Goal: Information Seeking & Learning: Check status

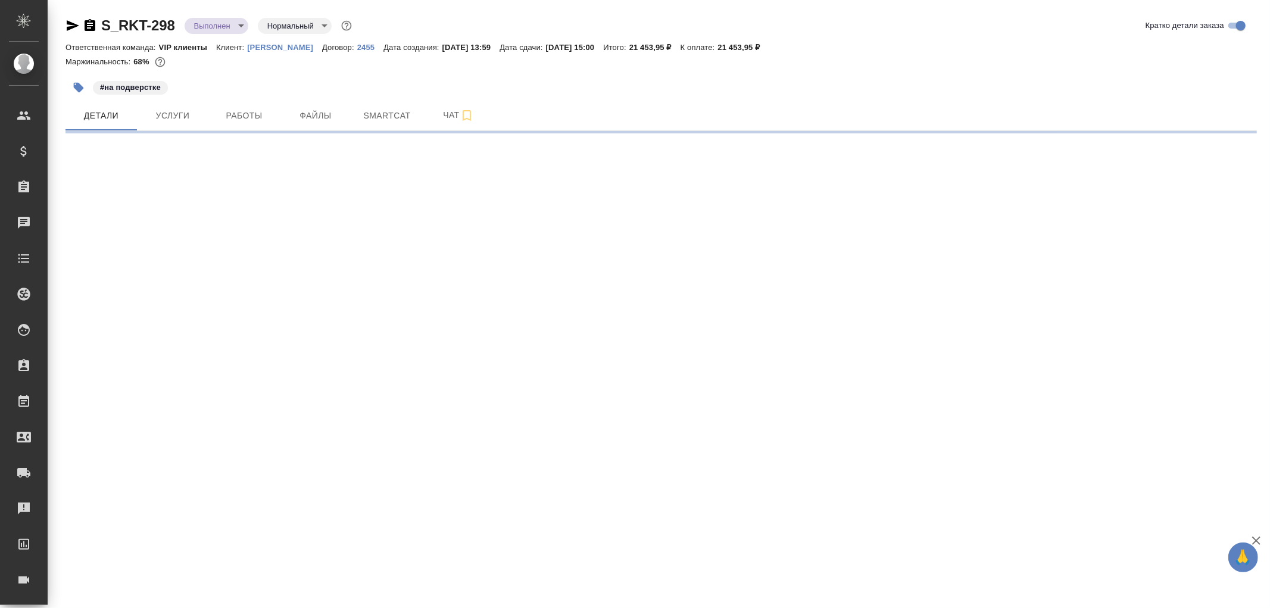
select select "RU"
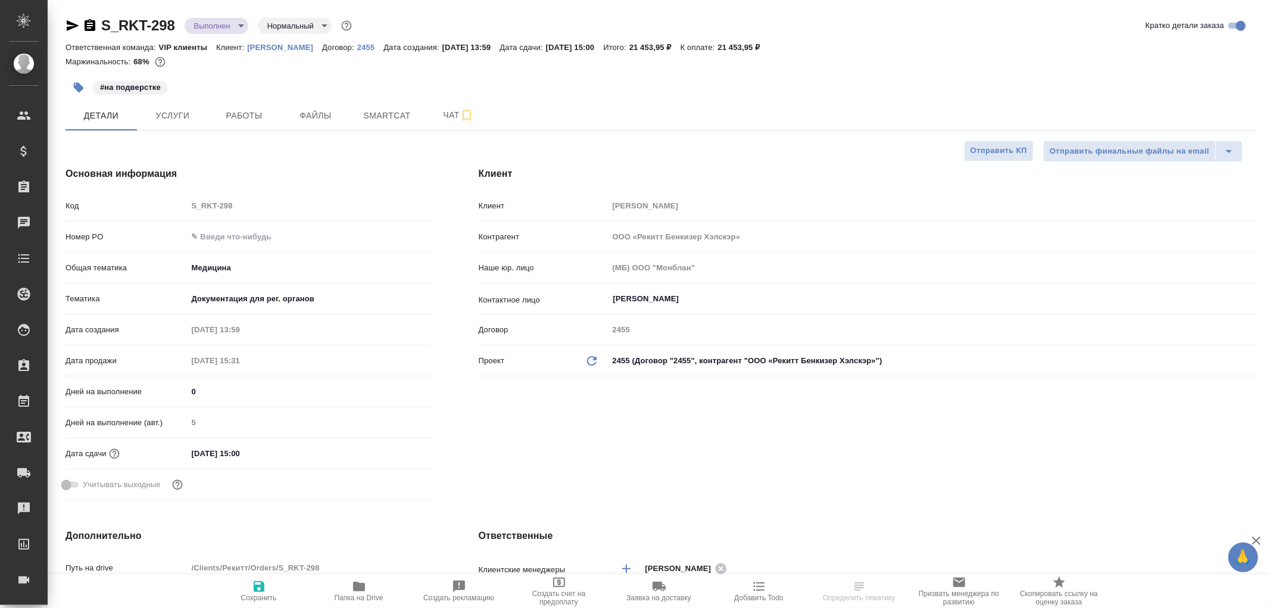
type textarea "x"
type input "Грабко Мария"
type input "Каирова Бэлла"
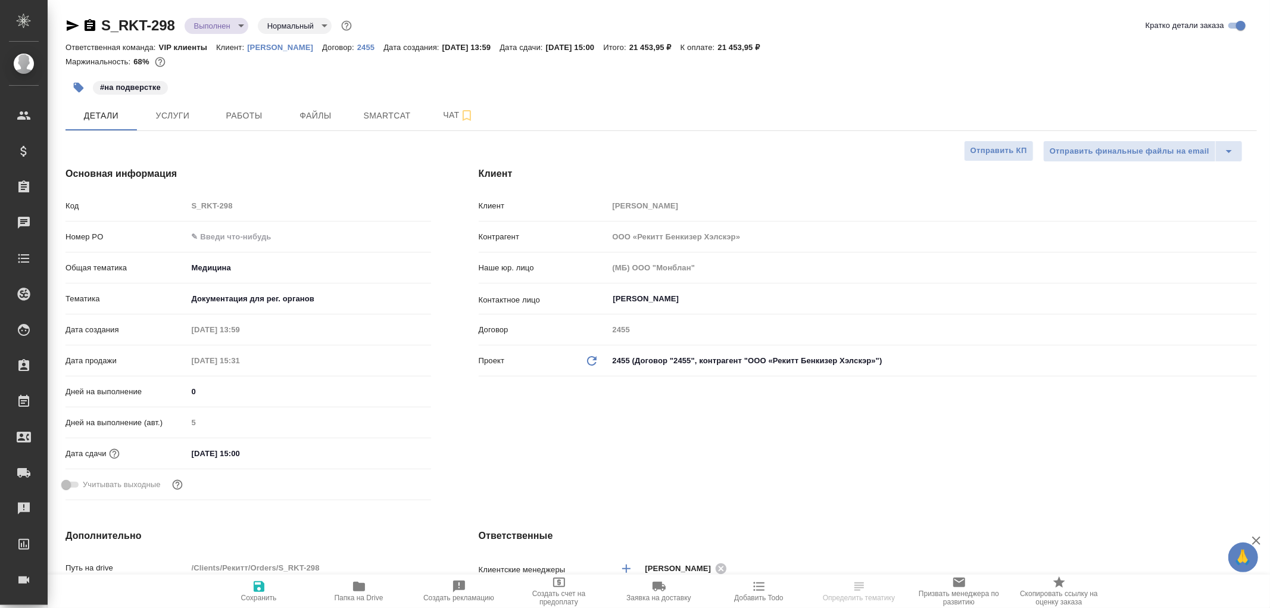
click at [68, 22] on icon "button" at bounding box center [73, 25] width 13 height 11
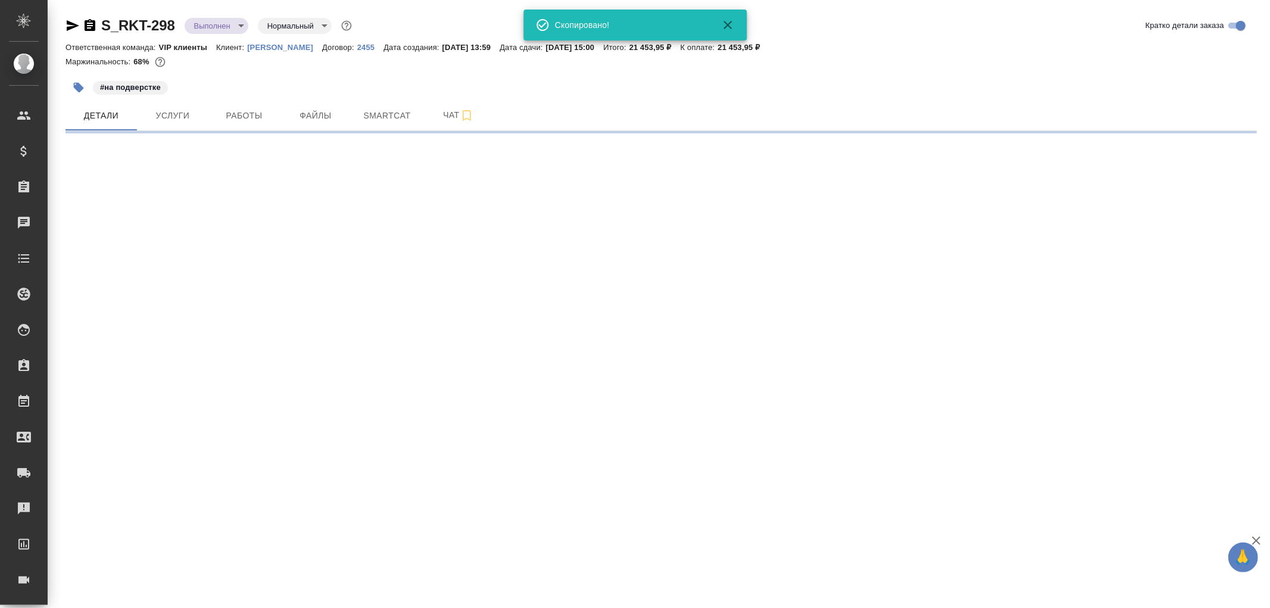
select select "RU"
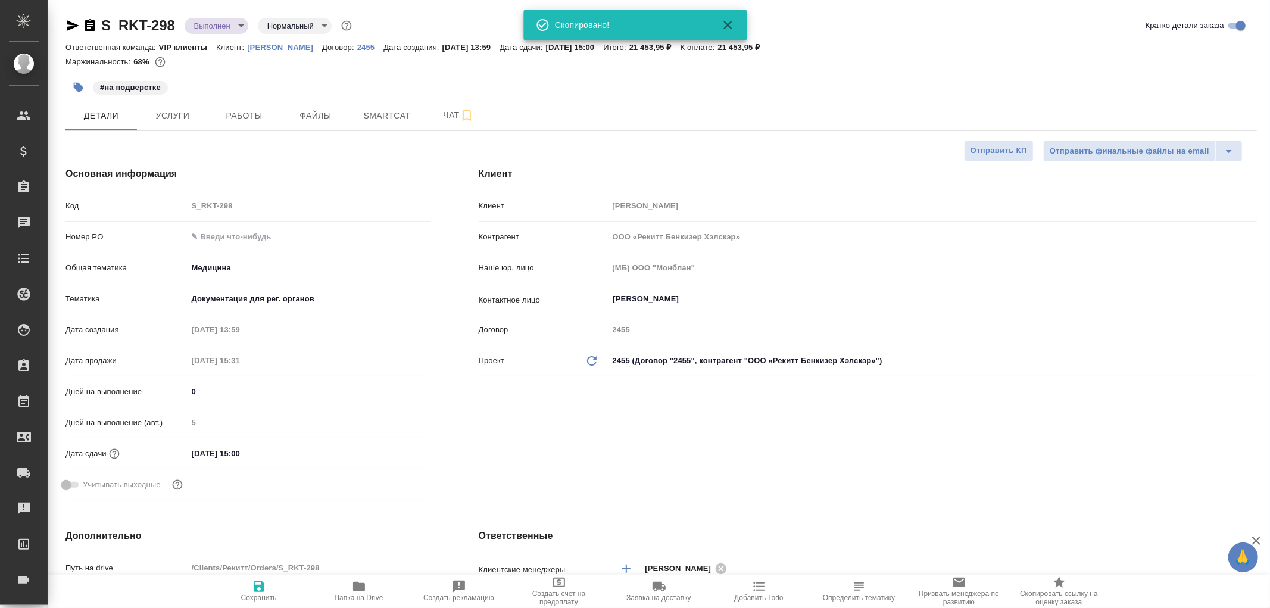
type textarea "x"
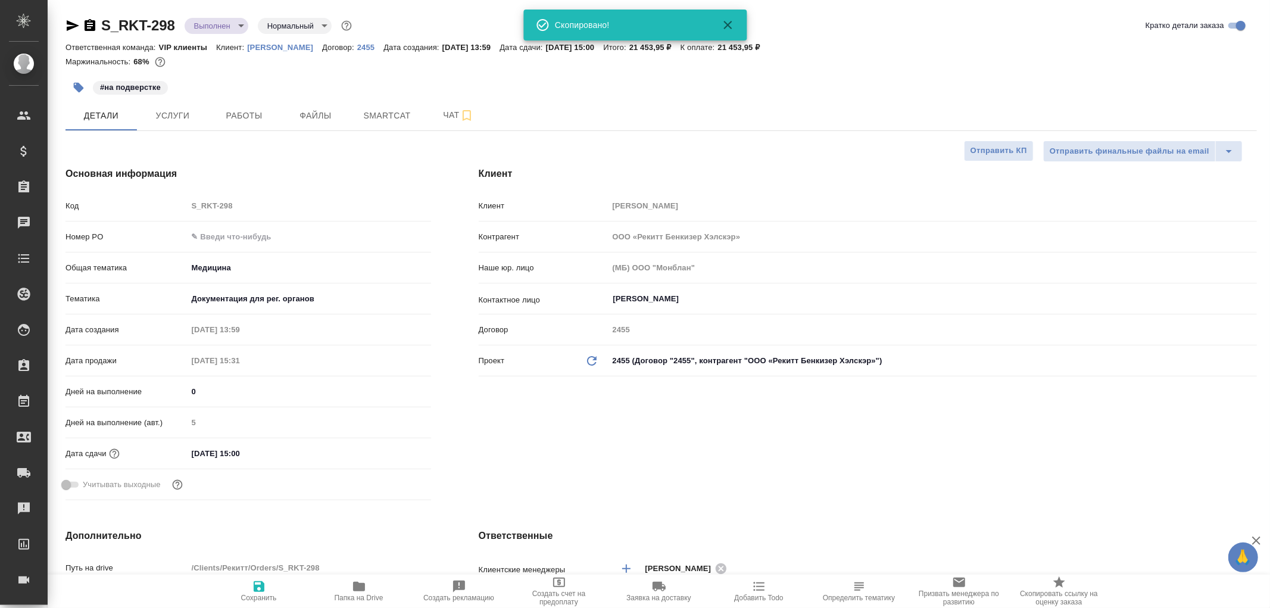
type textarea "x"
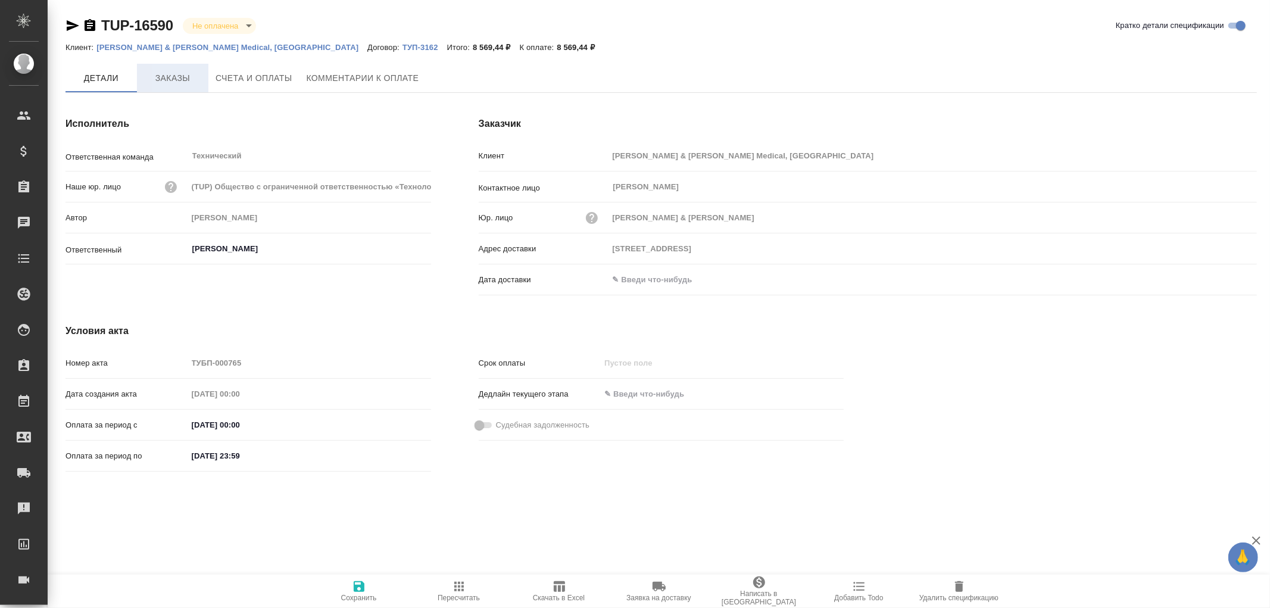
click at [170, 76] on span "Заказы" at bounding box center [172, 78] width 57 height 15
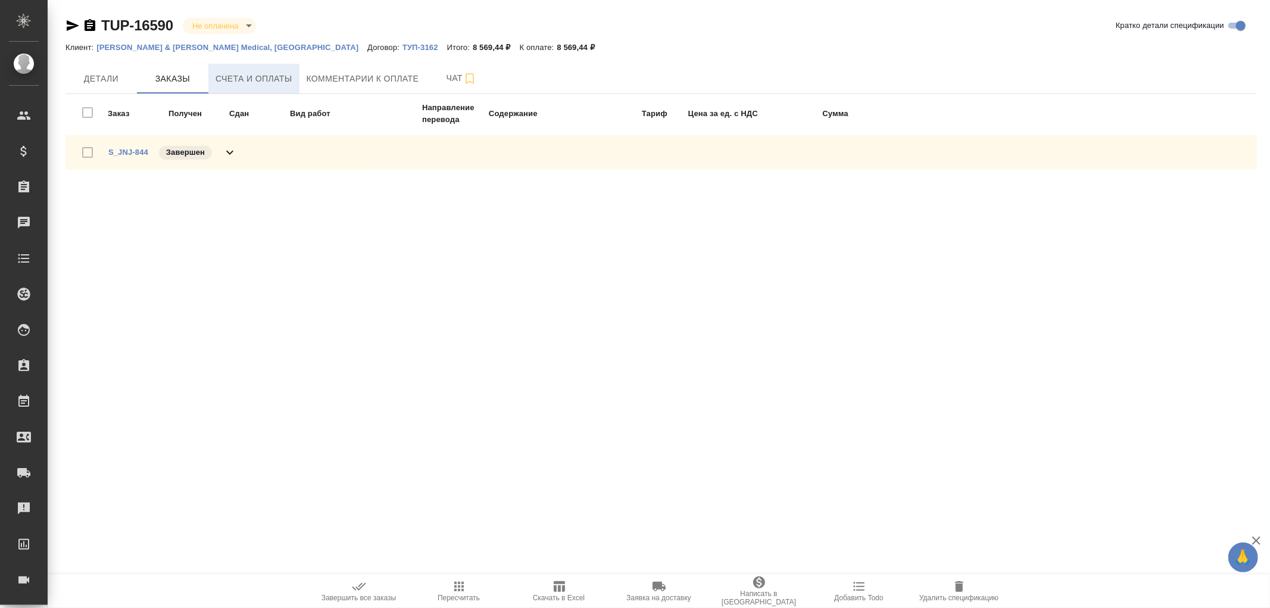
click at [254, 80] on span "Счета и оплаты" at bounding box center [254, 78] width 77 height 15
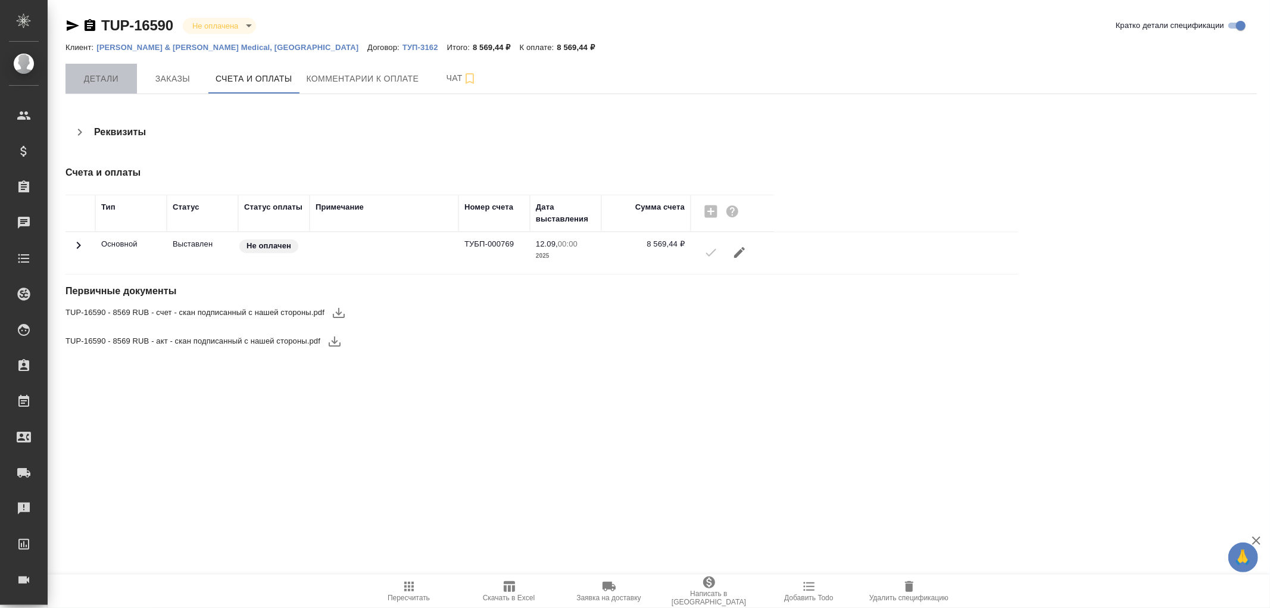
drag, startPoint x: 92, startPoint y: 79, endPoint x: 342, endPoint y: 227, distance: 291.1
click at [92, 79] on span "Детали" at bounding box center [101, 78] width 57 height 15
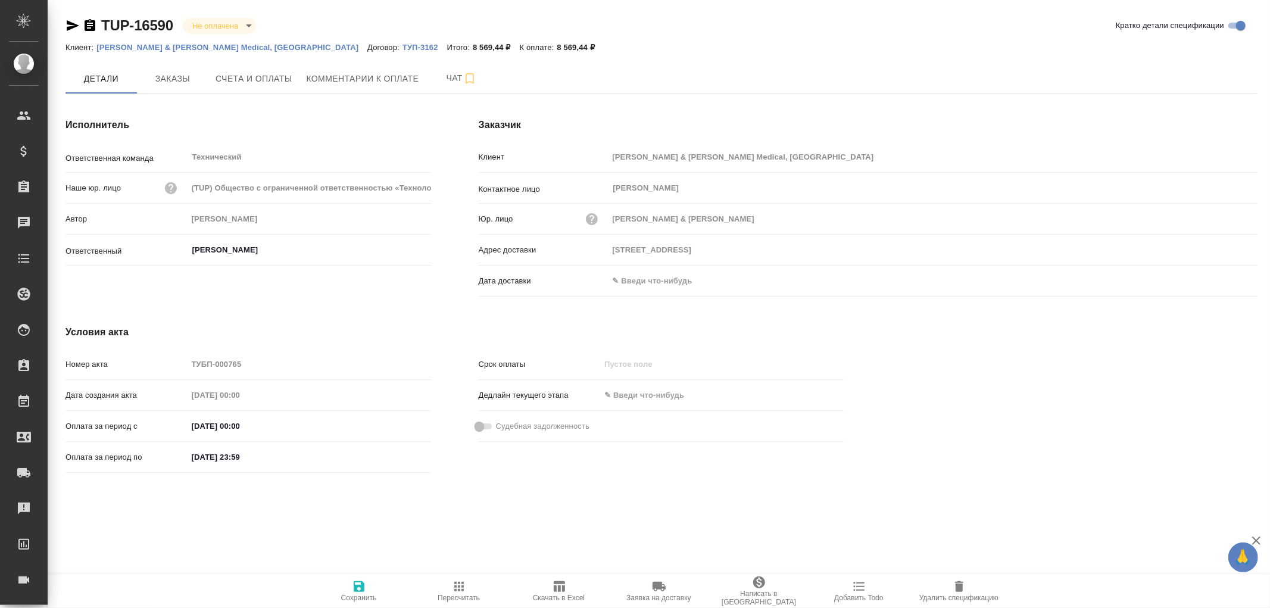
click at [631, 284] on input "text" at bounding box center [661, 280] width 104 height 17
click at [1224, 279] on icon "button" at bounding box center [1222, 280] width 14 height 14
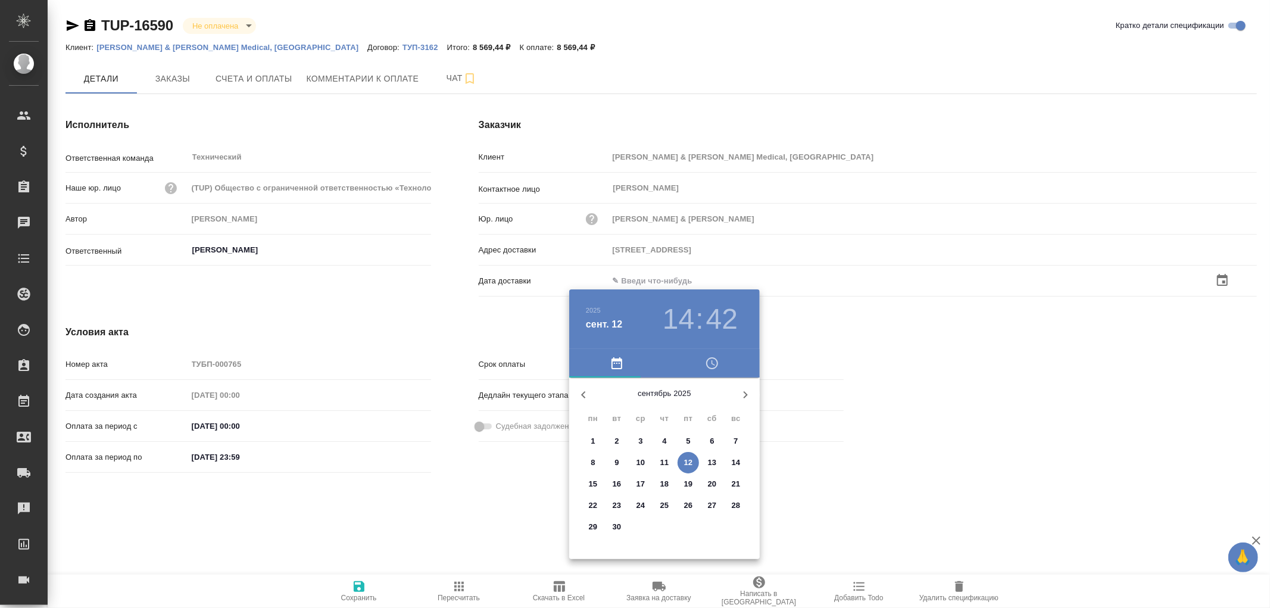
click at [693, 460] on span "12" at bounding box center [688, 463] width 21 height 12
type input "12.09.2025 14:42"
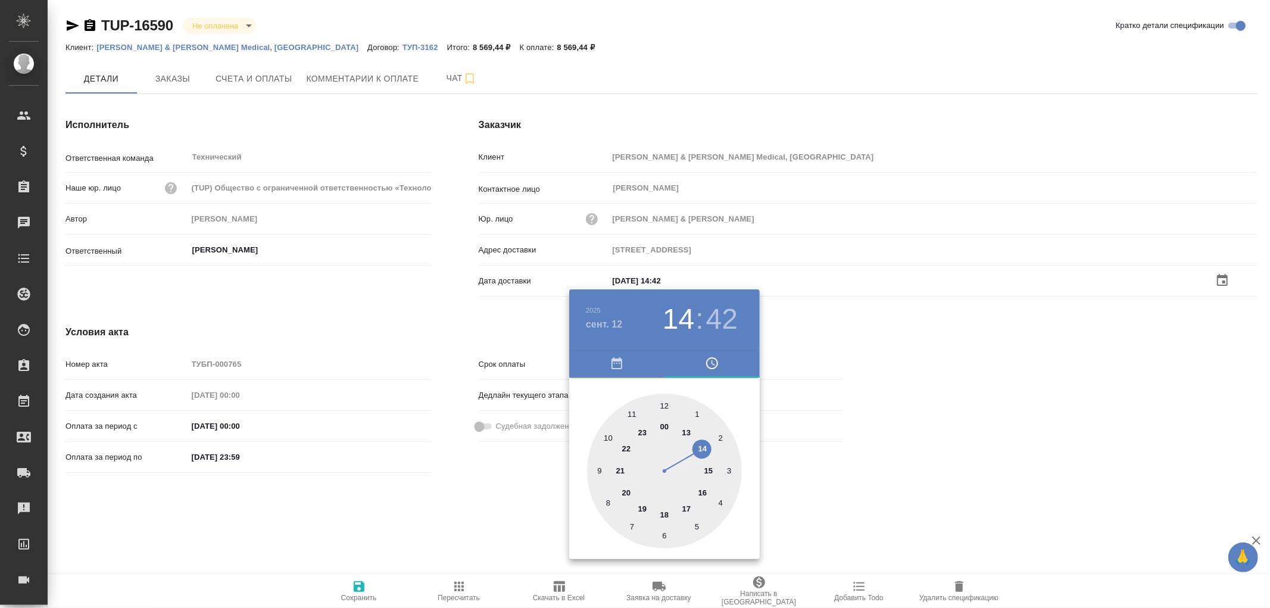
click at [364, 588] on div at bounding box center [635, 304] width 1270 height 608
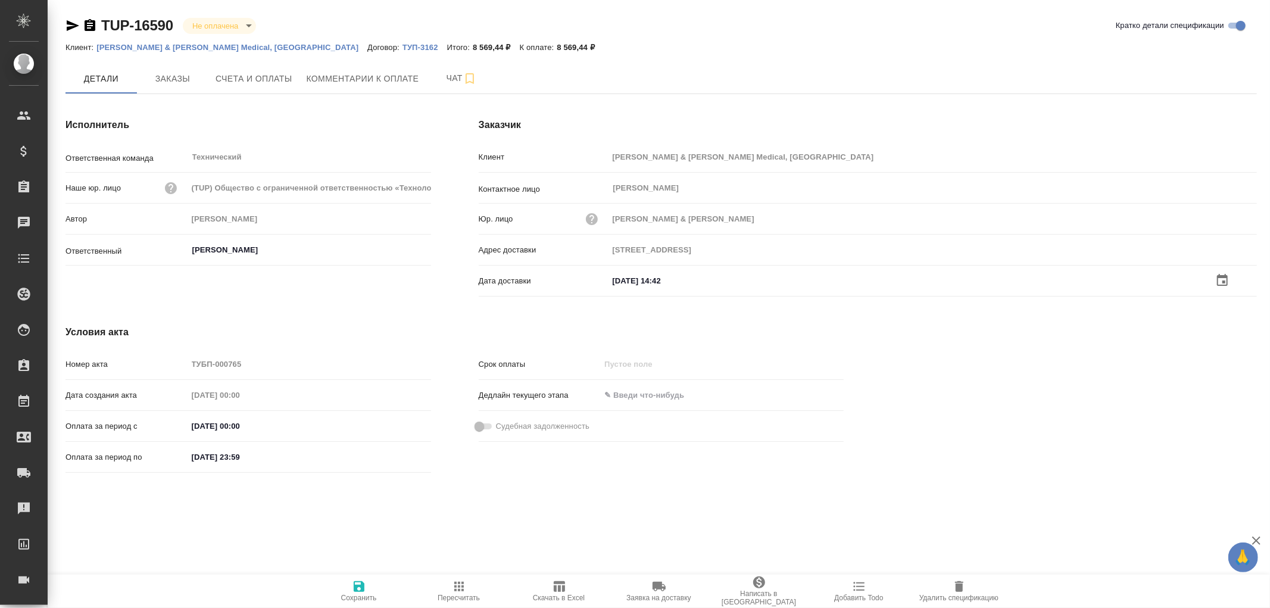
click at [359, 585] on icon "button" at bounding box center [359, 586] width 14 height 14
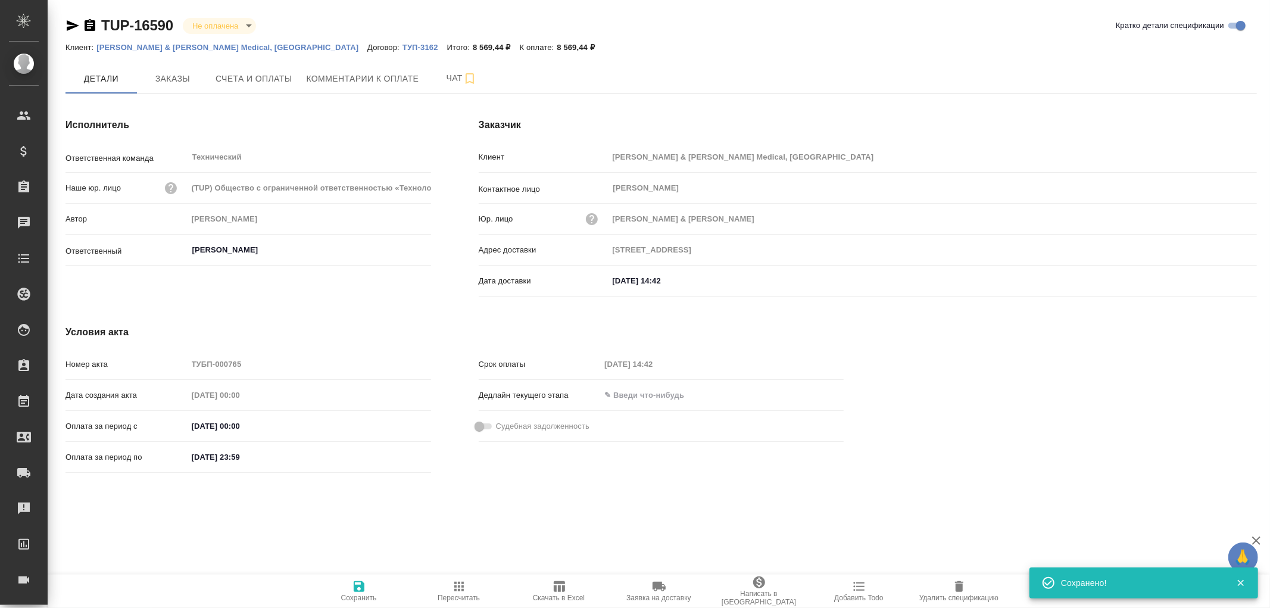
click at [359, 585] on icon "button" at bounding box center [359, 586] width 14 height 14
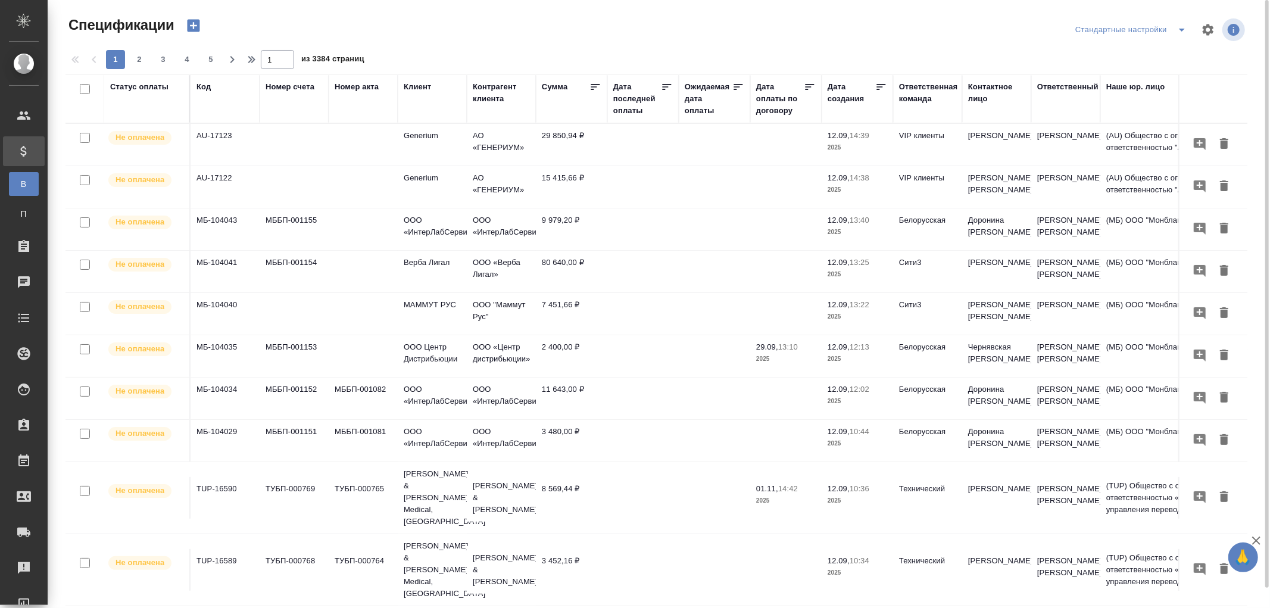
click at [621, 111] on div "Дата последней оплаты" at bounding box center [637, 99] width 48 height 36
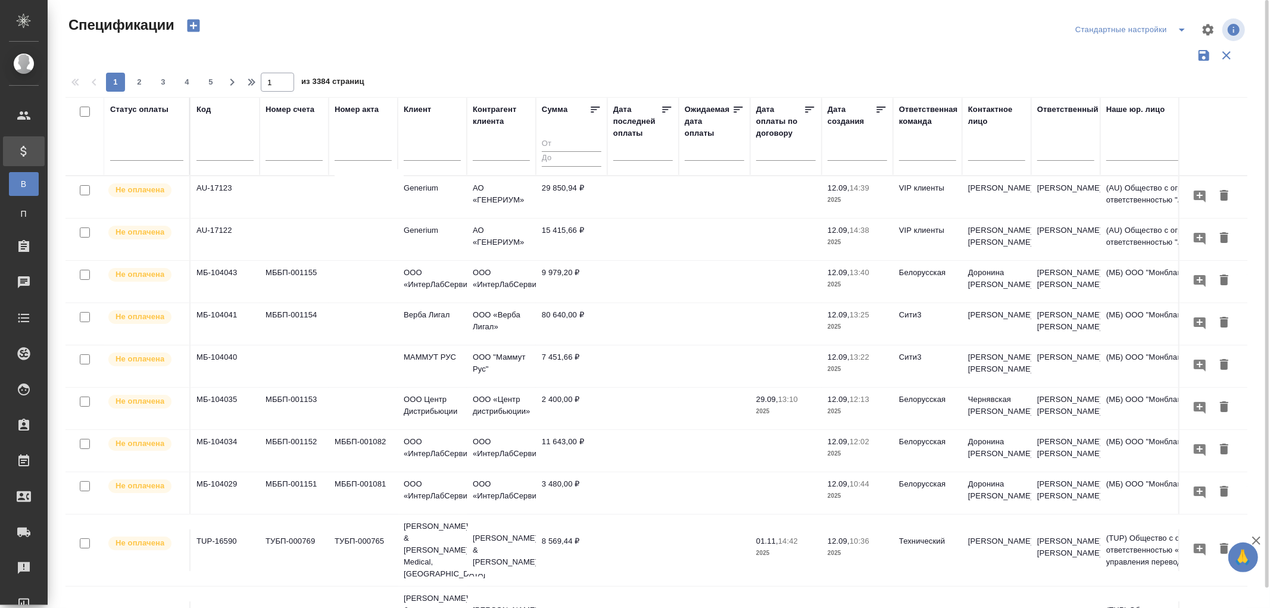
click at [622, 151] on input "text" at bounding box center [647, 150] width 52 height 17
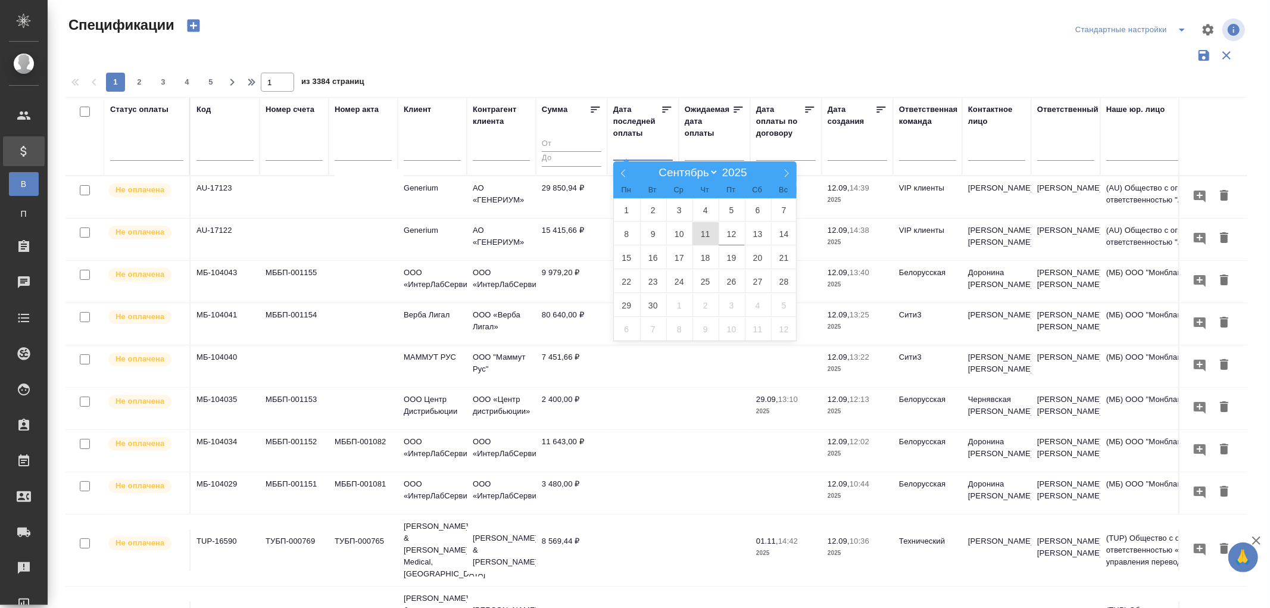
click at [700, 232] on span "11" at bounding box center [706, 233] width 26 height 23
type div "[DATE]T21:00:00.000Z"
click at [739, 231] on span "12" at bounding box center [732, 233] width 26 height 23
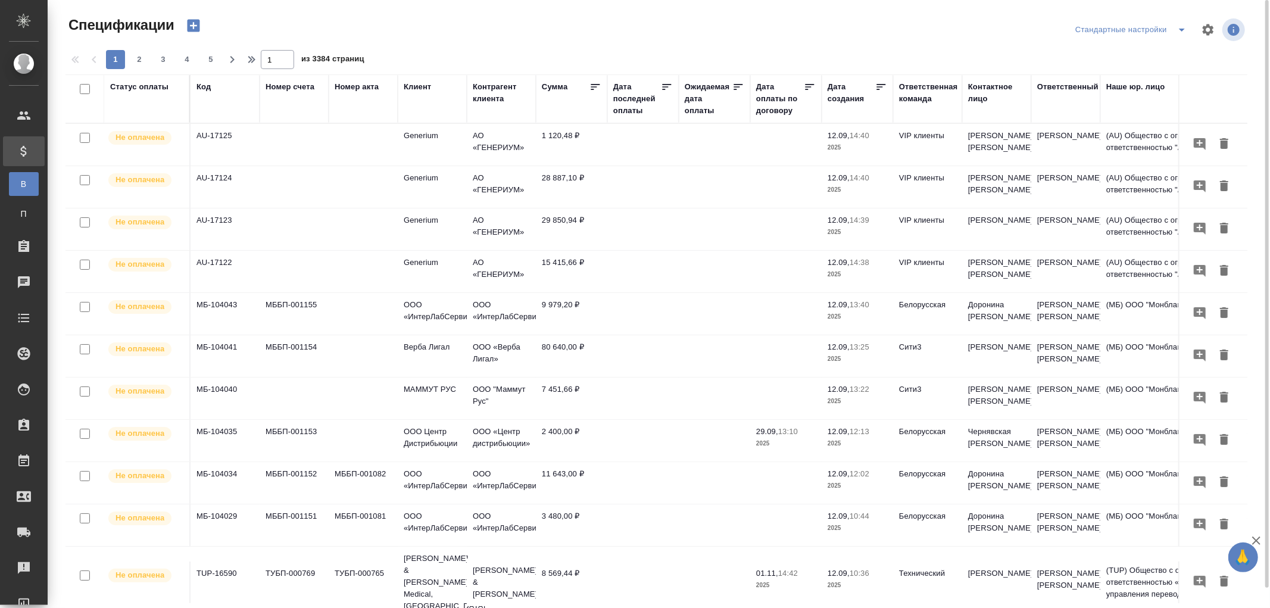
click at [622, 105] on div "Дата последней оплаты" at bounding box center [637, 99] width 48 height 36
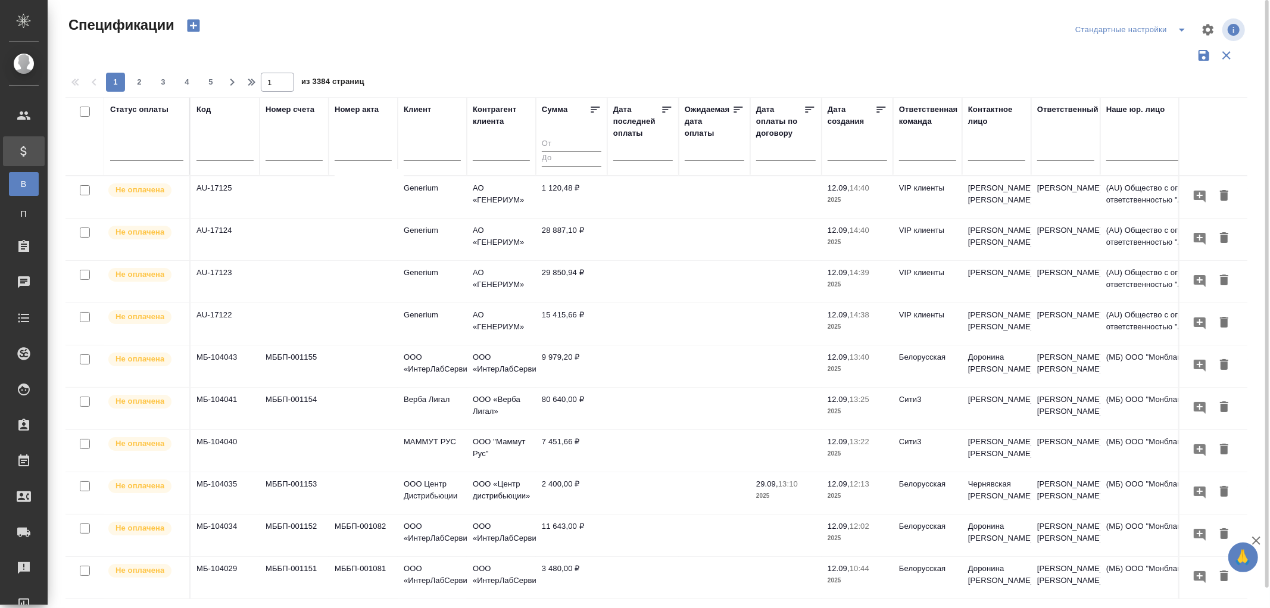
click at [616, 155] on div at bounding box center [643, 151] width 60 height 20
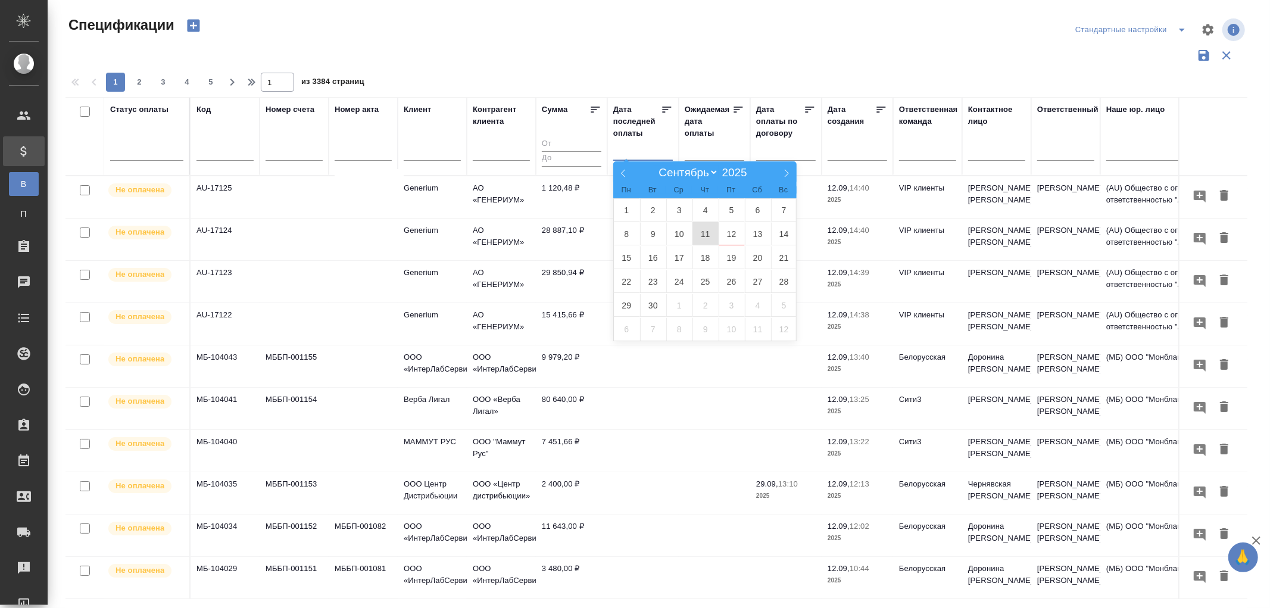
click at [706, 233] on span "11" at bounding box center [706, 233] width 26 height 23
type div "2025-09-10T21:00:00.000Z"
click at [728, 235] on span "12" at bounding box center [732, 233] width 26 height 23
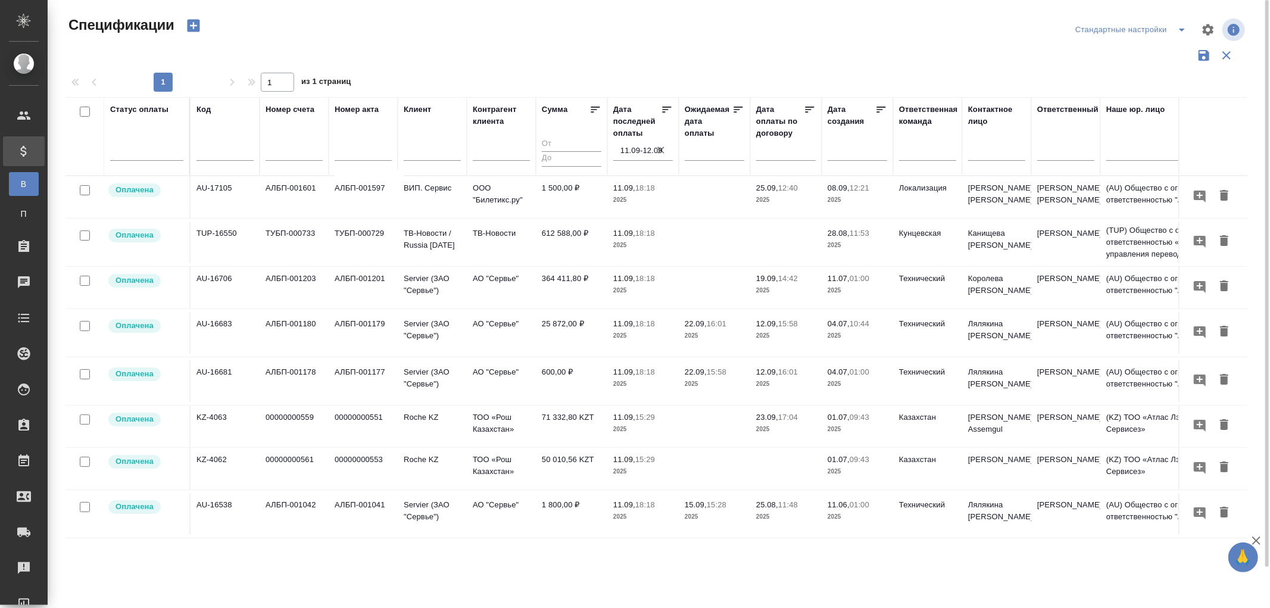
click at [229, 158] on input "text" at bounding box center [225, 152] width 57 height 15
paste input "OTP-12909"
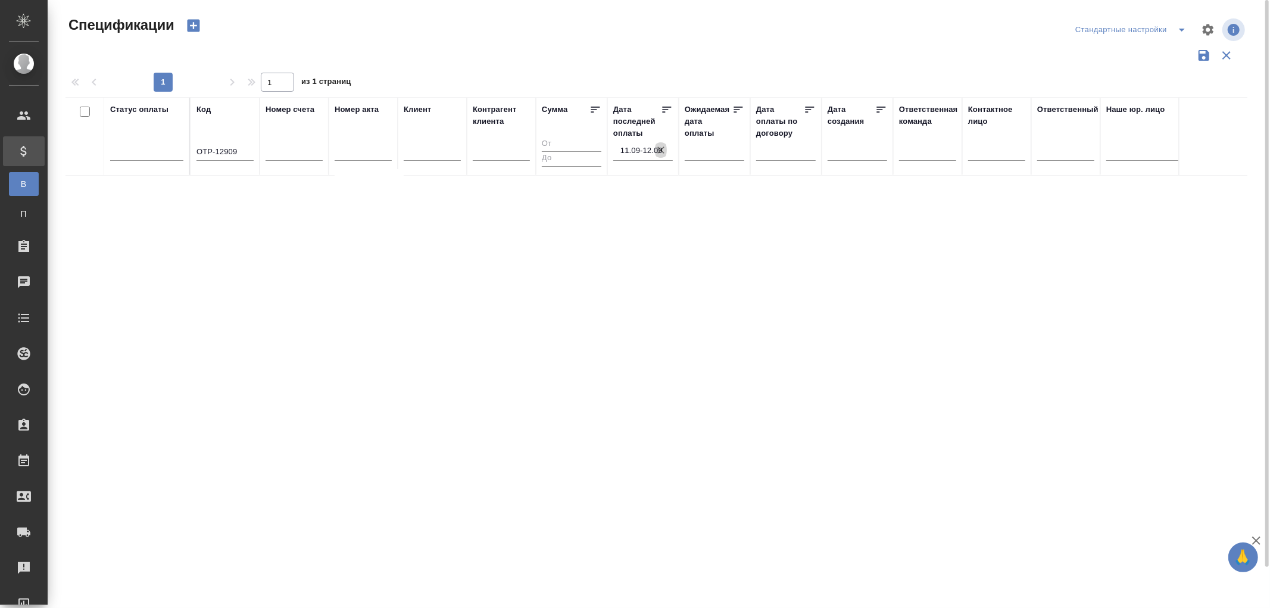
click at [663, 149] on icon "button" at bounding box center [661, 150] width 12 height 12
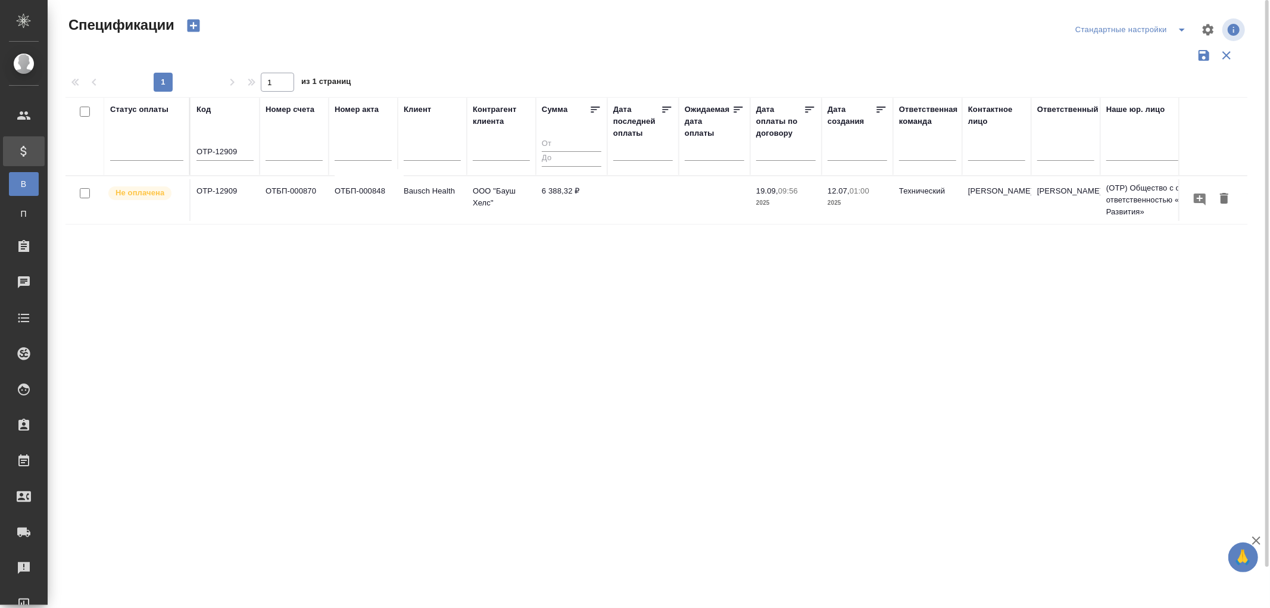
click at [295, 197] on td "ОТБП-000870" at bounding box center [294, 200] width 69 height 42
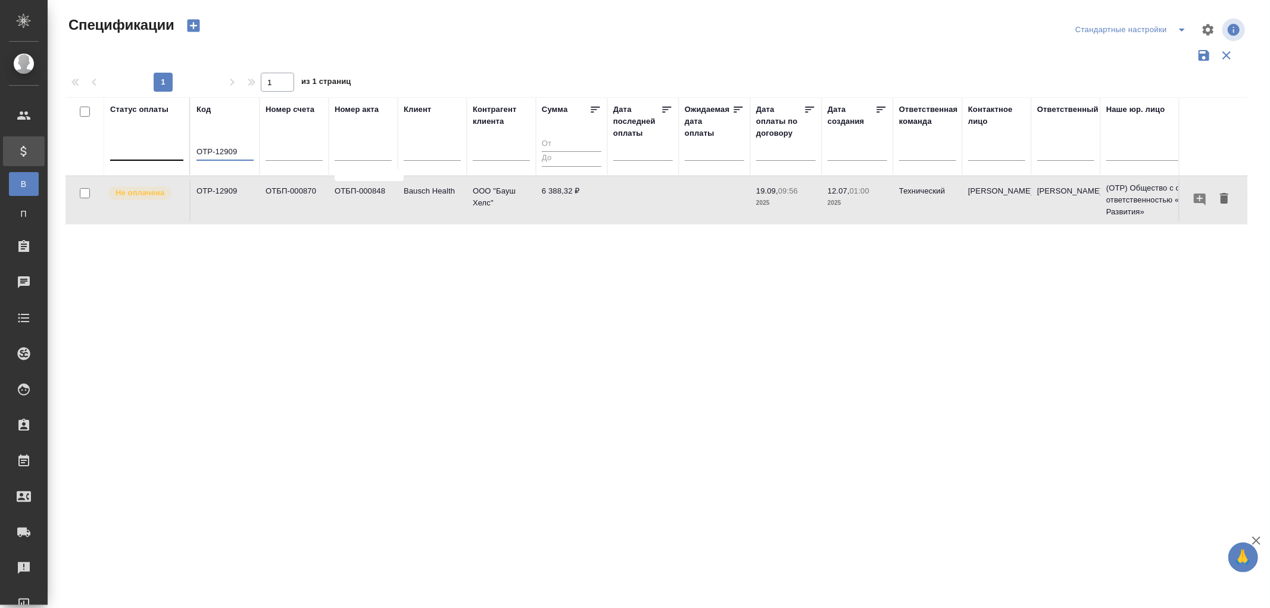
drag, startPoint x: 239, startPoint y: 151, endPoint x: 149, endPoint y: 145, distance: 89.5
click at [149, 145] on tr "Статус оплаты Код OTP-12909 Номер счета Номер акта Клиент Контрагент клиента Су…" at bounding box center [839, 136] width 1546 height 79
paste input "МБ-103496"
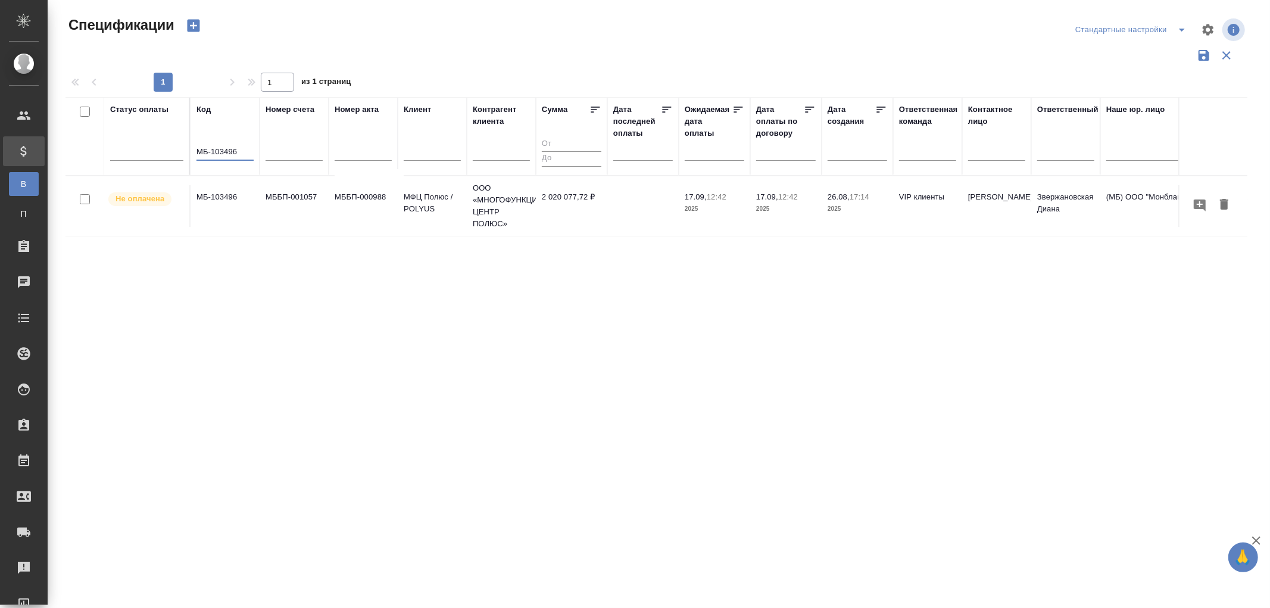
click at [223, 198] on td "МБ-103496" at bounding box center [225, 206] width 69 height 42
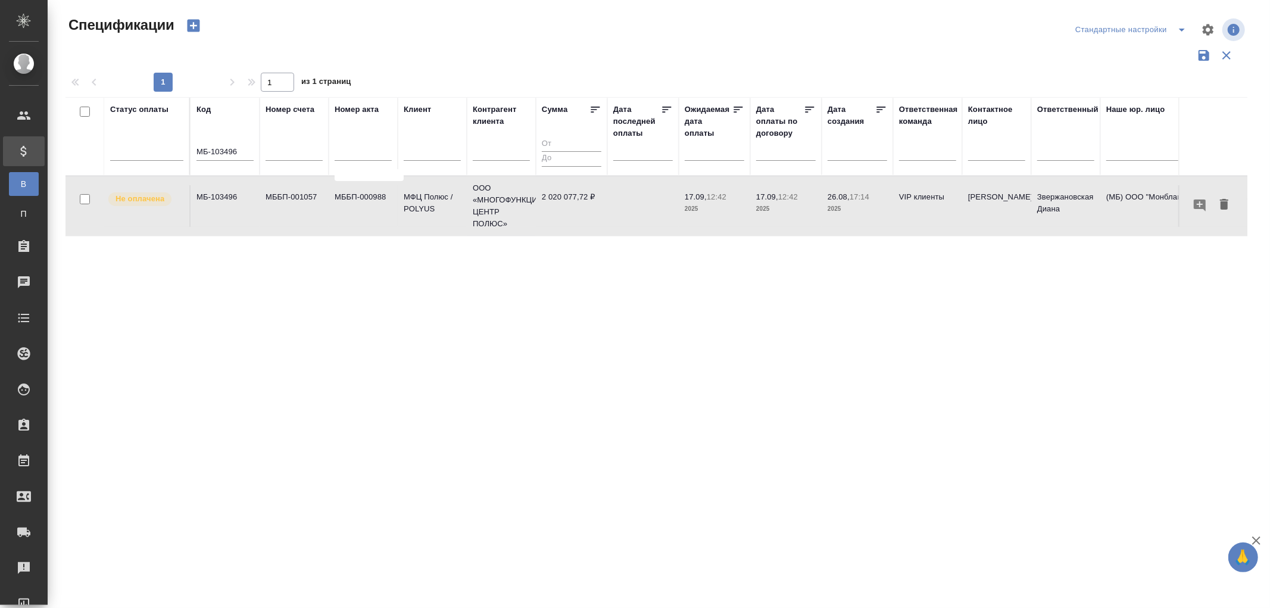
click at [223, 198] on td "МБ-103496" at bounding box center [225, 206] width 69 height 42
drag, startPoint x: 244, startPoint y: 151, endPoint x: 74, endPoint y: 144, distance: 169.9
click at [74, 144] on tr "Статус оплаты Код МБ-103496 Номер счета Номер акта Клиент Контрагент клиента Су…" at bounding box center [839, 136] width 1546 height 79
paste input "AU-16562"
type input "AU-16562"
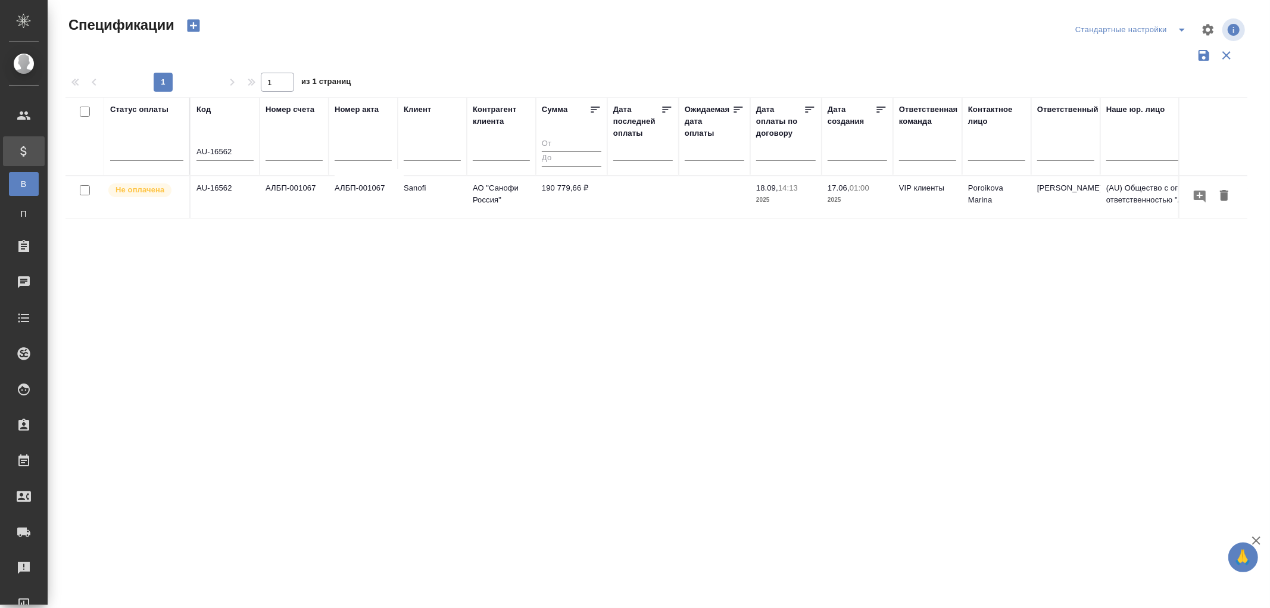
click at [366, 195] on td "АЛБП-001067" at bounding box center [363, 197] width 69 height 42
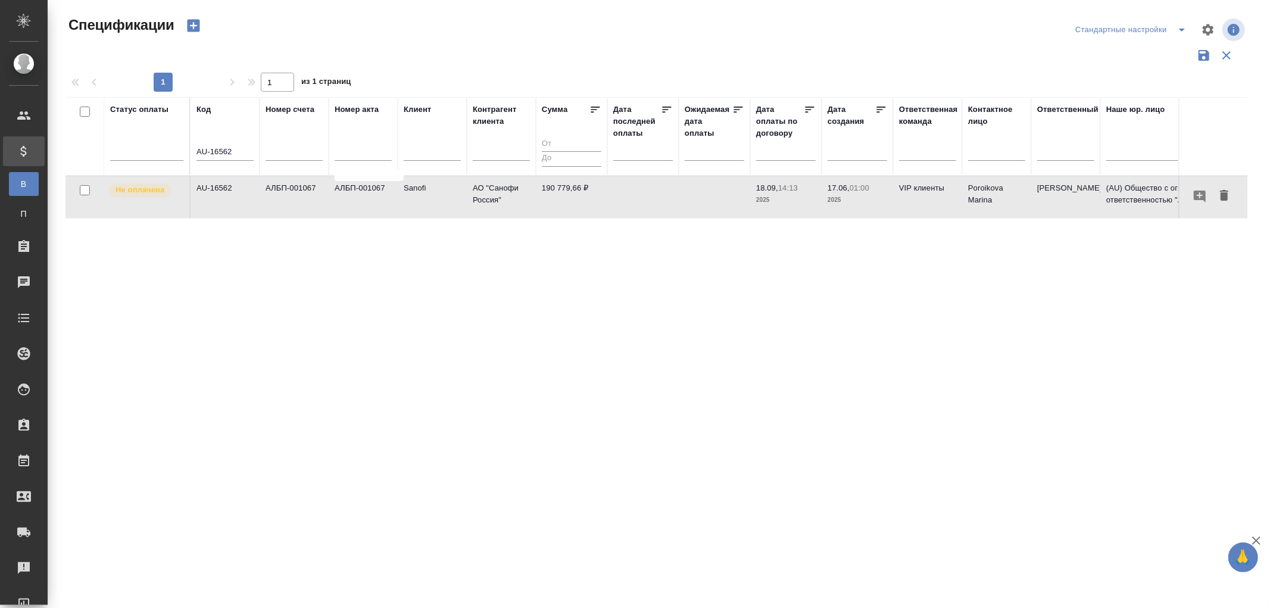
click at [366, 195] on td "АЛБП-001067" at bounding box center [363, 197] width 69 height 42
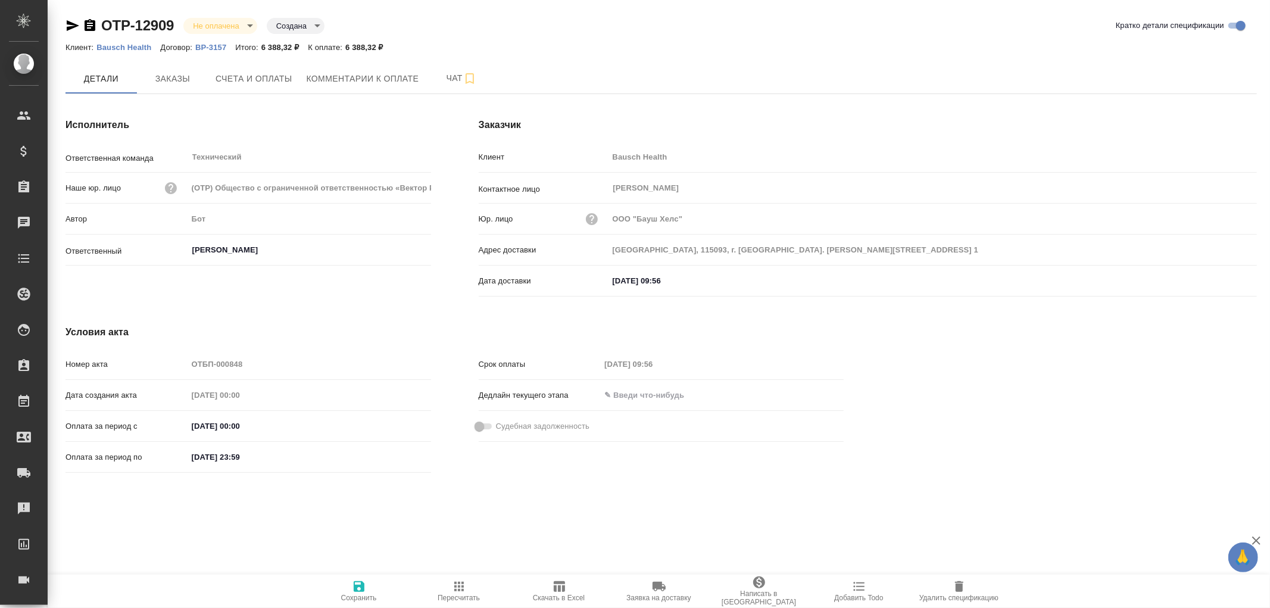
type input "[GEOGRAPHIC_DATA], 115093, г. [GEOGRAPHIC_DATA]. [PERSON_NAME][STREET_ADDRESS] 1"
click at [70, 24] on icon "button" at bounding box center [73, 25] width 13 height 11
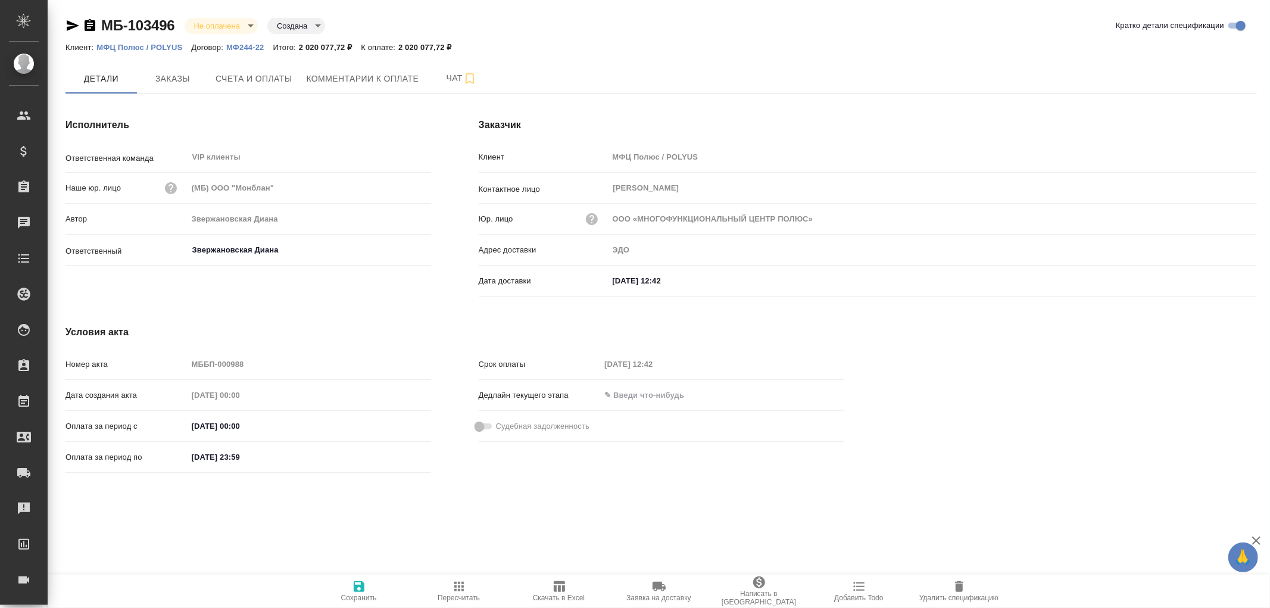
click at [67, 25] on icon "button" at bounding box center [73, 25] width 14 height 14
click at [68, 25] on icon "button" at bounding box center [73, 25] width 14 height 14
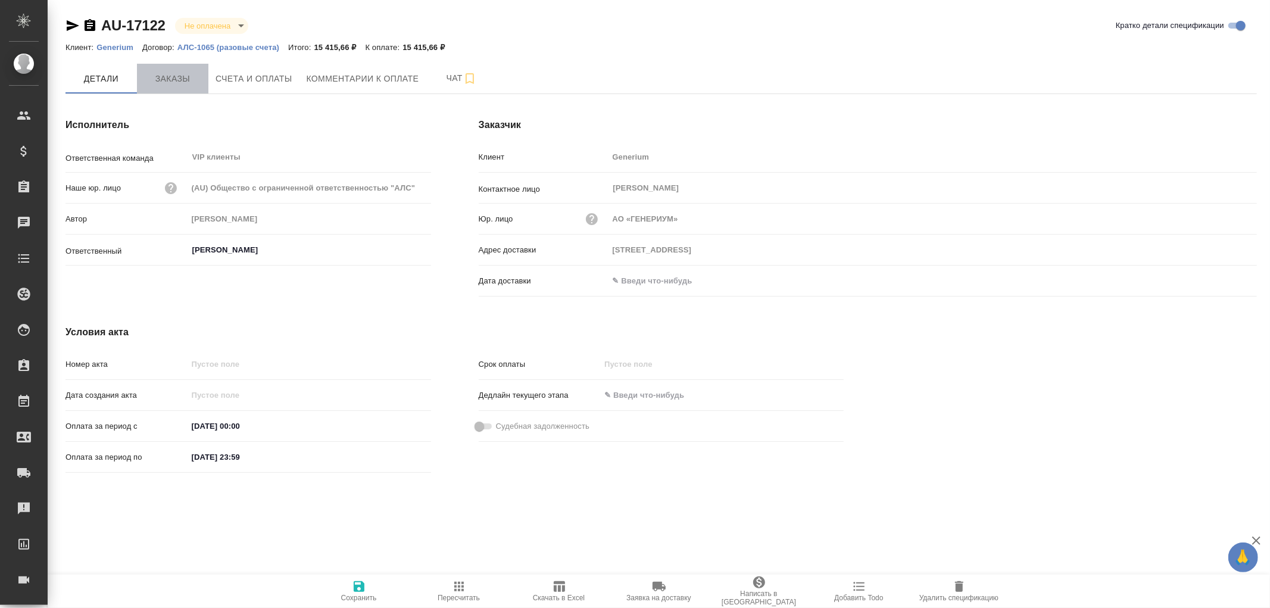
click at [165, 72] on span "Заказы" at bounding box center [172, 78] width 57 height 15
click at [170, 81] on span "Заказы" at bounding box center [172, 78] width 57 height 15
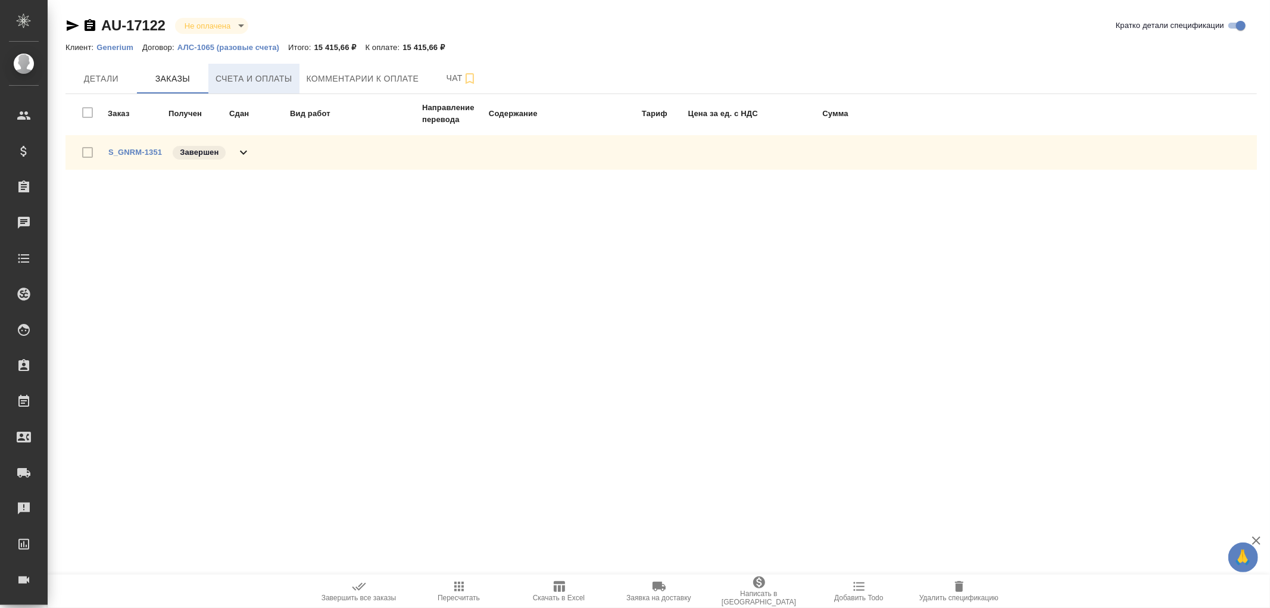
click at [262, 76] on span "Счета и оплаты" at bounding box center [254, 78] width 77 height 15
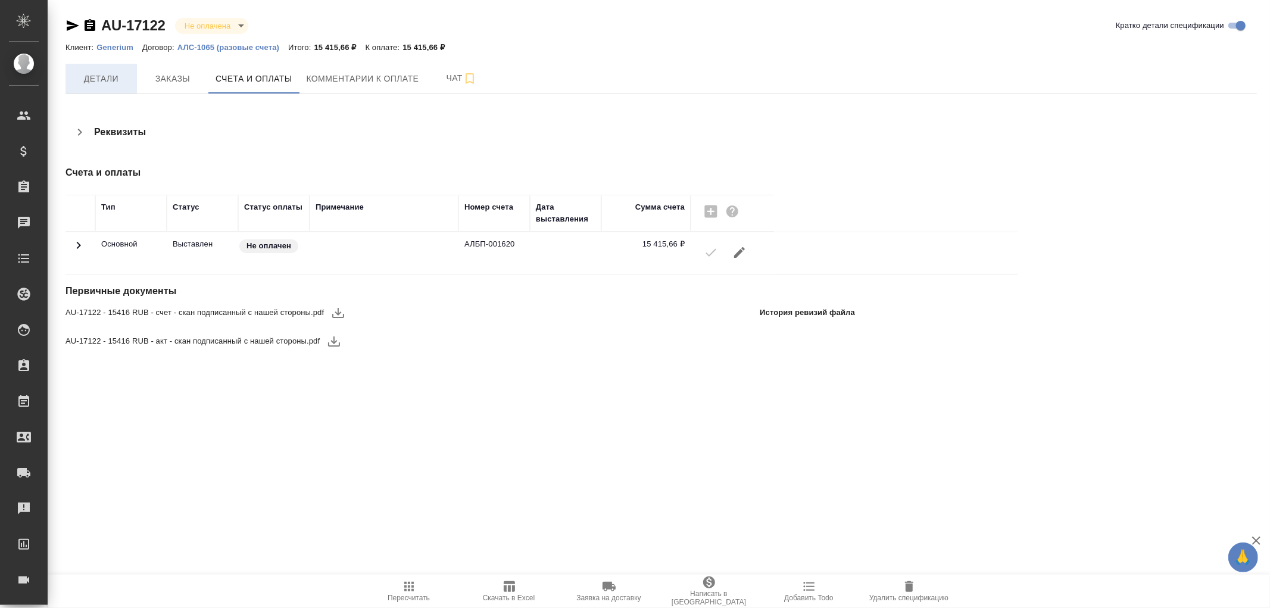
click at [103, 75] on span "Детали" at bounding box center [101, 78] width 57 height 15
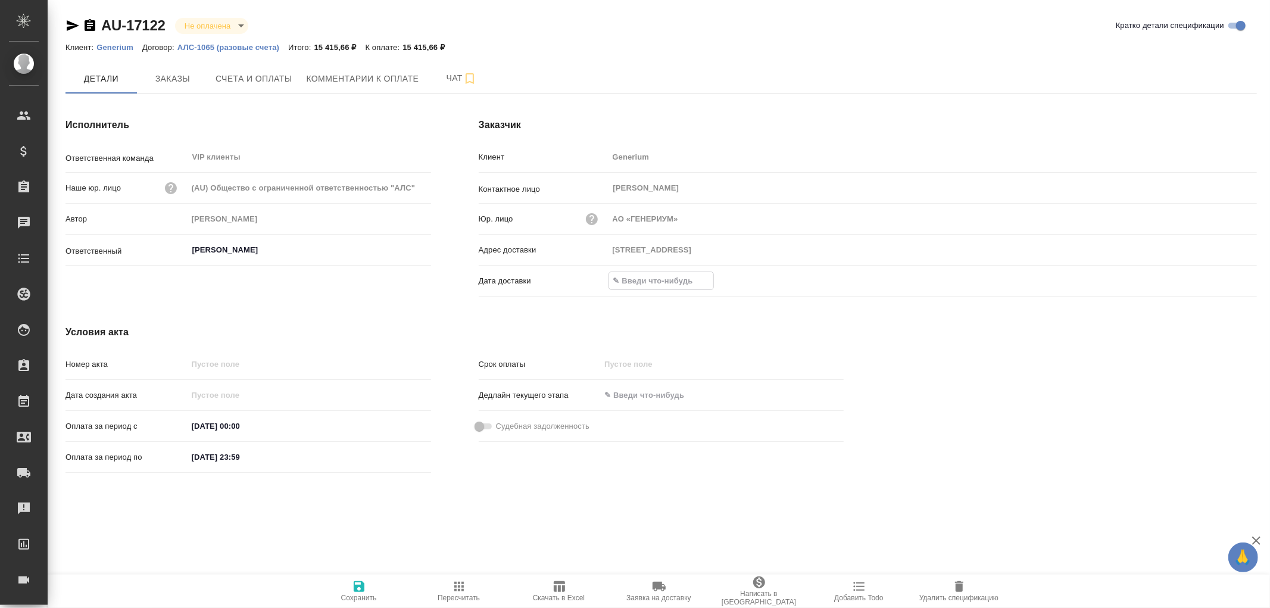
click at [651, 283] on input "text" at bounding box center [661, 280] width 104 height 17
click at [1216, 282] on icon "button" at bounding box center [1222, 280] width 14 height 14
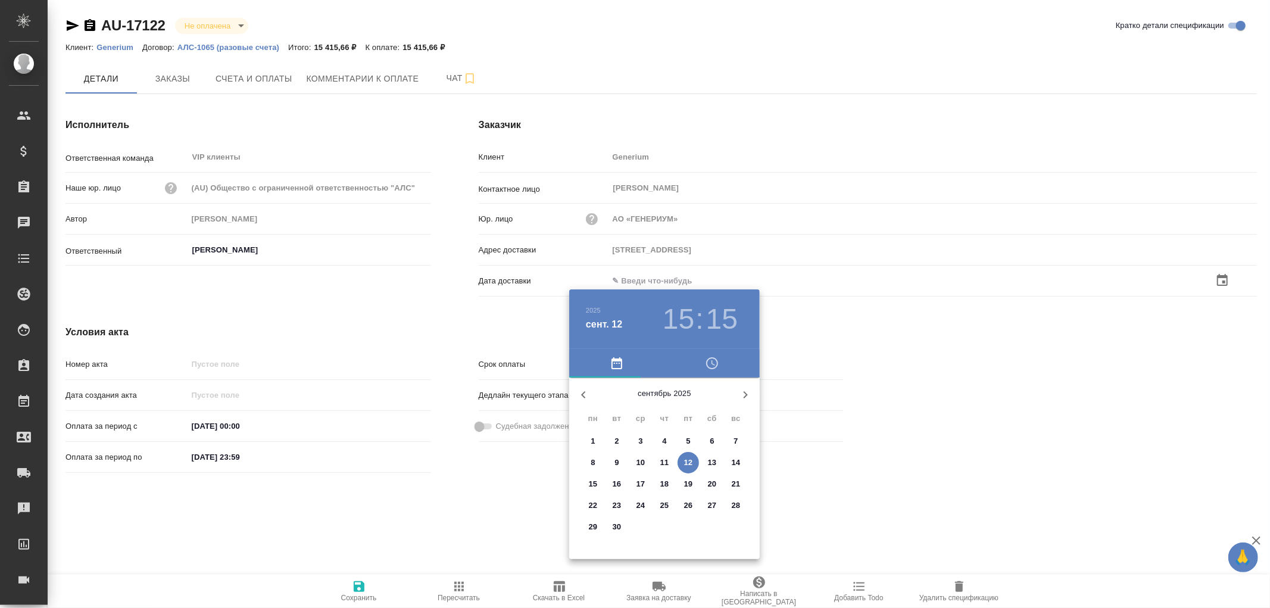
click at [686, 459] on p "12" at bounding box center [688, 463] width 9 height 12
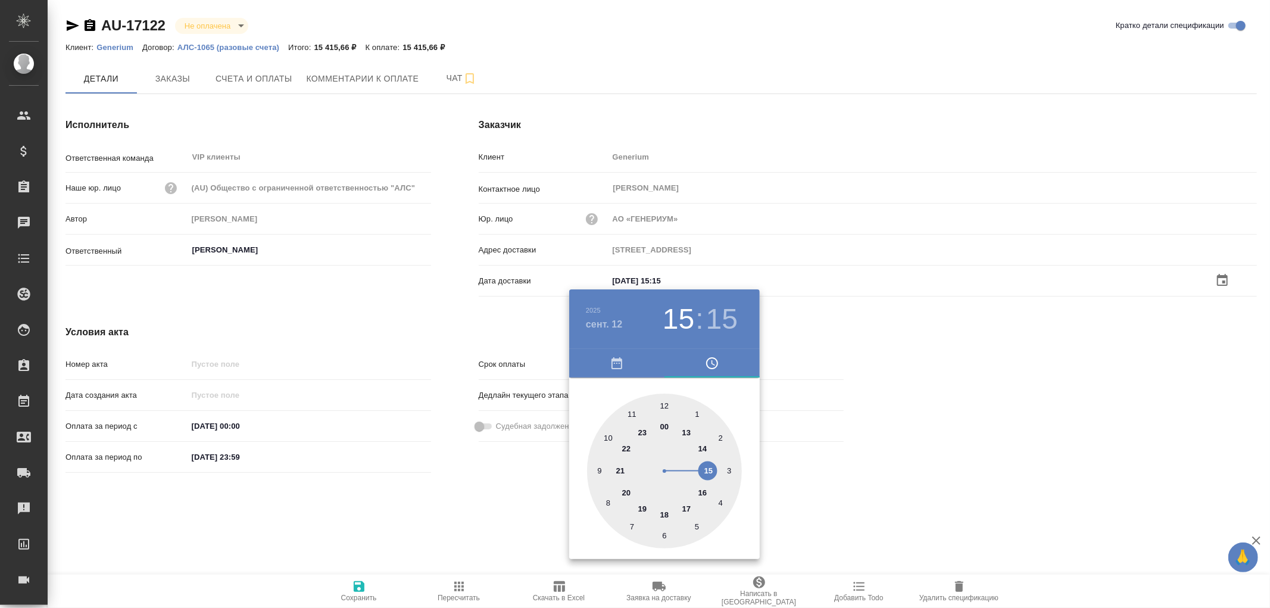
type input "12.09.2025 15:15"
click at [362, 587] on div at bounding box center [635, 304] width 1270 height 608
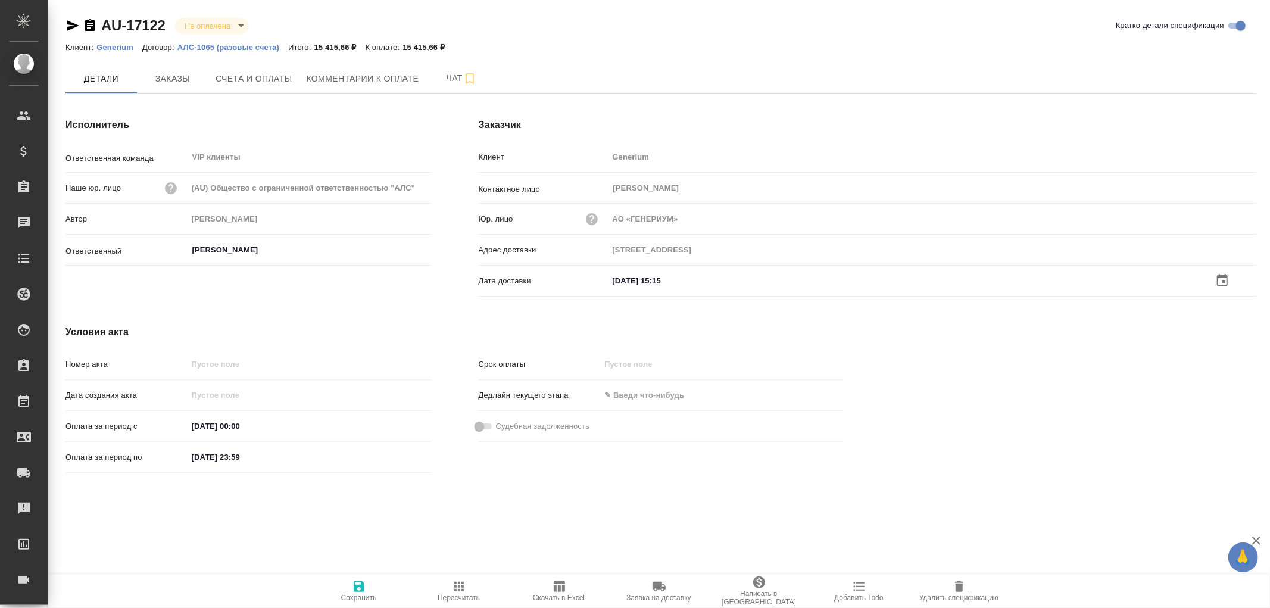
click at [355, 584] on icon "button" at bounding box center [359, 586] width 14 height 14
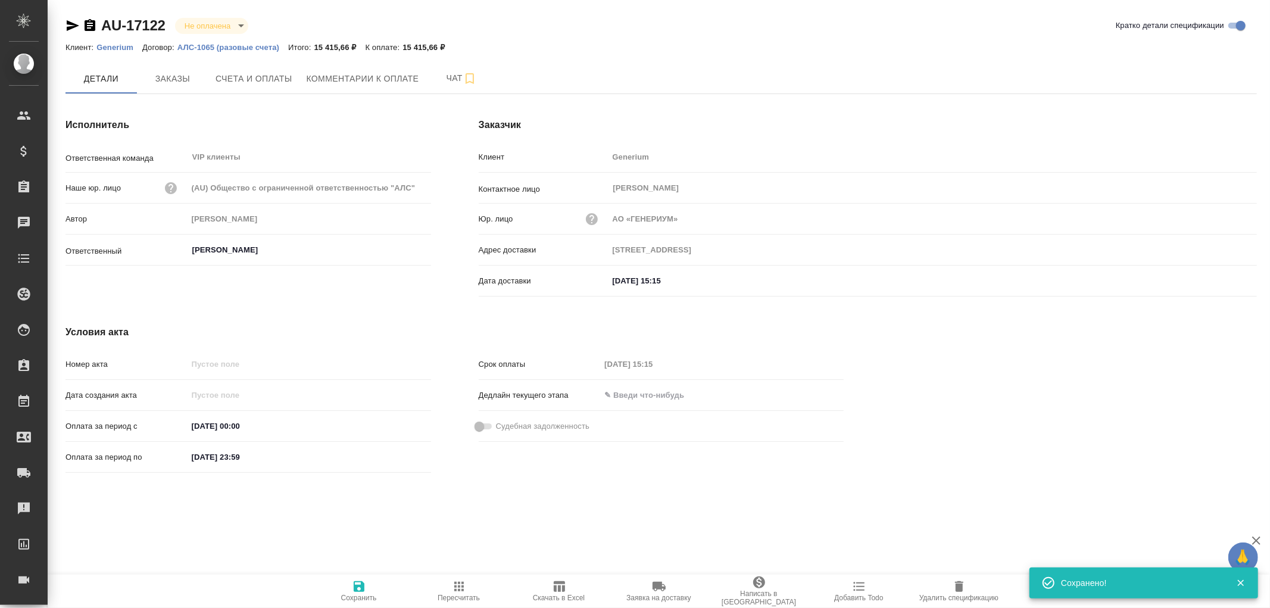
click at [355, 584] on icon "button" at bounding box center [359, 586] width 14 height 14
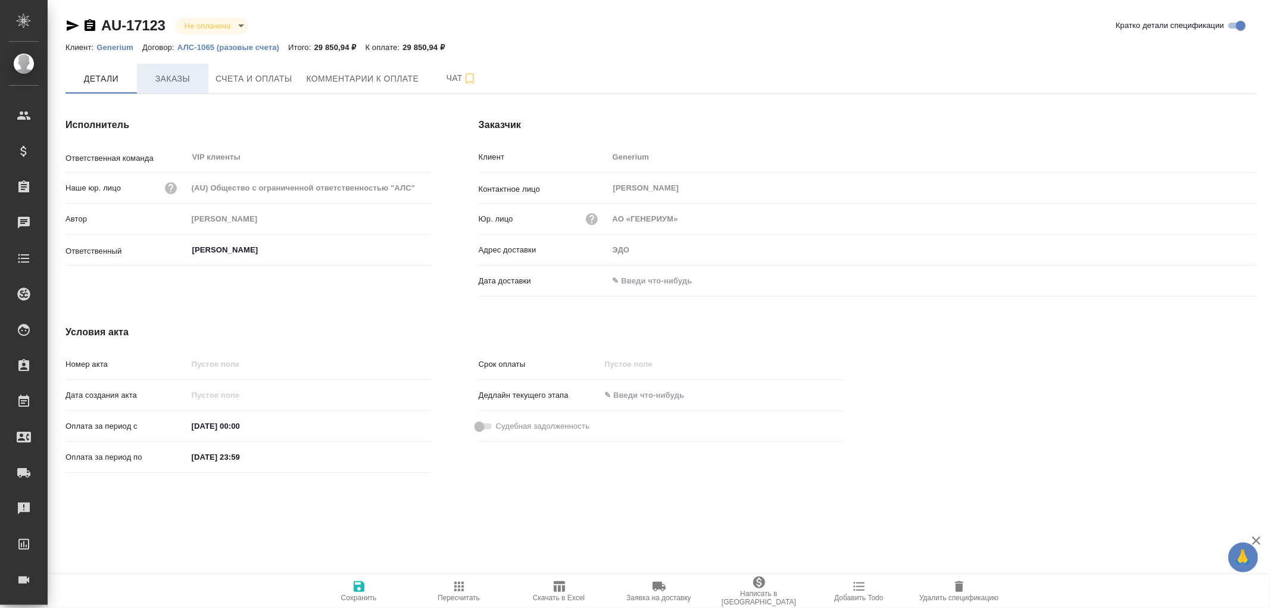
click at [167, 80] on span "Заказы" at bounding box center [172, 78] width 57 height 15
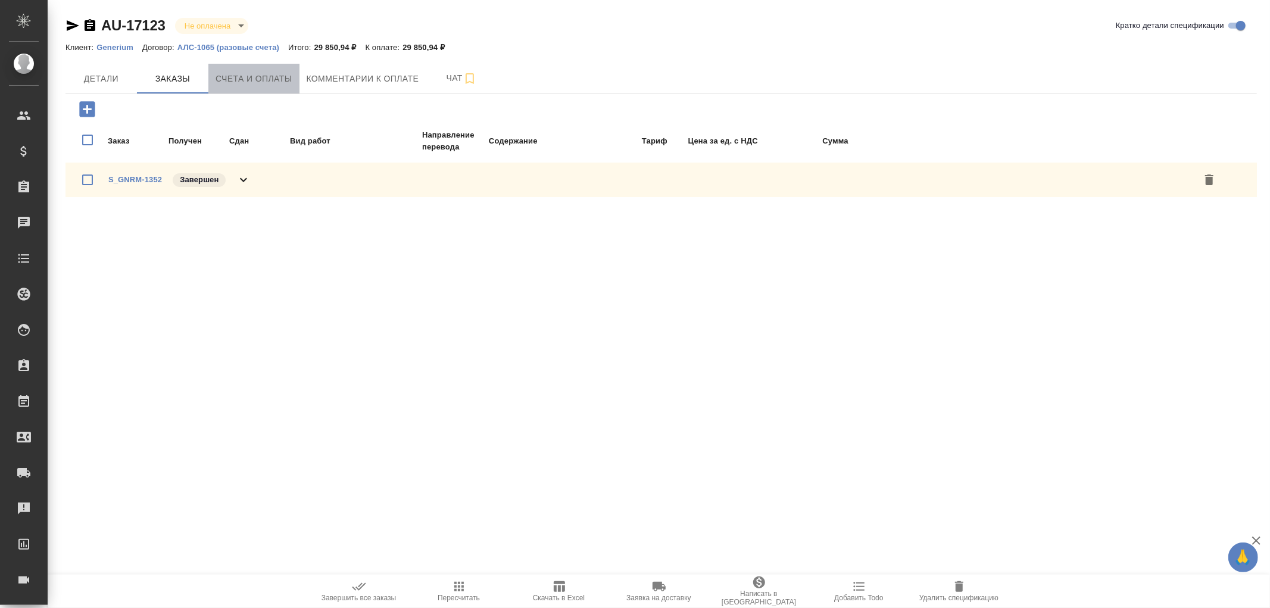
click at [260, 80] on span "Счета и оплаты" at bounding box center [254, 78] width 77 height 15
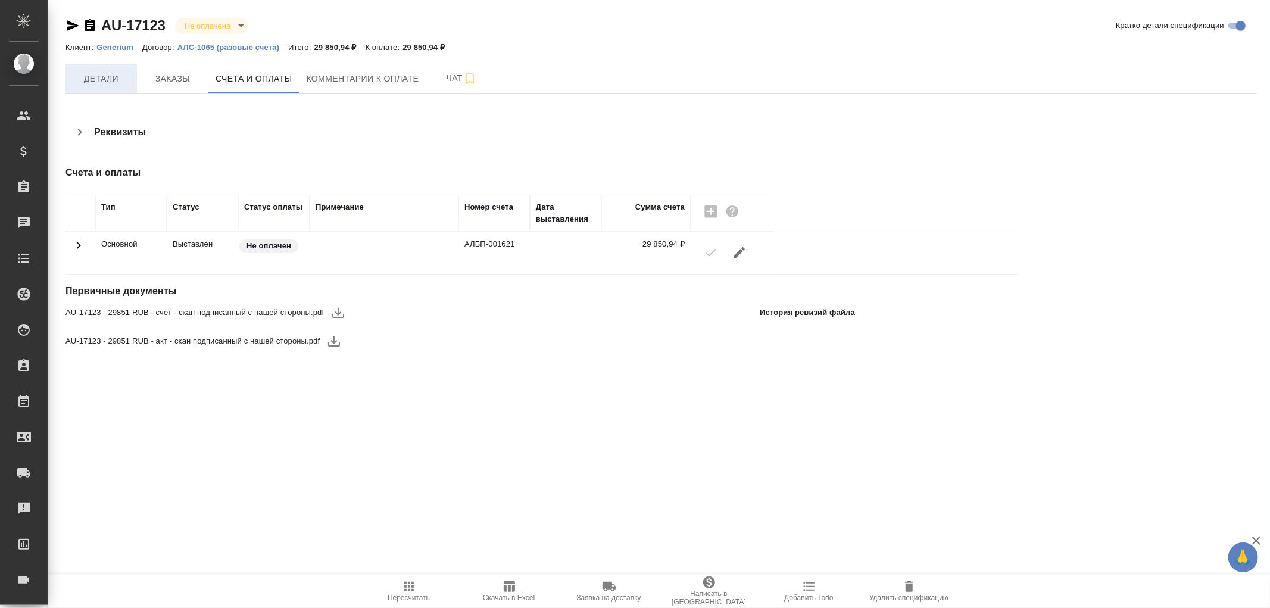
click at [102, 79] on span "Детали" at bounding box center [101, 78] width 57 height 15
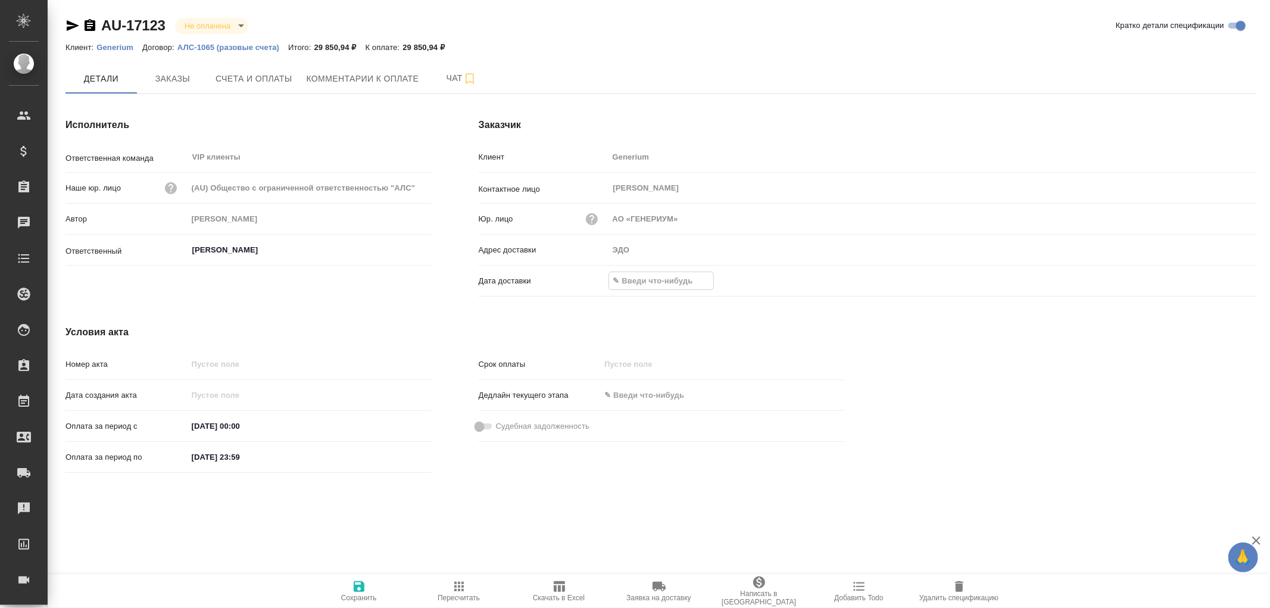
click at [662, 277] on input "text" at bounding box center [661, 280] width 104 height 17
click at [1223, 281] on icon "button" at bounding box center [1222, 280] width 14 height 14
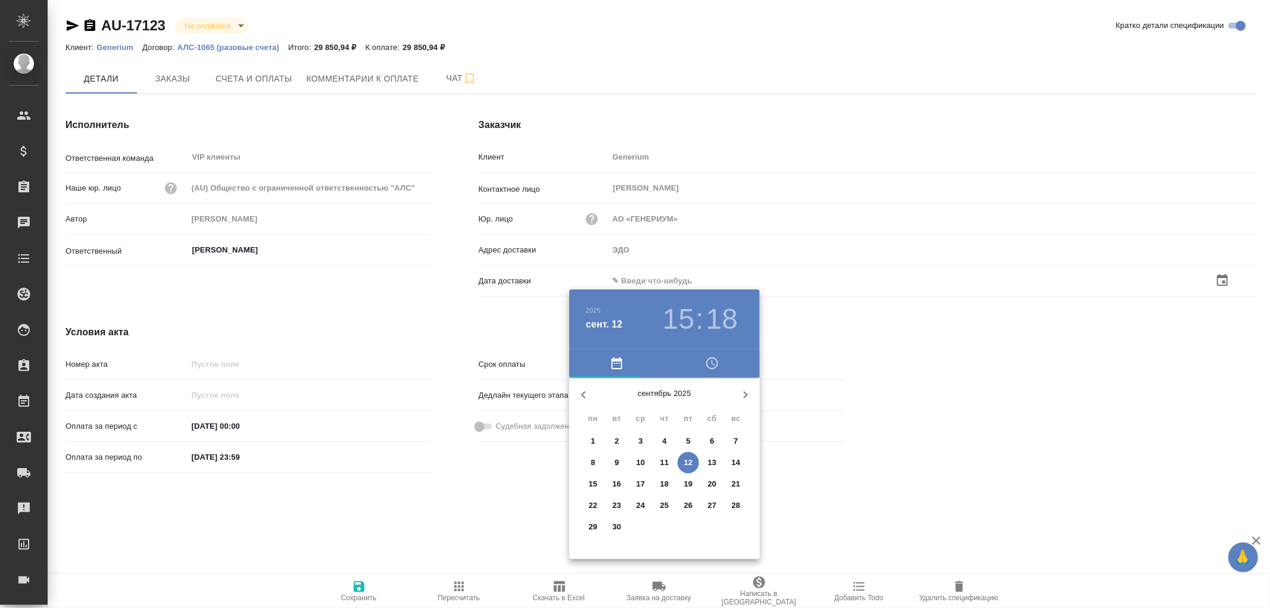
click at [687, 463] on p "12" at bounding box center [688, 463] width 9 height 12
type input "[DATE] 15:18"
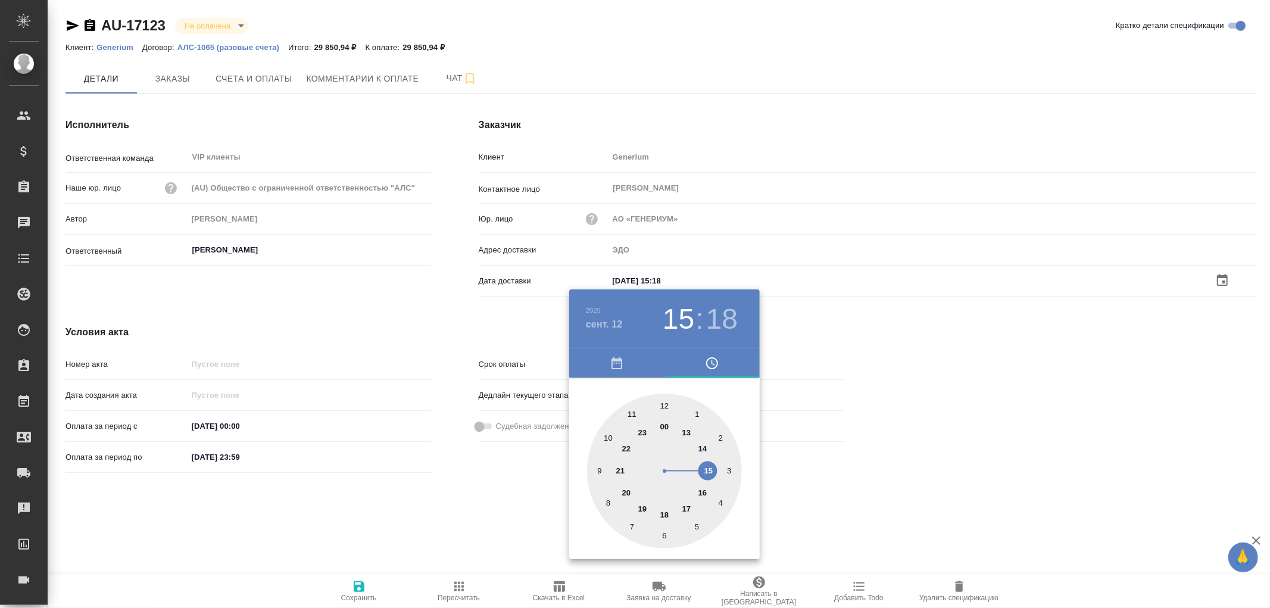
click at [362, 590] on div at bounding box center [635, 304] width 1270 height 608
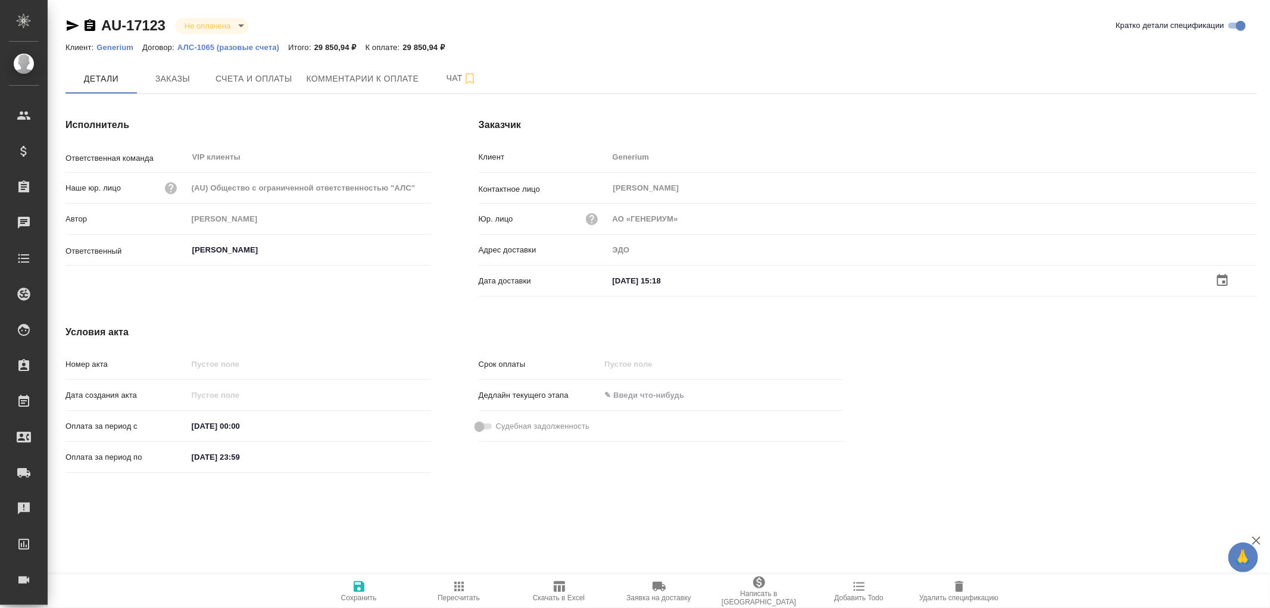
click at [360, 587] on icon "button" at bounding box center [359, 586] width 11 height 11
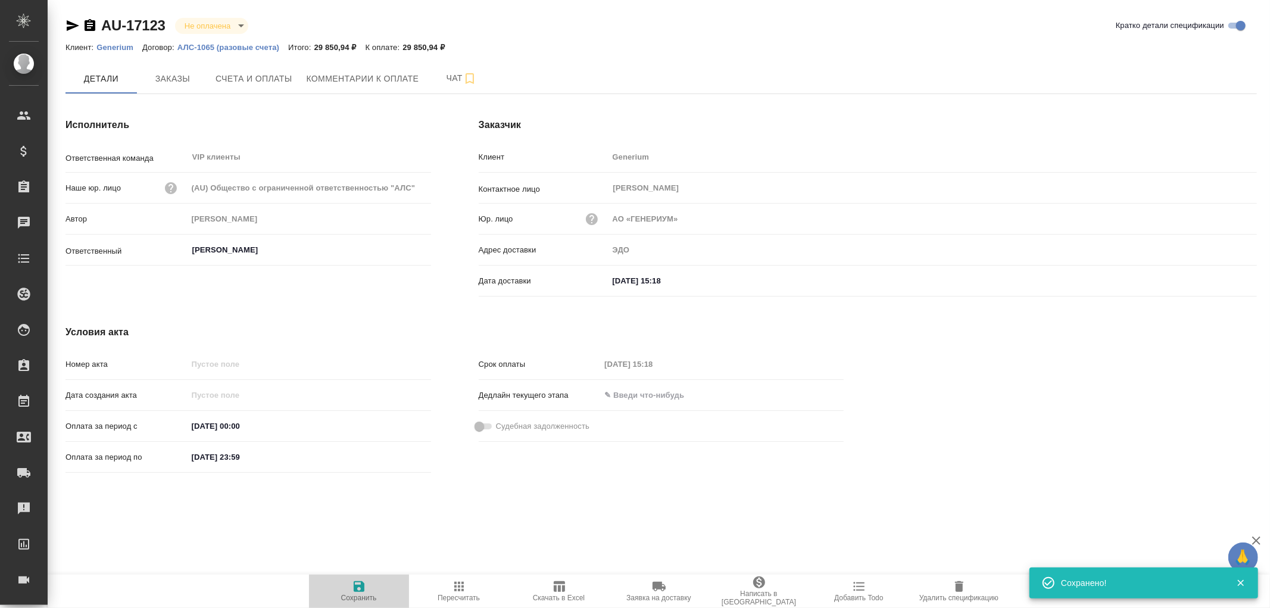
drag, startPoint x: 360, startPoint y: 587, endPoint x: 395, endPoint y: 471, distance: 120.8
click at [360, 585] on icon "button" at bounding box center [359, 586] width 11 height 11
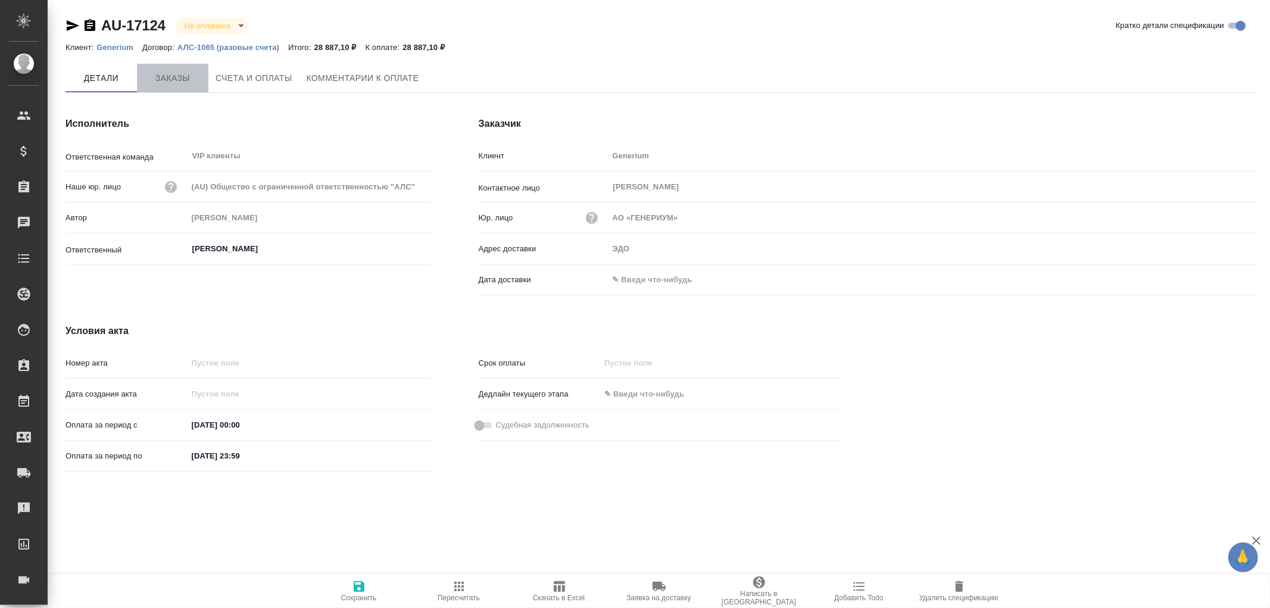
click at [167, 75] on span "Заказы" at bounding box center [172, 78] width 57 height 15
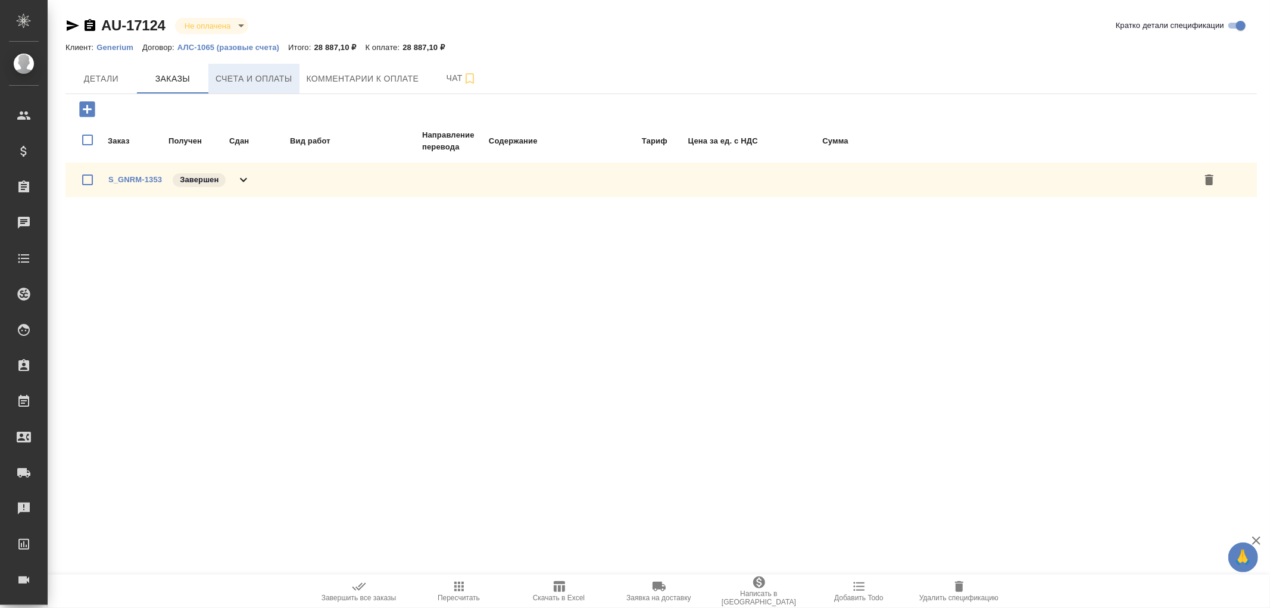
click at [264, 76] on span "Счета и оплаты" at bounding box center [254, 78] width 77 height 15
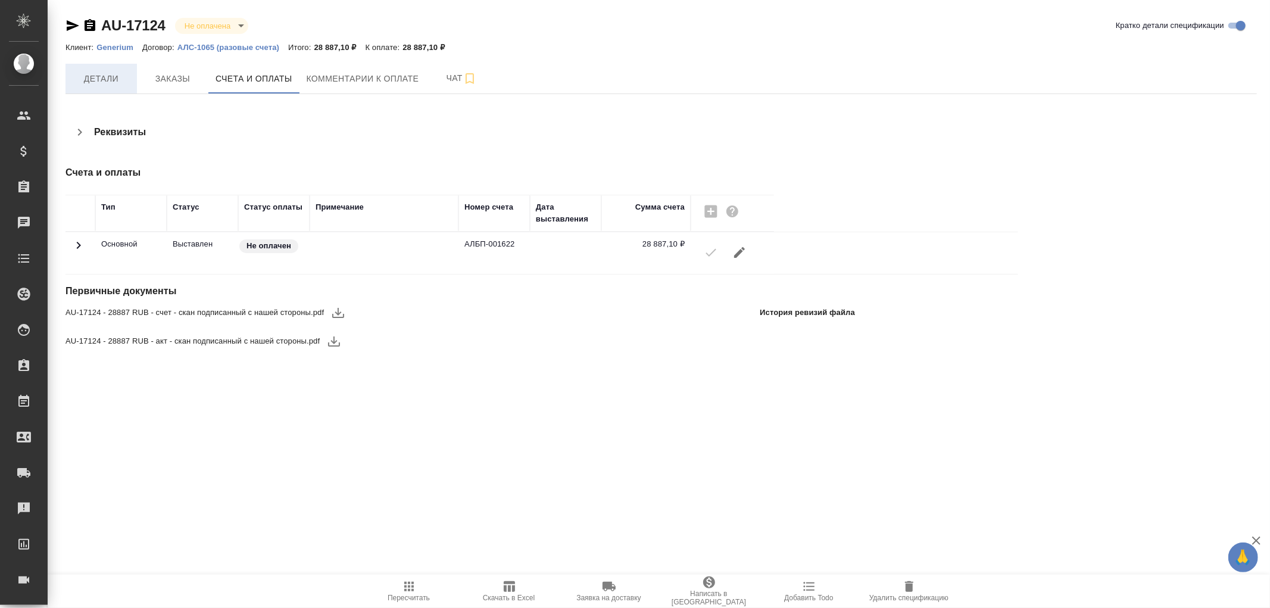
click at [104, 74] on span "Детали" at bounding box center [101, 78] width 57 height 15
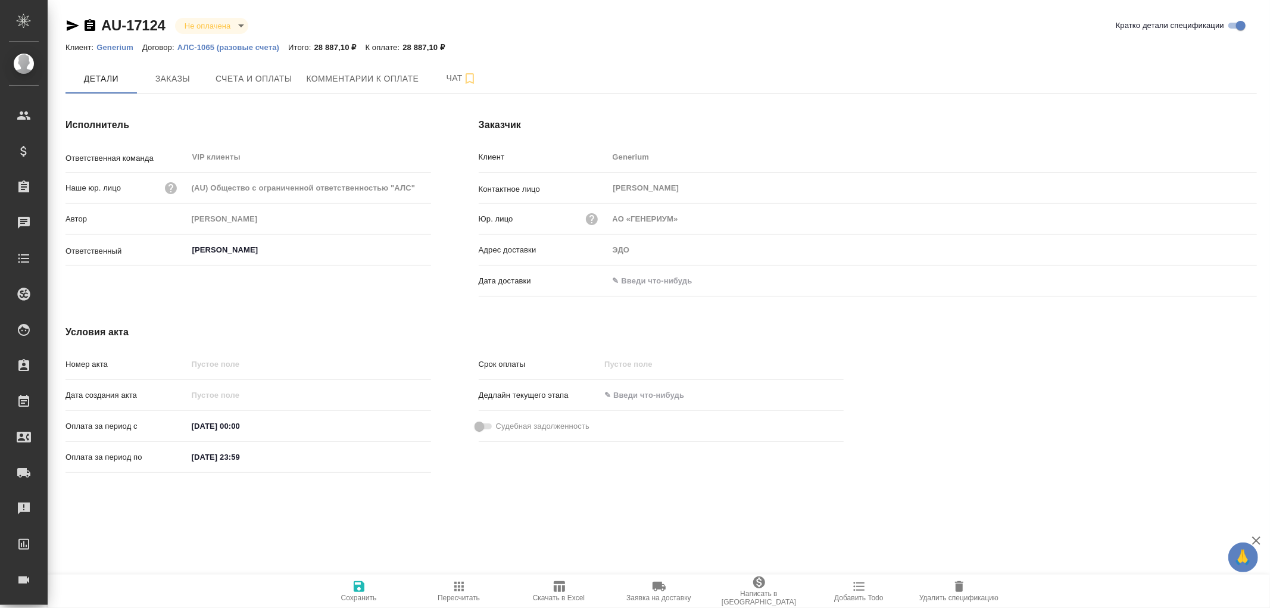
drag, startPoint x: 644, startPoint y: 276, endPoint x: 658, endPoint y: 276, distance: 14.3
click at [643, 276] on input "text" at bounding box center [661, 280] width 104 height 17
click at [1222, 286] on icon "button" at bounding box center [1222, 280] width 14 height 14
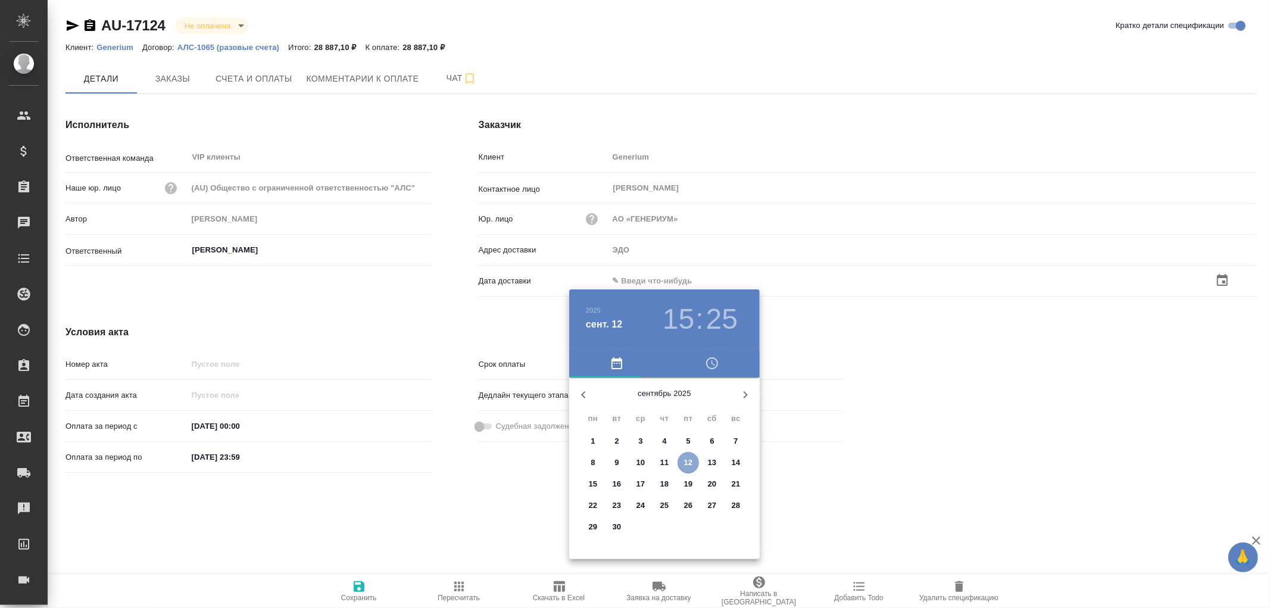
click at [687, 467] on p "12" at bounding box center [688, 463] width 9 height 12
type input "[DATE] 15:25"
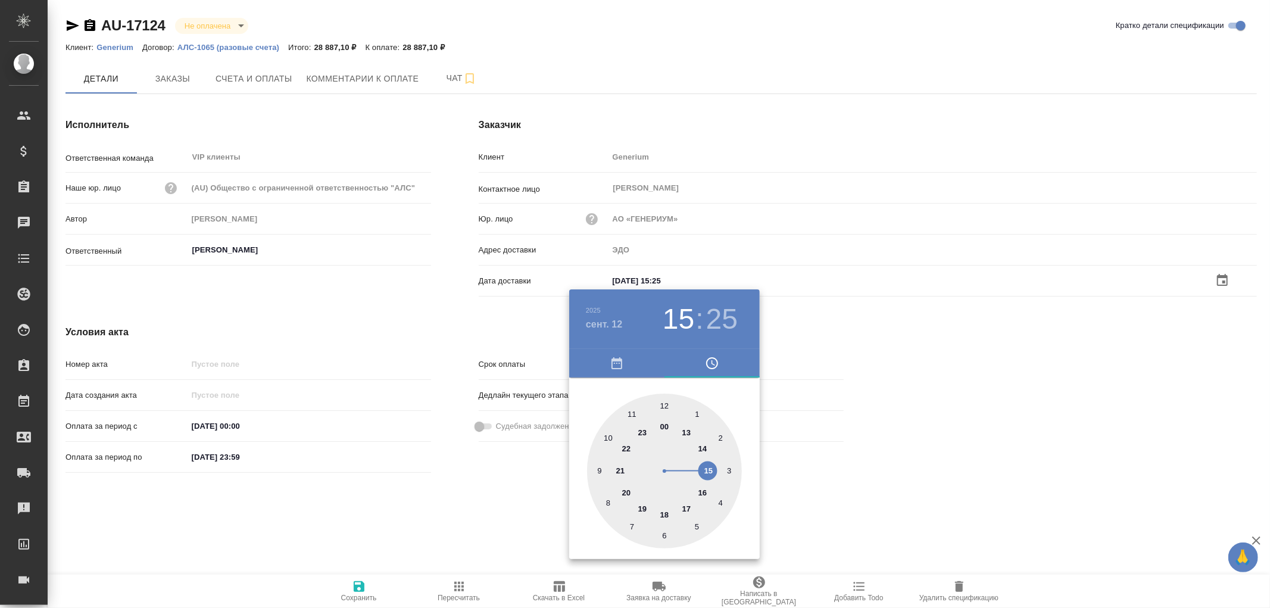
click at [360, 591] on div at bounding box center [635, 304] width 1270 height 608
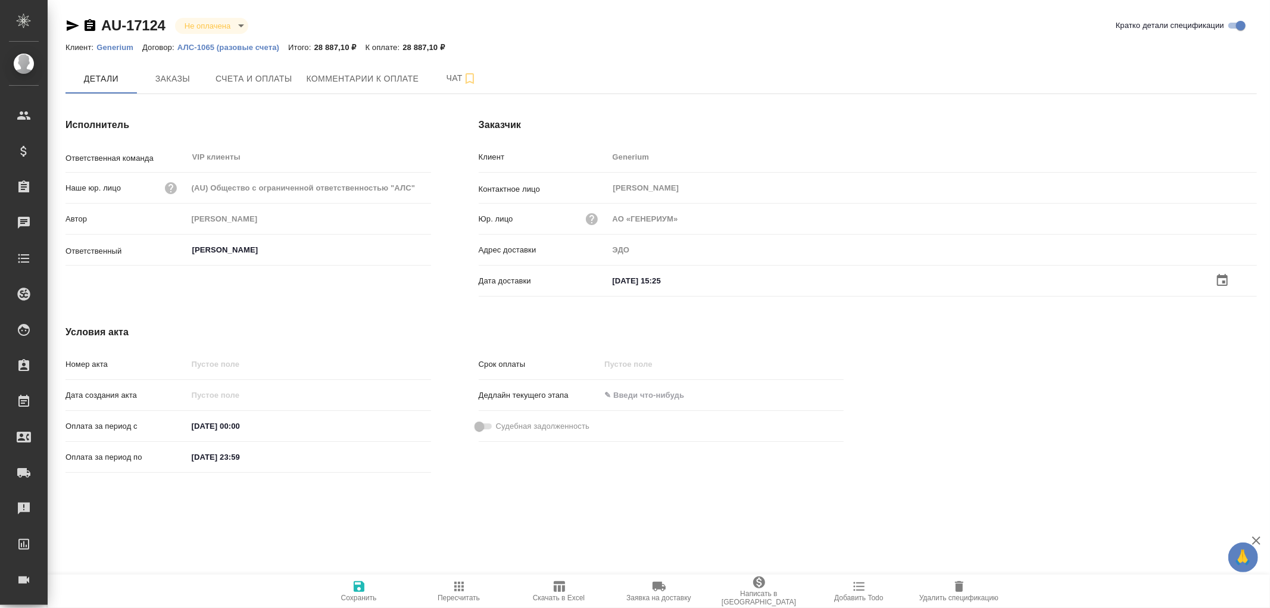
click at [360, 585] on icon "button" at bounding box center [359, 586] width 14 height 14
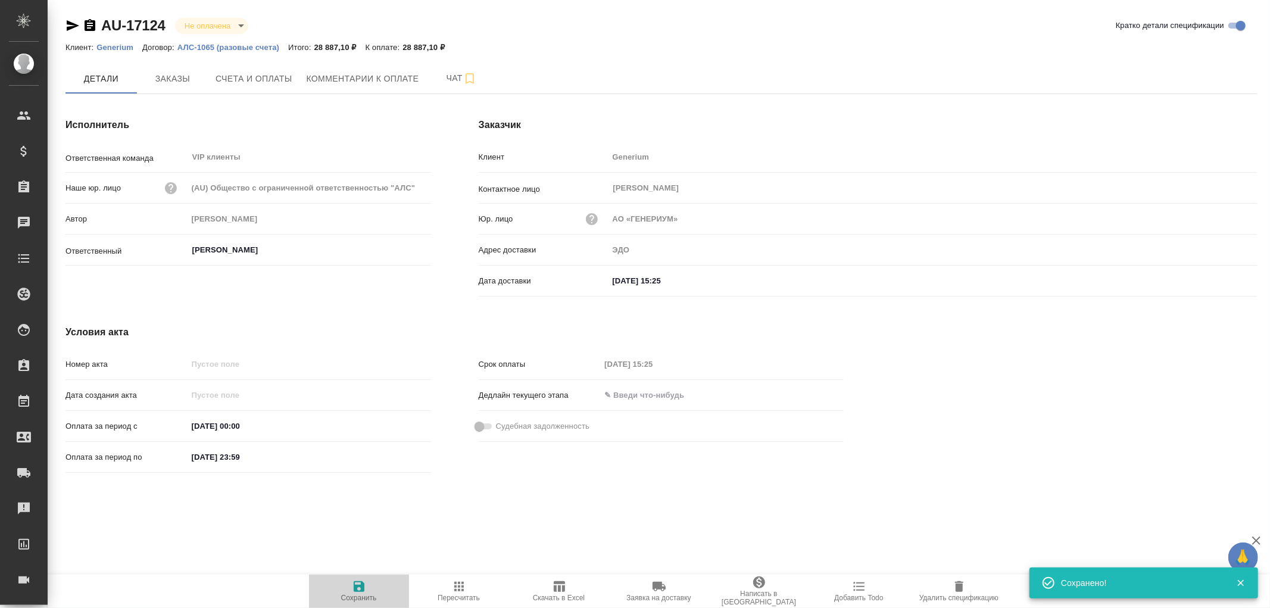
click at [360, 585] on icon "button" at bounding box center [359, 586] width 14 height 14
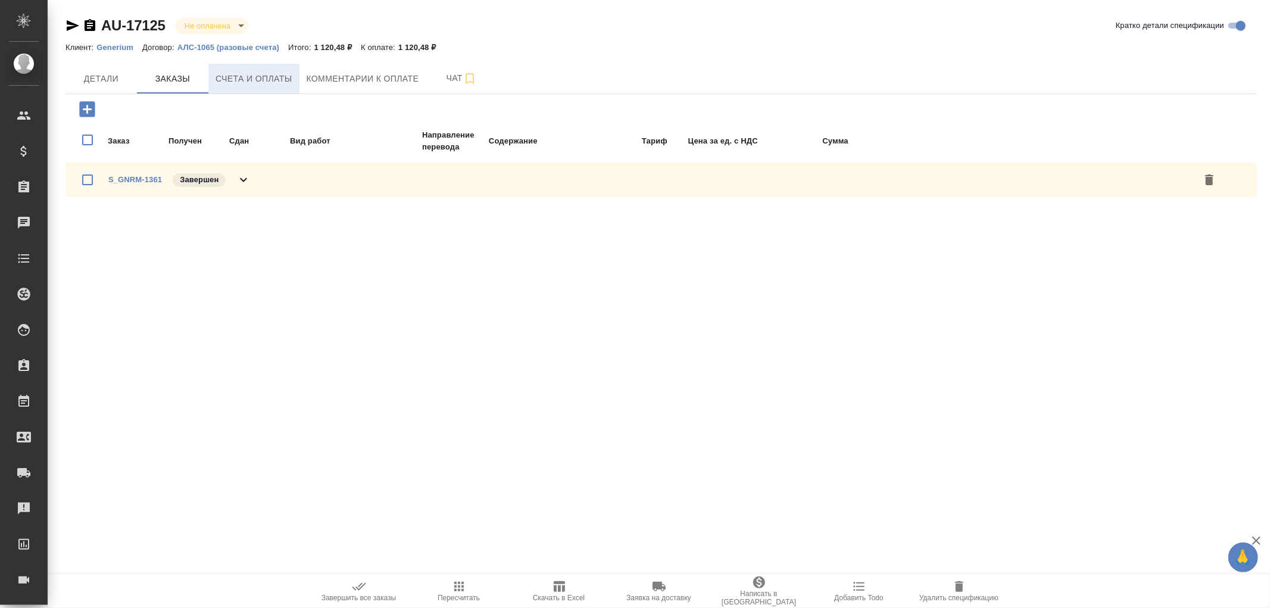
click at [257, 79] on span "Счета и оплаты" at bounding box center [254, 78] width 77 height 15
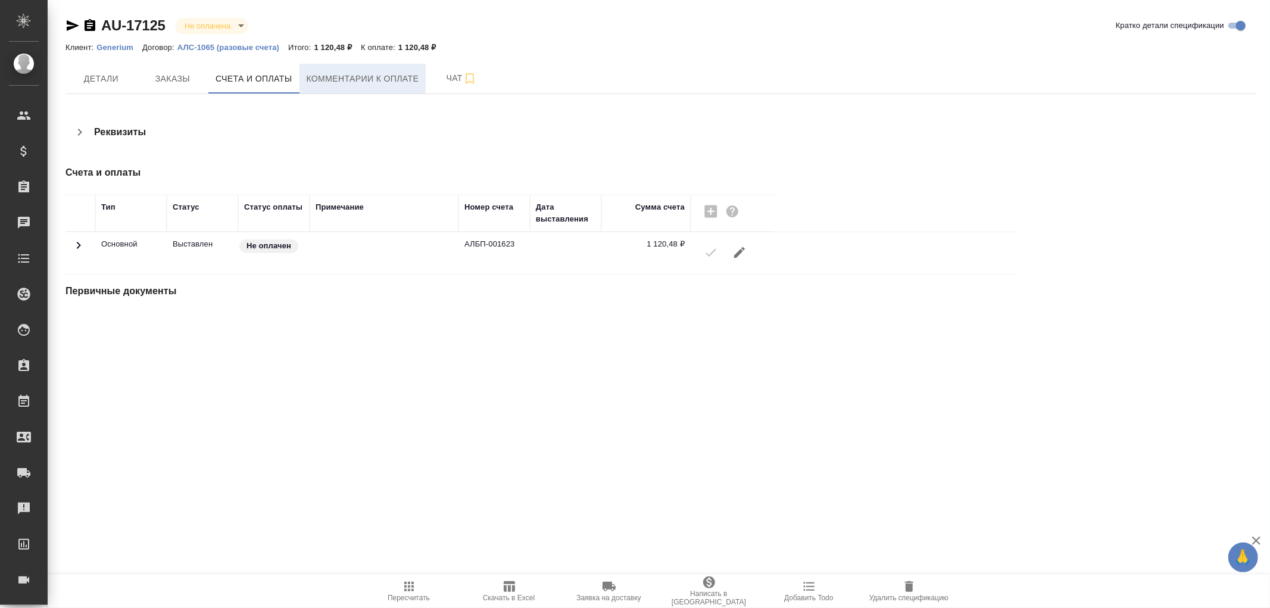
click at [346, 75] on span "Комментарии к оплате" at bounding box center [363, 78] width 113 height 15
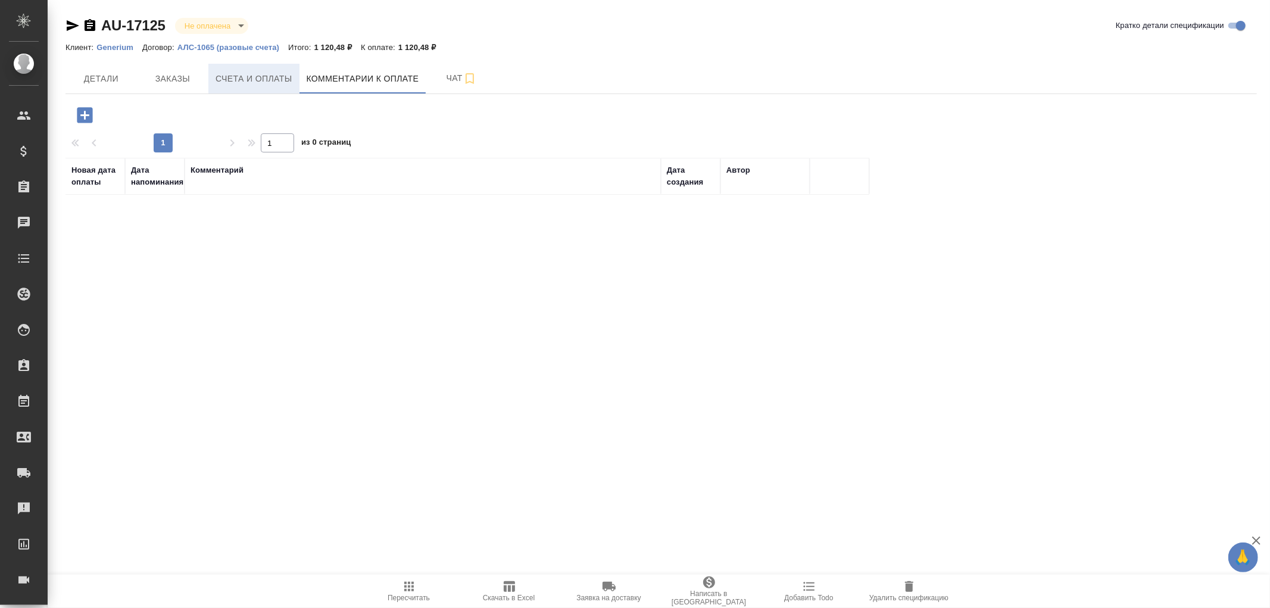
click at [263, 77] on span "Счета и оплаты" at bounding box center [254, 78] width 77 height 15
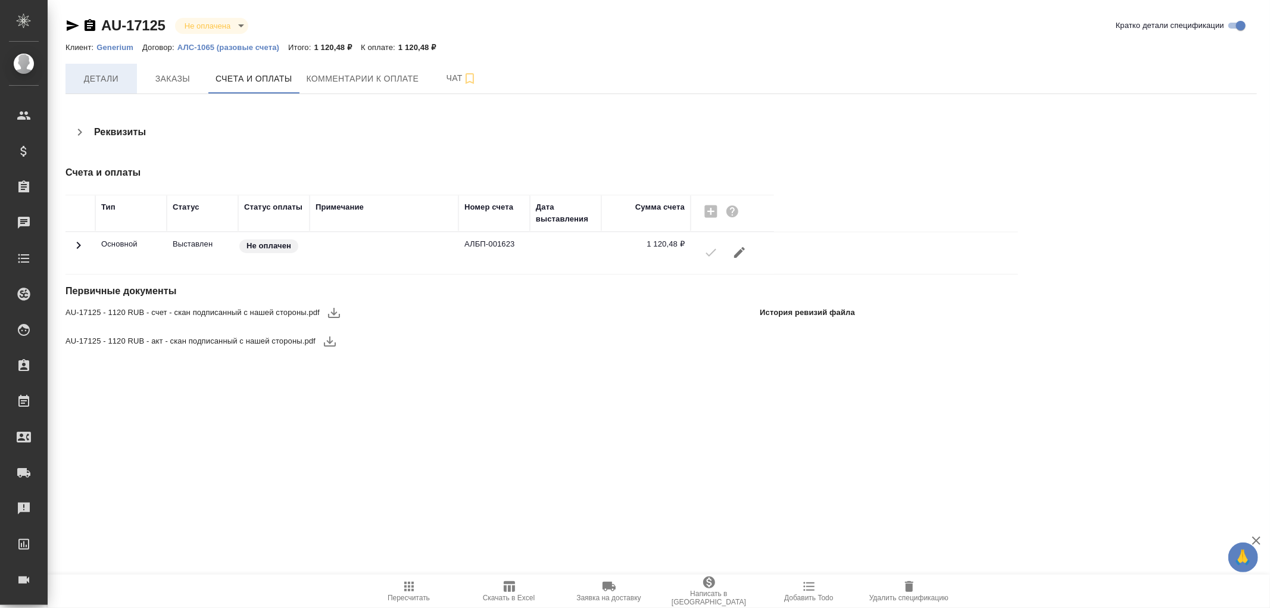
click at [105, 81] on span "Детали" at bounding box center [101, 78] width 57 height 15
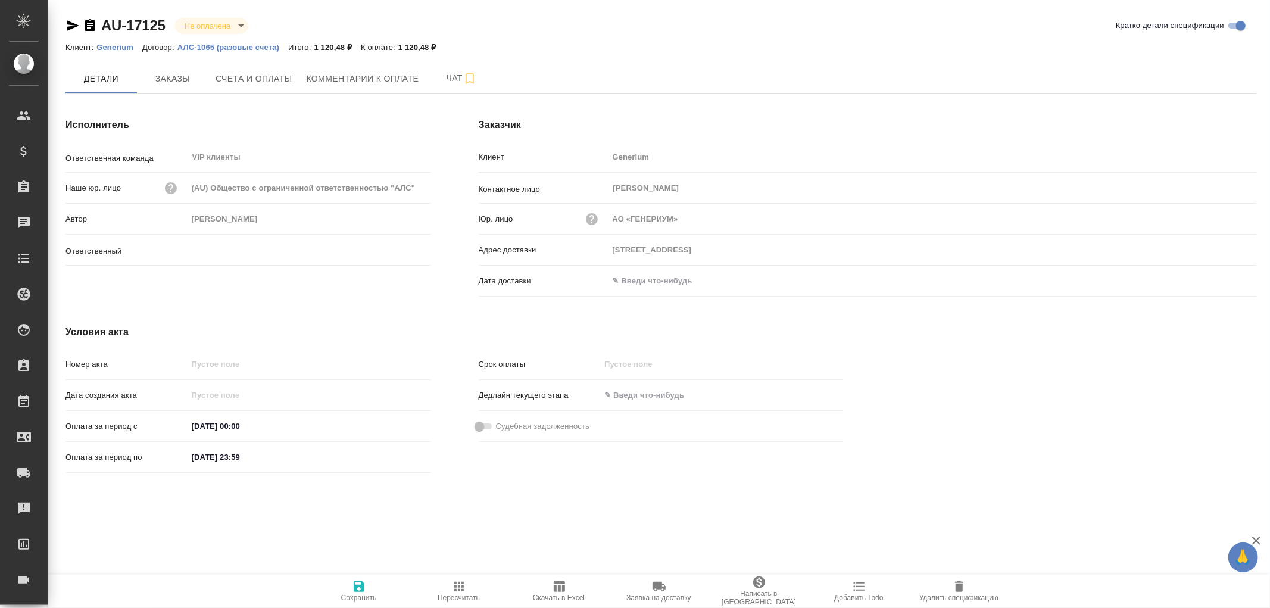
type input "[PERSON_NAME]"
drag, startPoint x: 644, startPoint y: 278, endPoint x: 707, endPoint y: 275, distance: 63.2
click at [645, 278] on input "text" at bounding box center [661, 280] width 104 height 17
click at [1227, 280] on icon "button" at bounding box center [1222, 279] width 11 height 12
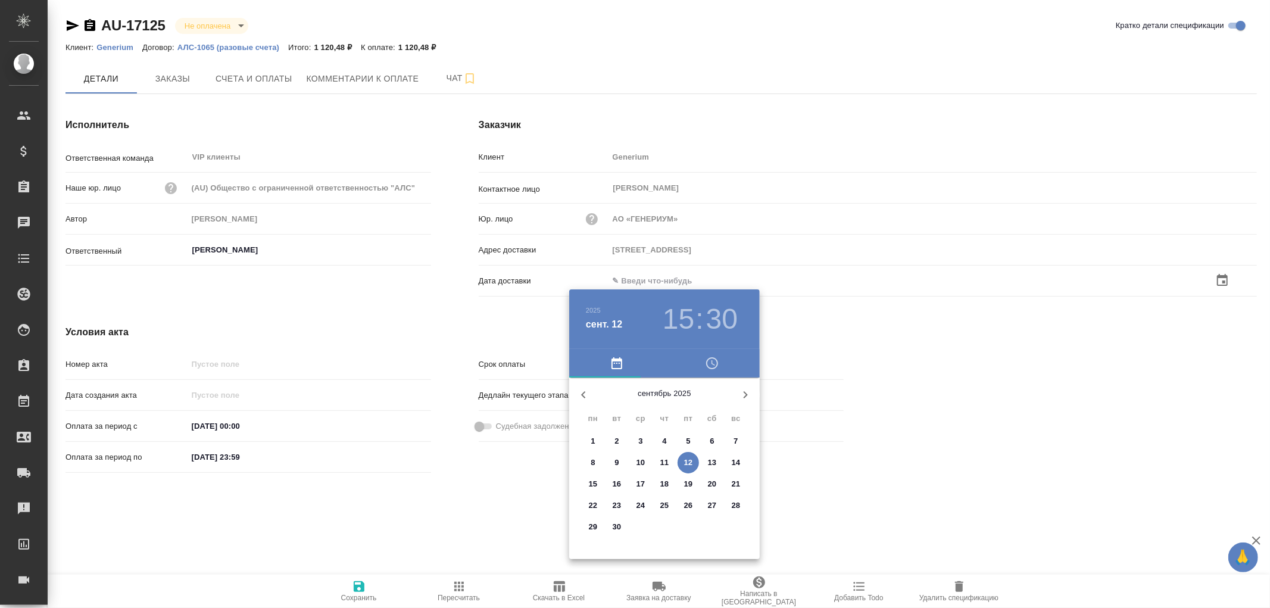
click at [693, 462] on span "12" at bounding box center [688, 463] width 21 height 12
type input "12.09.2025 15:30"
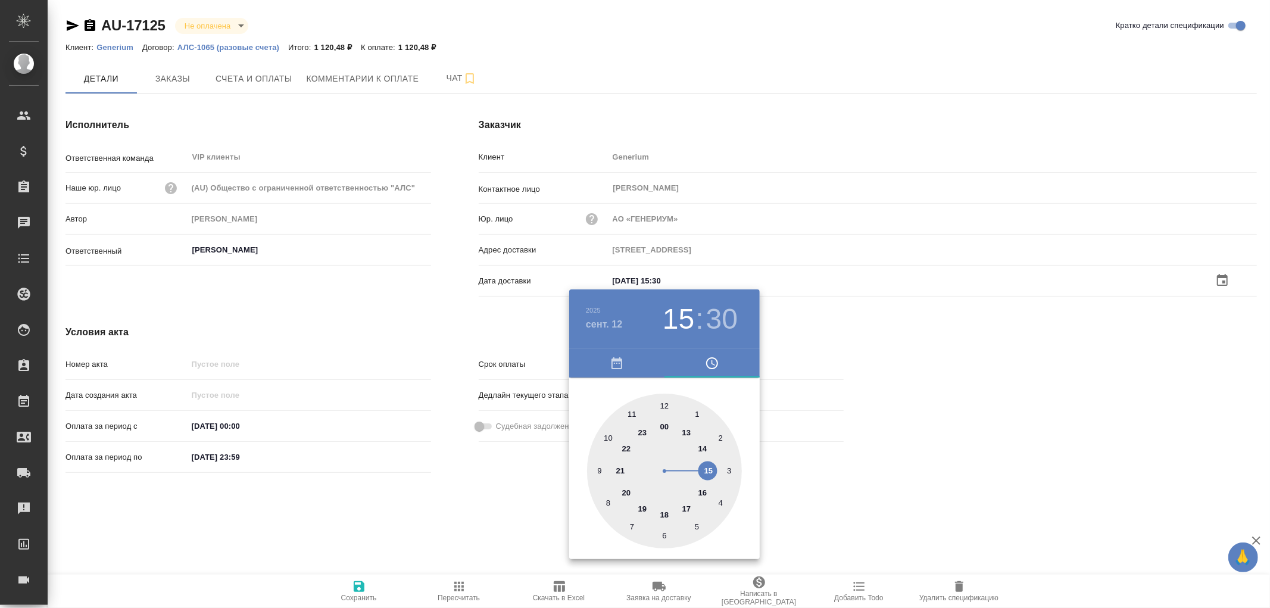
click at [366, 585] on div at bounding box center [635, 304] width 1270 height 608
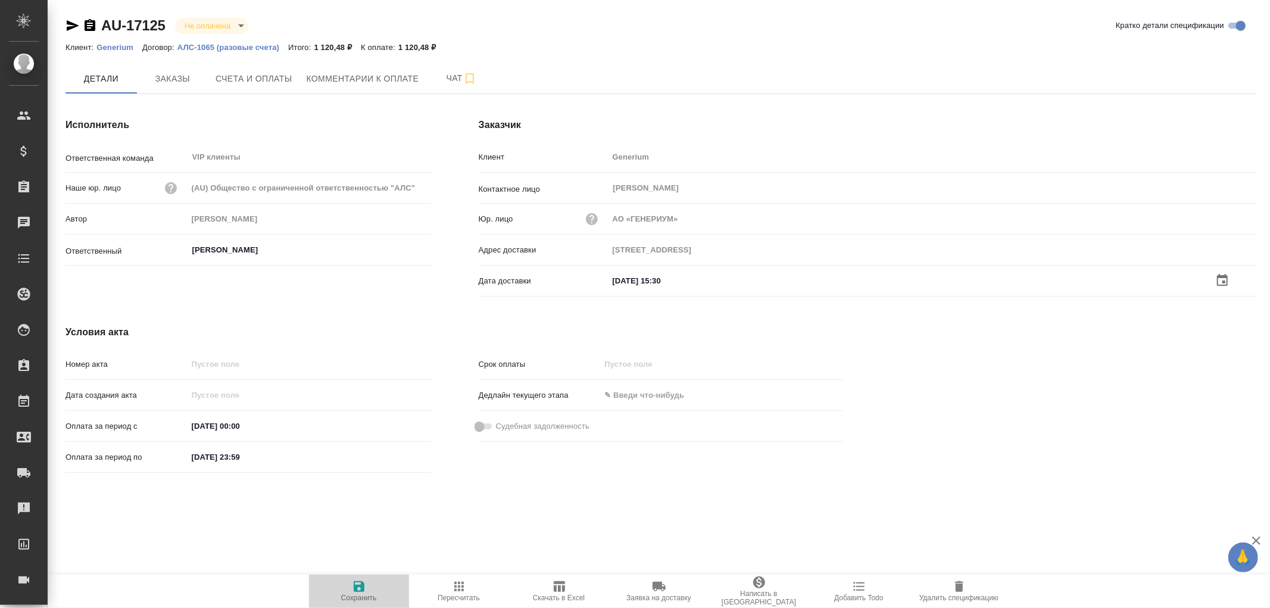
click at [361, 588] on icon "button" at bounding box center [359, 586] width 11 height 11
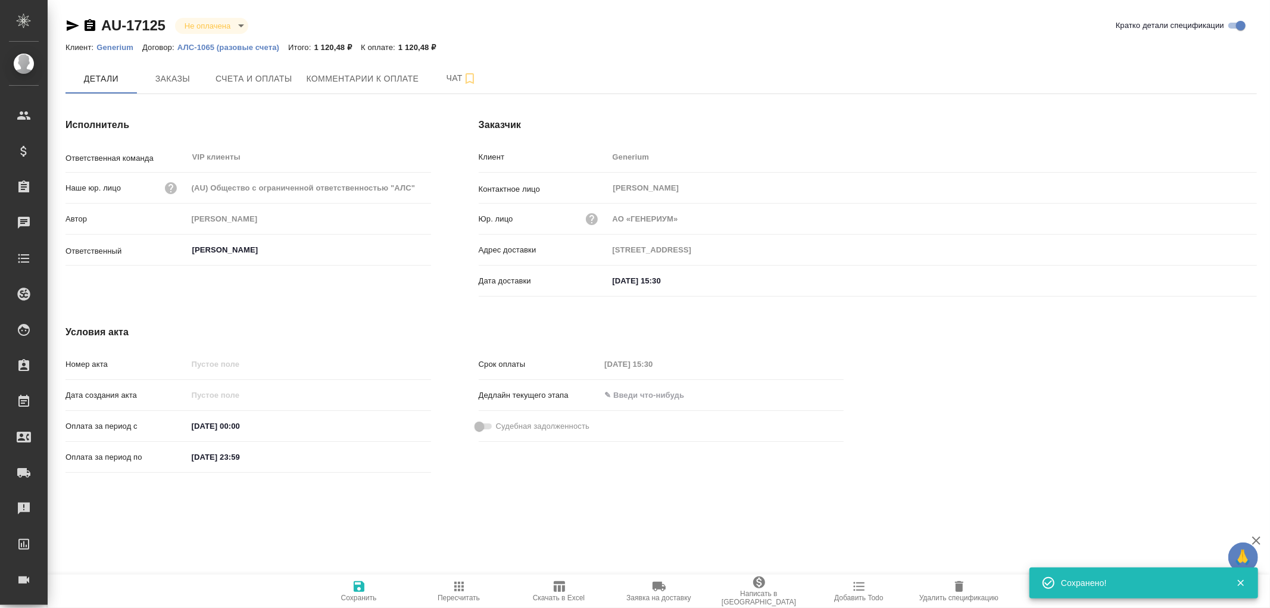
click at [361, 588] on icon "button" at bounding box center [359, 586] width 11 height 11
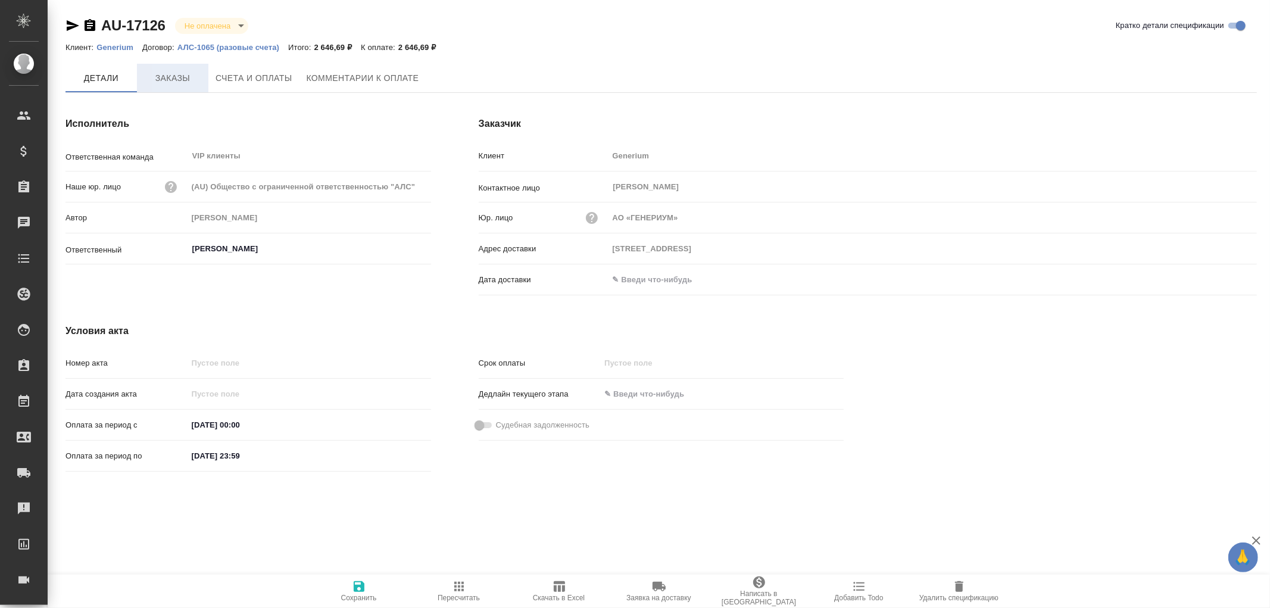
click at [175, 75] on span "Заказы" at bounding box center [172, 78] width 57 height 15
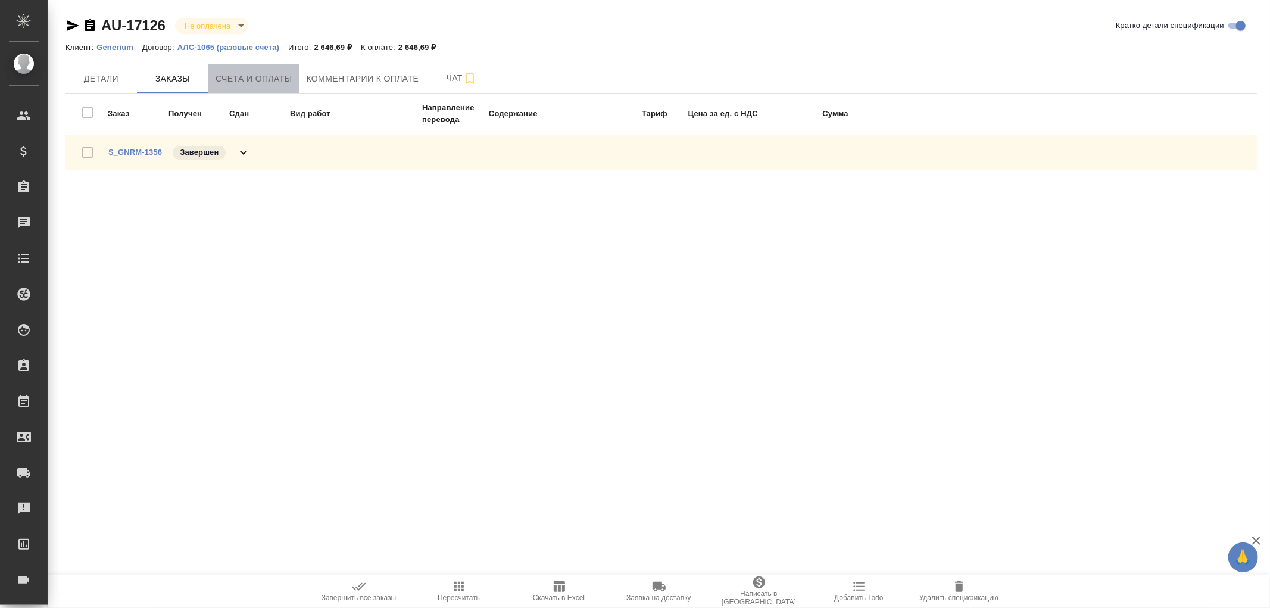
click at [292, 81] on span "Счета и оплаты" at bounding box center [254, 78] width 77 height 15
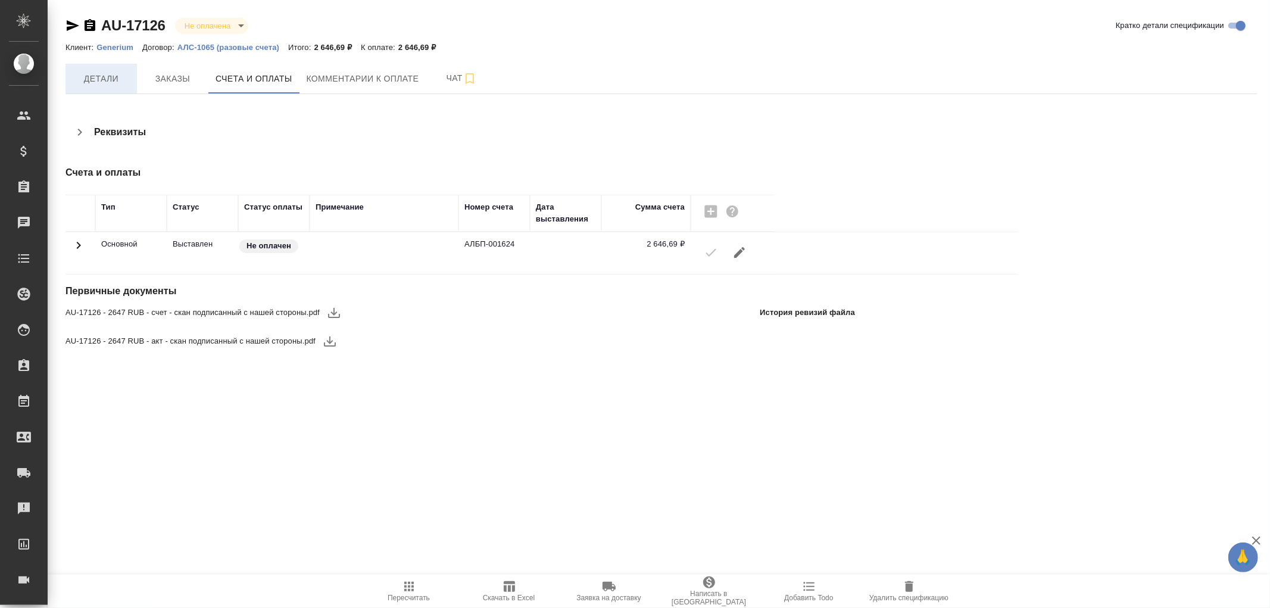
click at [86, 81] on span "Детали" at bounding box center [101, 78] width 57 height 15
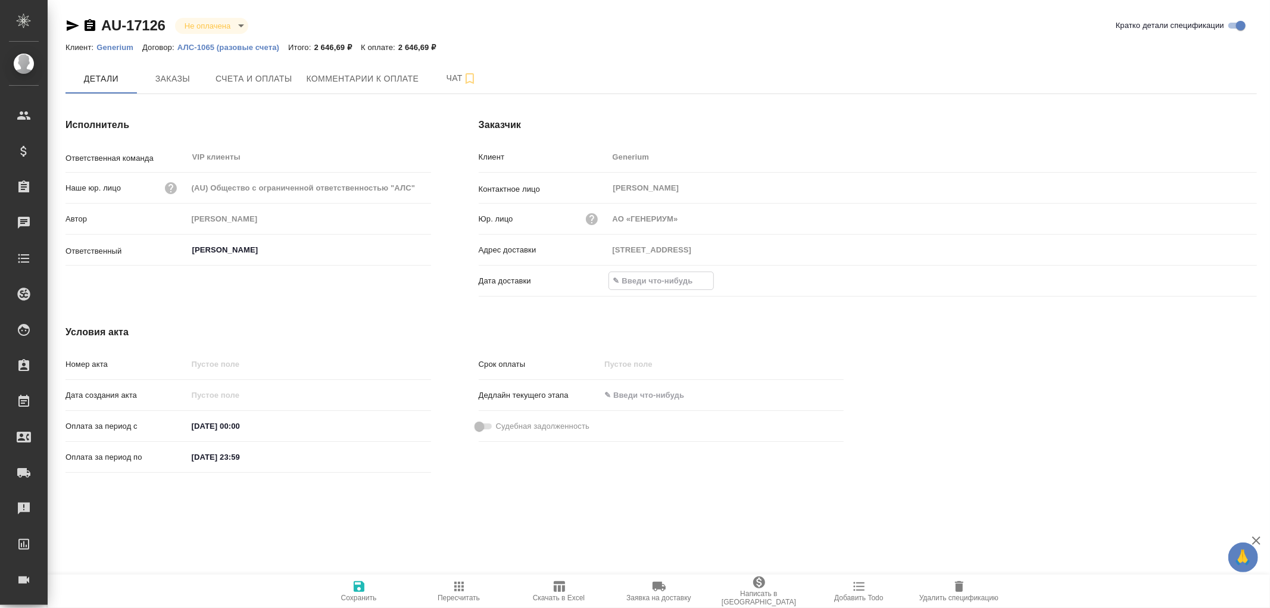
click at [648, 281] on input "text" at bounding box center [661, 280] width 104 height 17
click at [1221, 282] on icon "button" at bounding box center [1222, 280] width 14 height 14
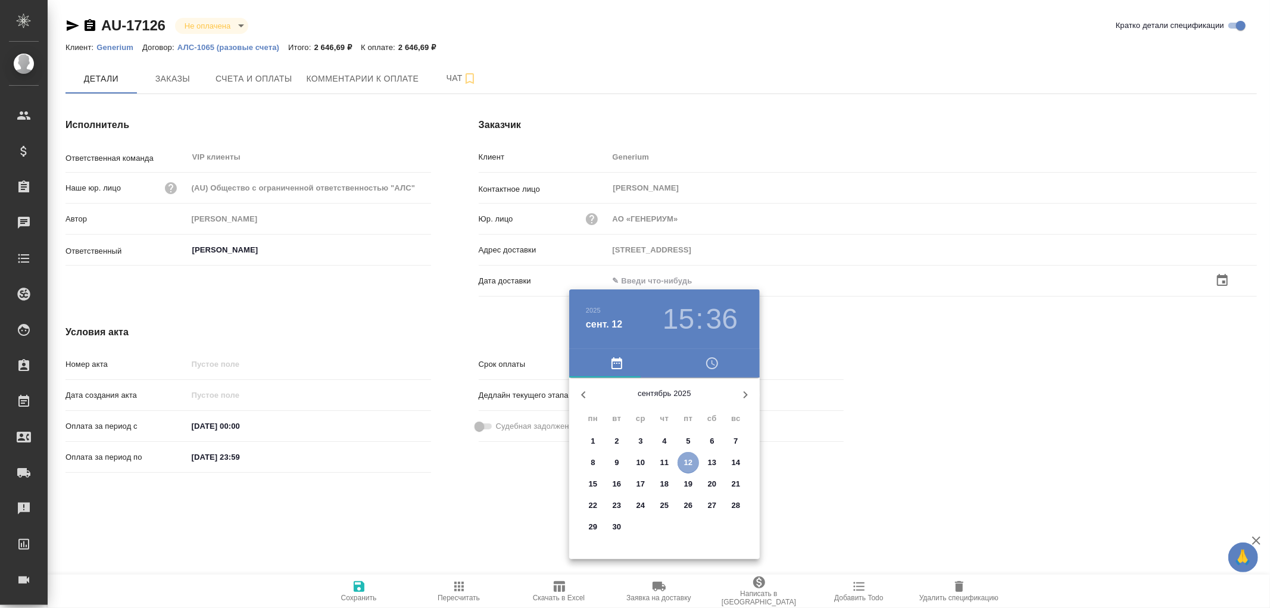
click at [687, 463] on p "12" at bounding box center [688, 463] width 9 height 12
type input "[DATE] 15:36"
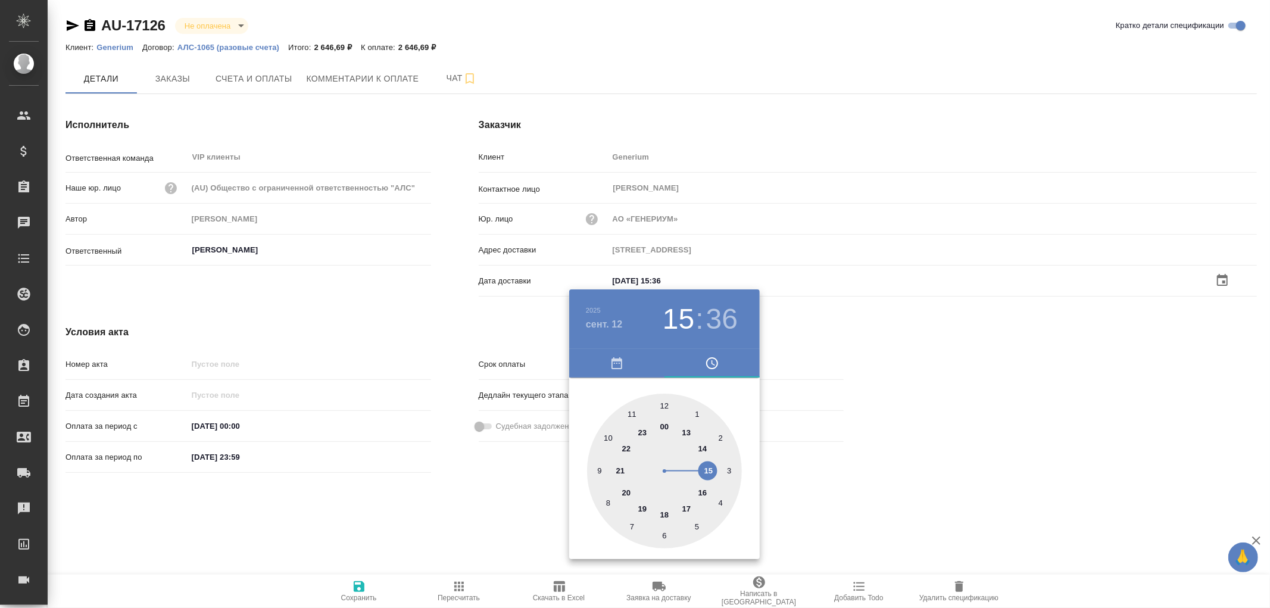
click at [359, 585] on div at bounding box center [635, 304] width 1270 height 608
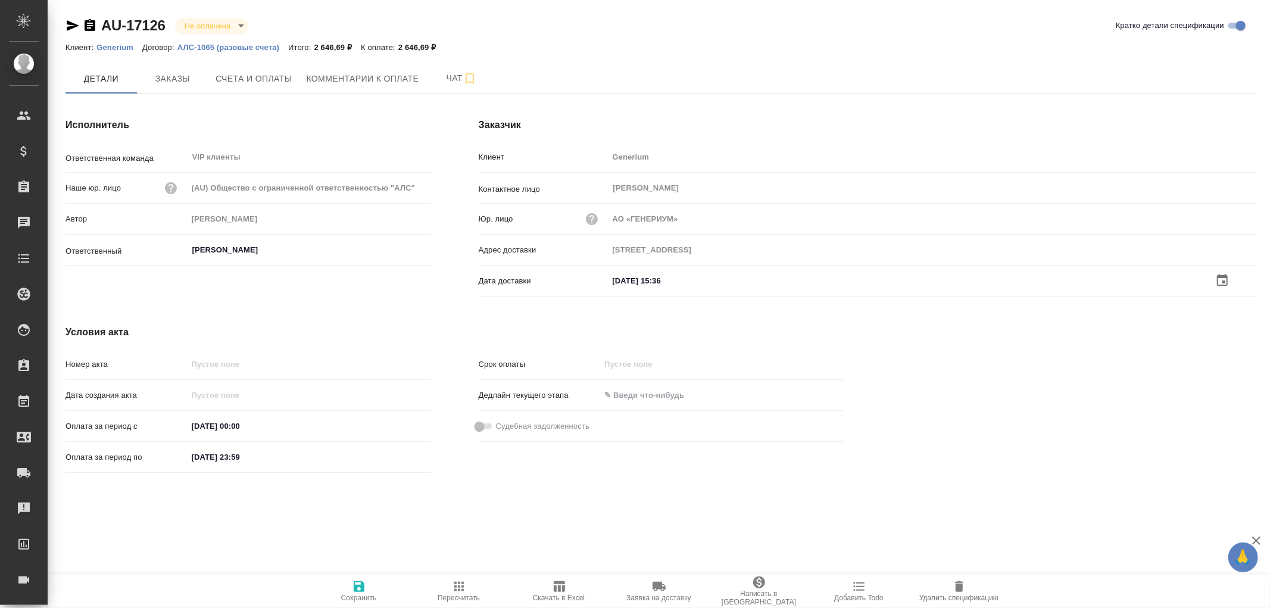
click at [359, 585] on icon "button" at bounding box center [359, 586] width 11 height 11
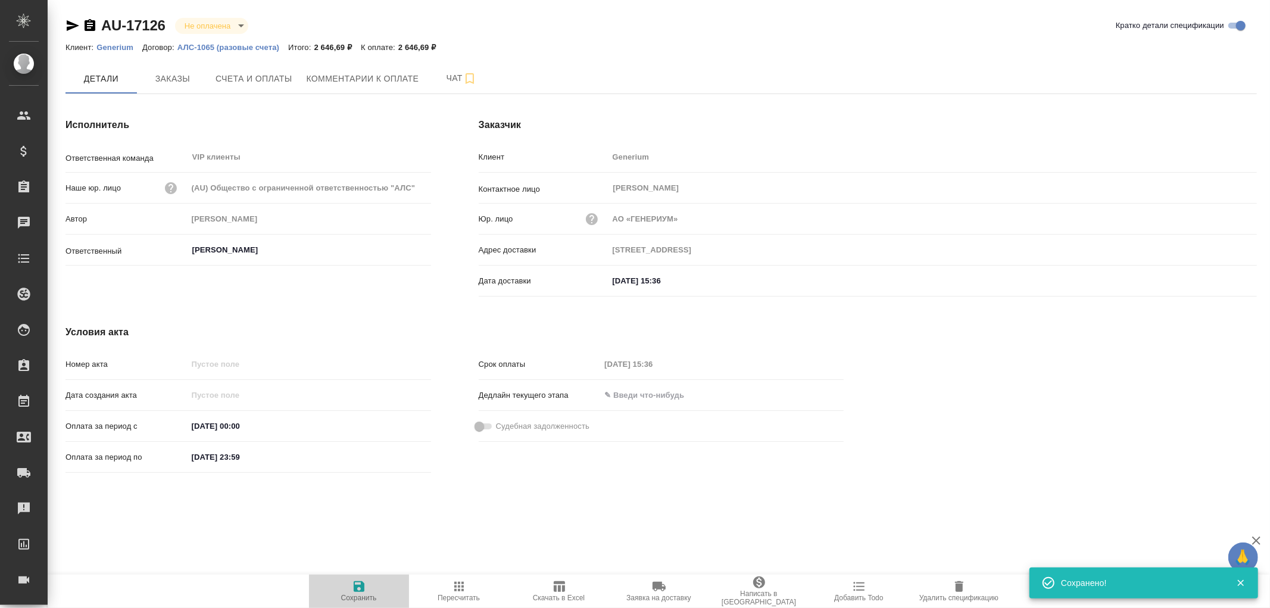
click at [359, 585] on icon "button" at bounding box center [359, 586] width 11 height 11
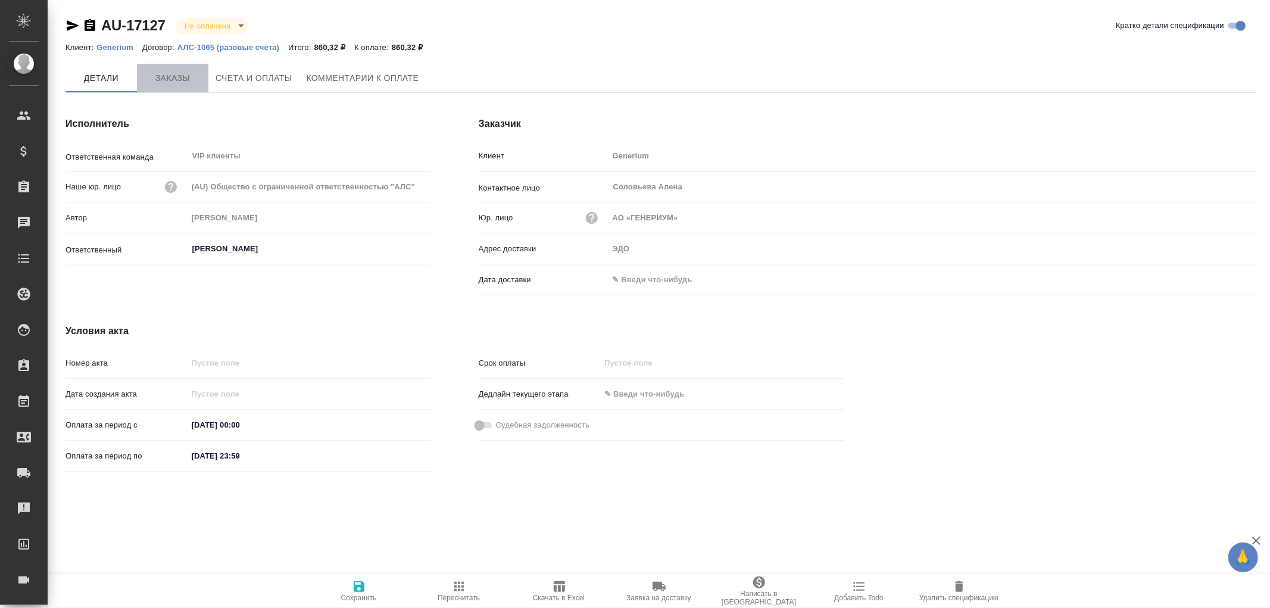
click at [172, 76] on span "Заказы" at bounding box center [172, 78] width 57 height 15
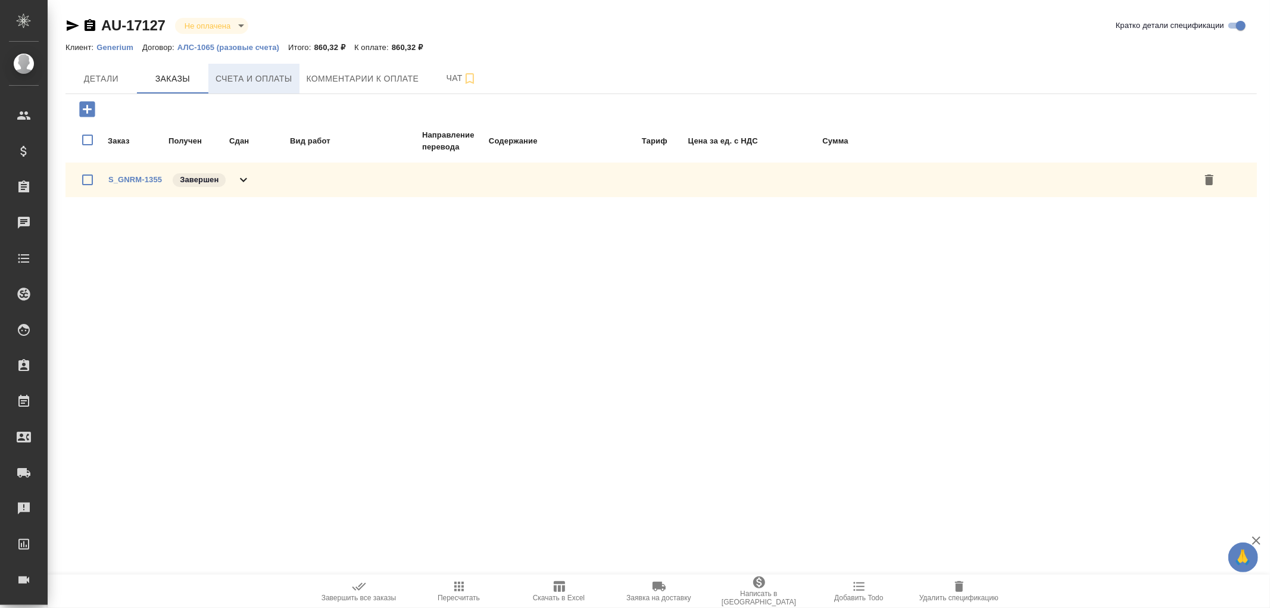
click at [281, 74] on span "Счета и оплаты" at bounding box center [254, 78] width 77 height 15
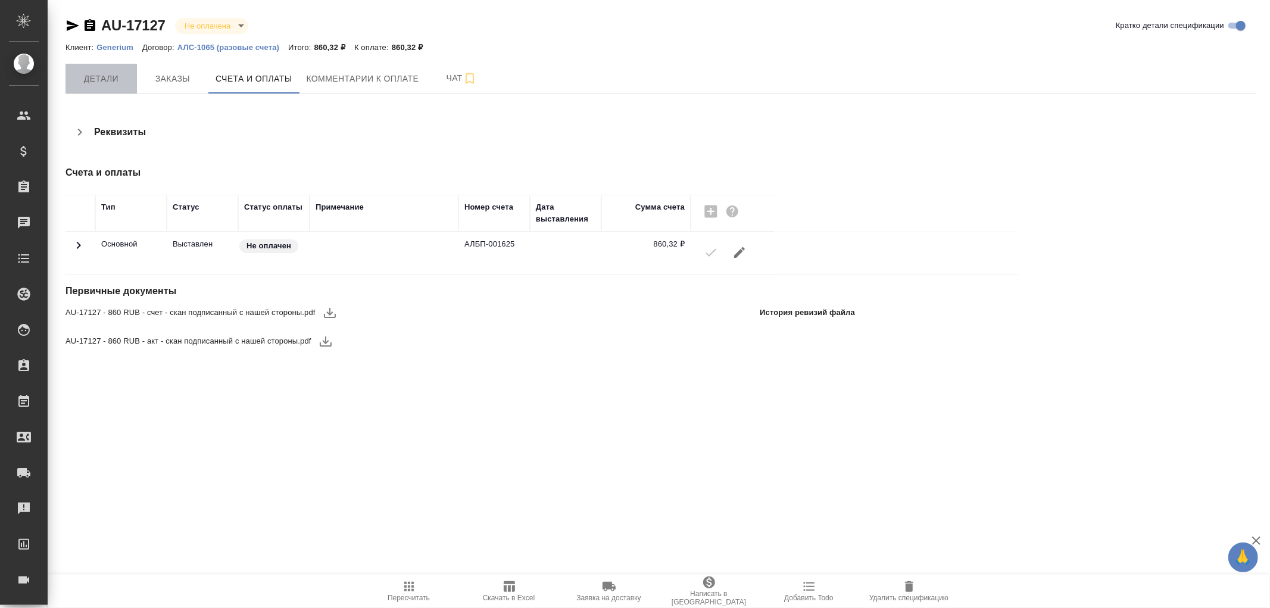
drag, startPoint x: 100, startPoint y: 79, endPoint x: 559, endPoint y: 237, distance: 485.1
click at [101, 79] on span "Детали" at bounding box center [101, 78] width 57 height 15
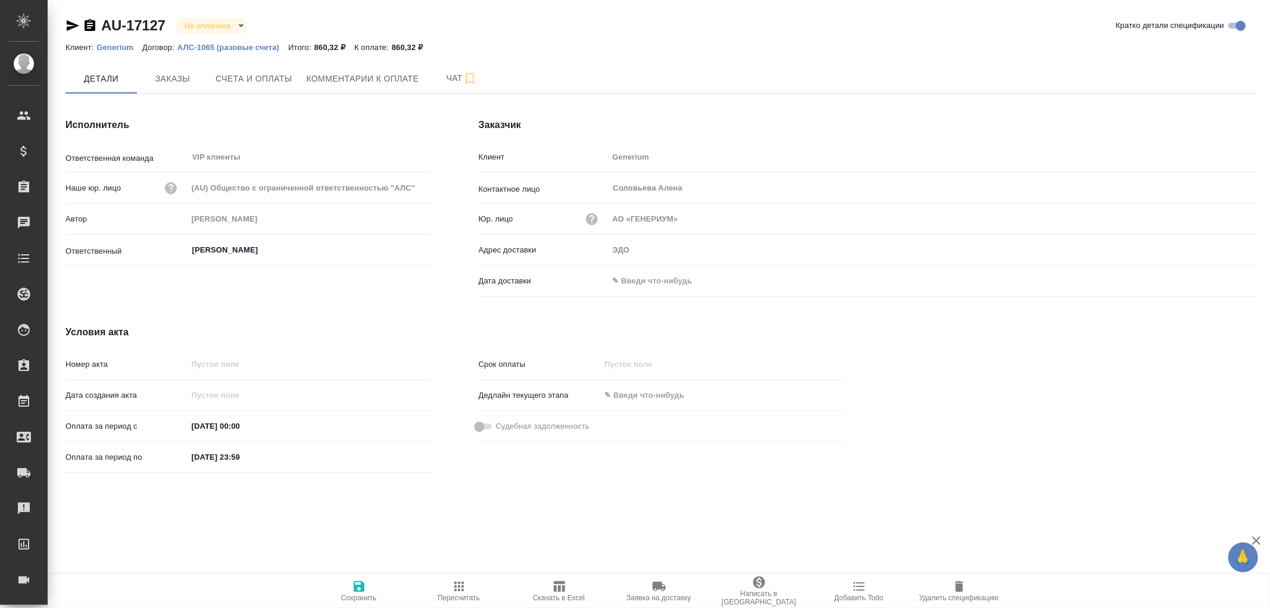
drag, startPoint x: 652, startPoint y: 282, endPoint x: 894, endPoint y: 285, distance: 241.8
click at [656, 282] on input "text" at bounding box center [661, 280] width 104 height 17
click at [1223, 278] on icon "button" at bounding box center [1222, 280] width 14 height 14
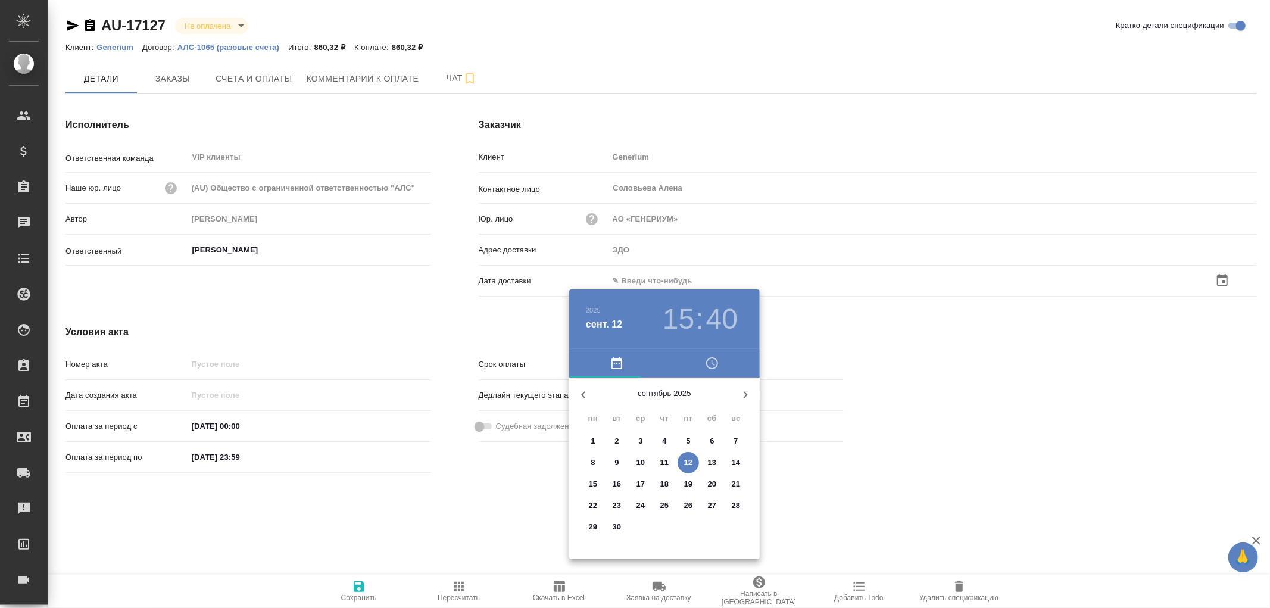
click at [691, 459] on p "12" at bounding box center [688, 463] width 9 height 12
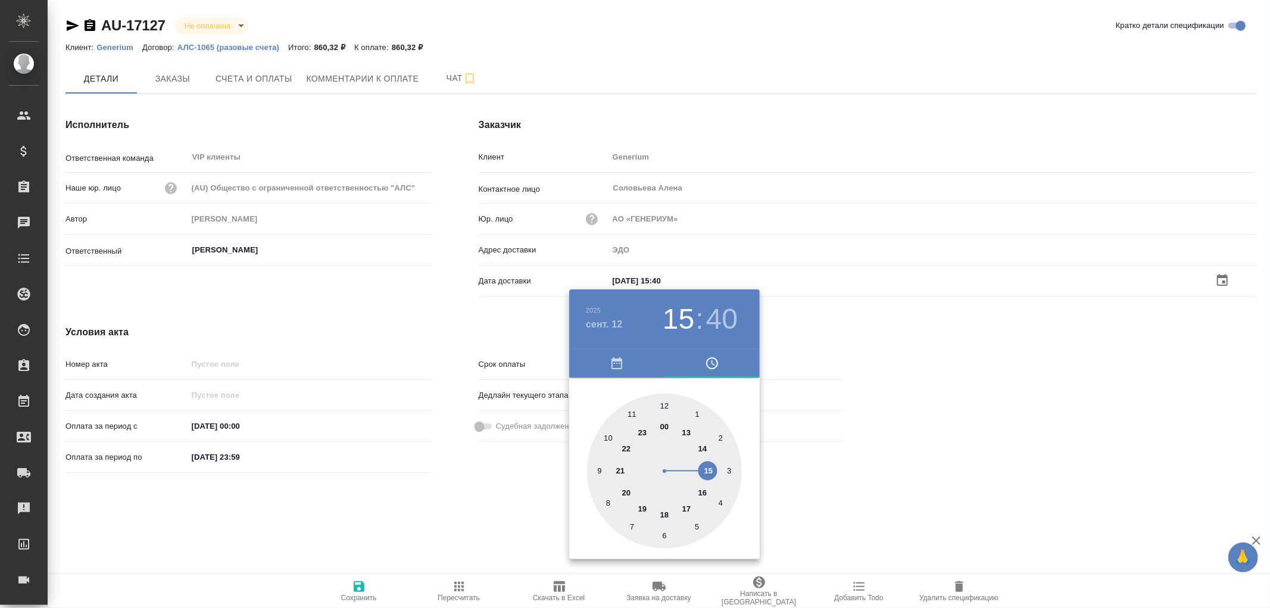
type input "12.09.2025 15:40"
click at [362, 590] on div at bounding box center [635, 304] width 1270 height 608
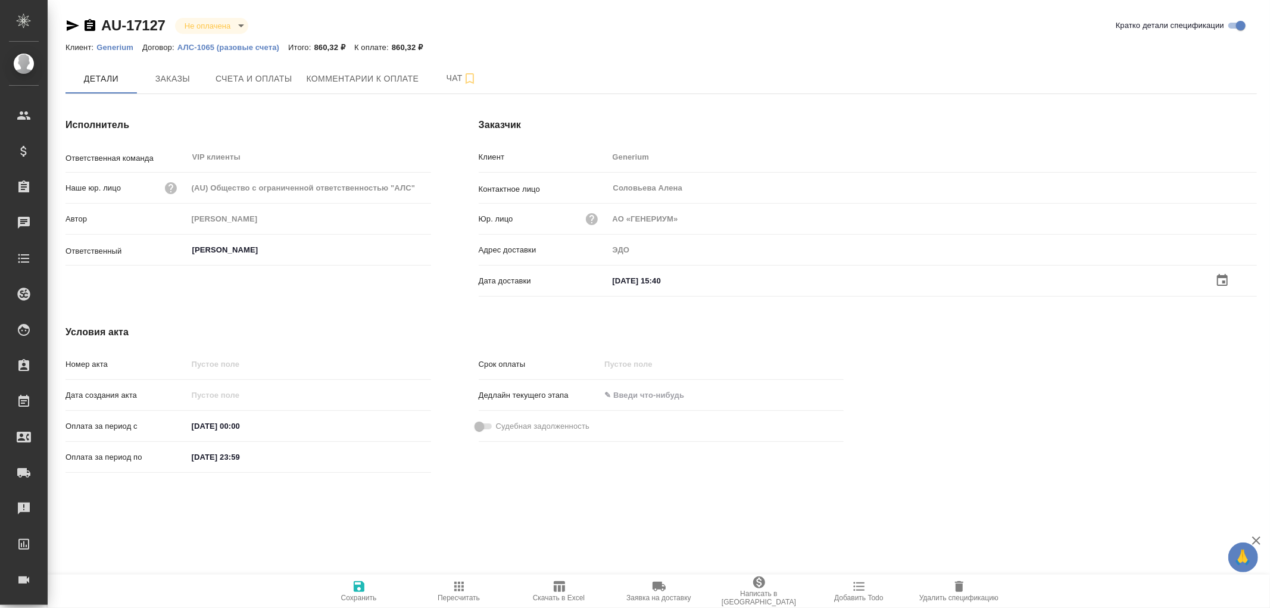
drag, startPoint x: 361, startPoint y: 587, endPoint x: 367, endPoint y: 581, distance: 8.9
click at [361, 586] on icon "button" at bounding box center [359, 586] width 11 height 11
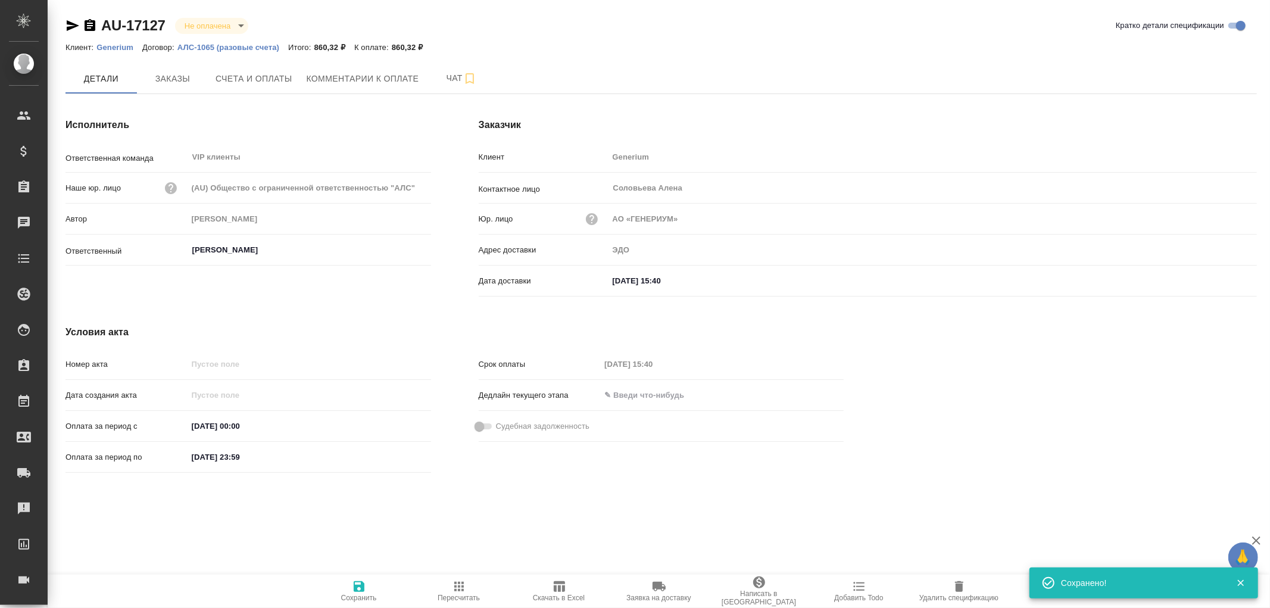
drag, startPoint x: 354, startPoint y: 586, endPoint x: 374, endPoint y: 578, distance: 21.7
click at [354, 585] on icon "button" at bounding box center [359, 586] width 11 height 11
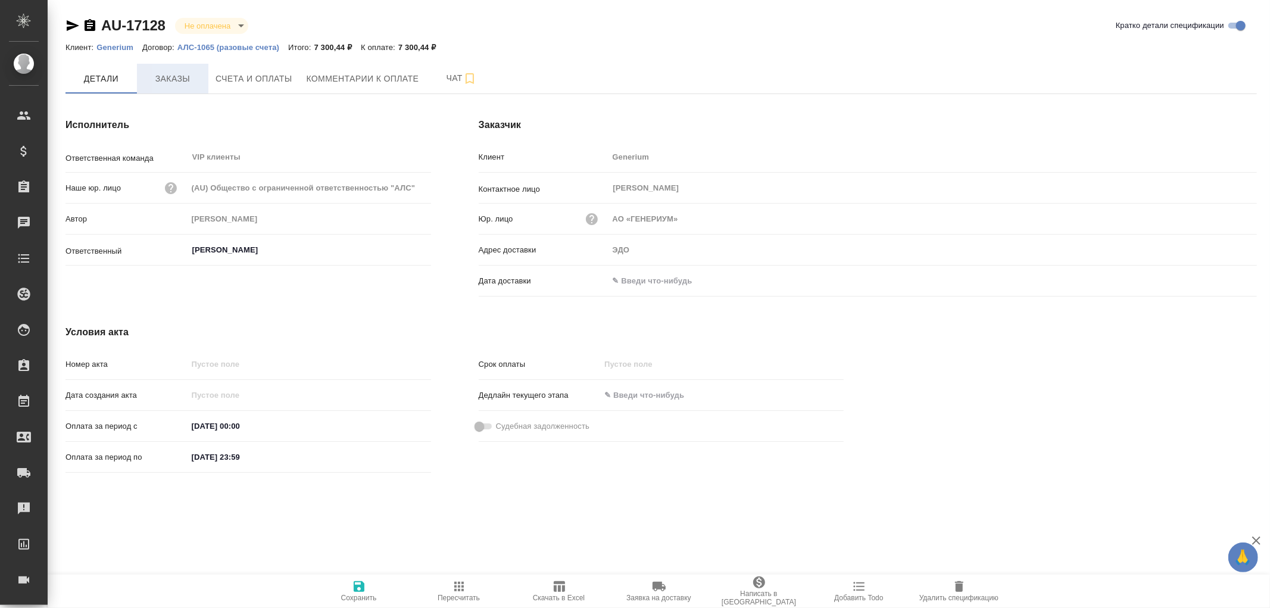
click at [181, 82] on span "Заказы" at bounding box center [172, 78] width 57 height 15
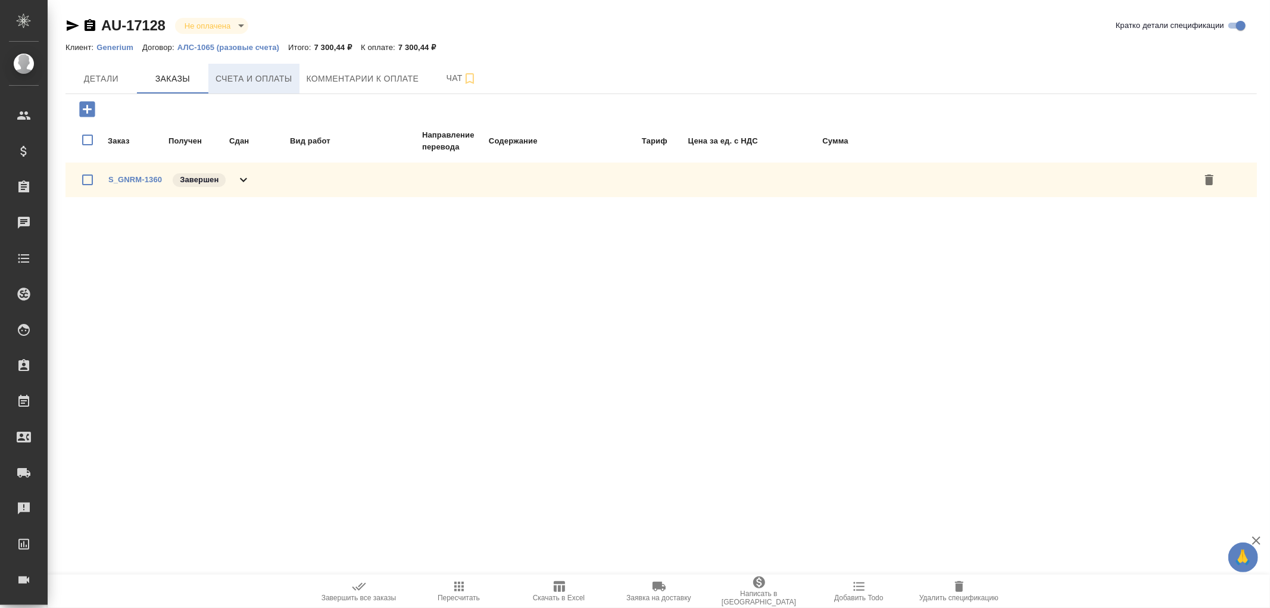
click at [277, 71] on span "Счета и оплаты" at bounding box center [254, 78] width 77 height 15
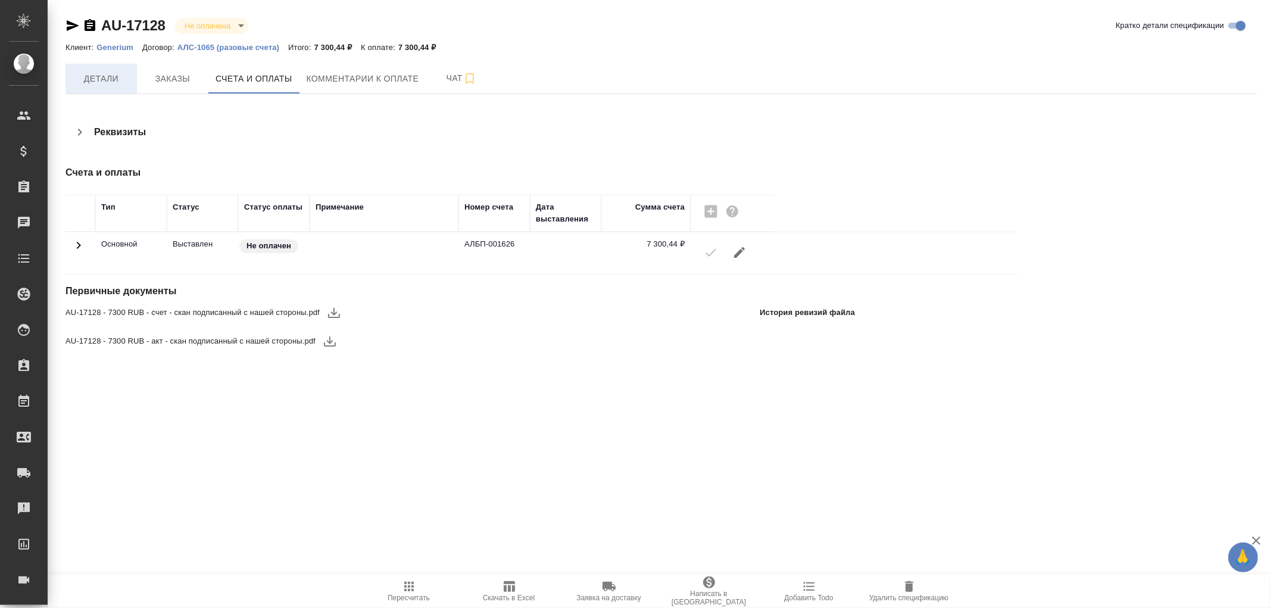
click at [97, 80] on span "Детали" at bounding box center [101, 78] width 57 height 15
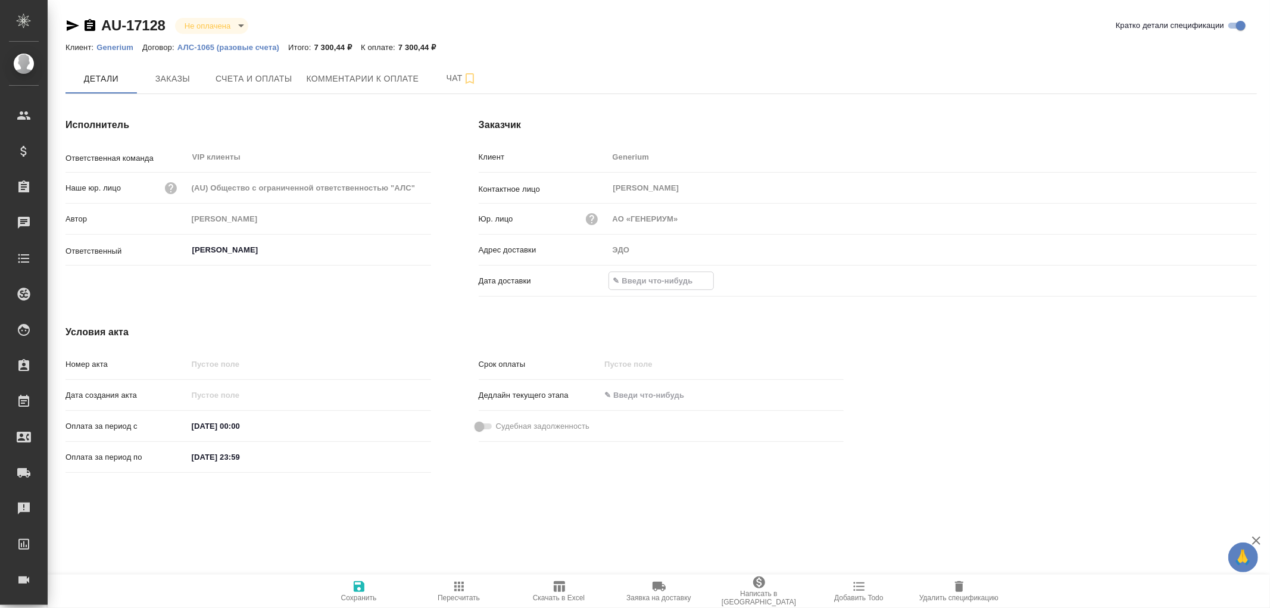
click at [677, 284] on input "text" at bounding box center [661, 280] width 104 height 17
click at [1223, 280] on icon "button" at bounding box center [1222, 280] width 14 height 14
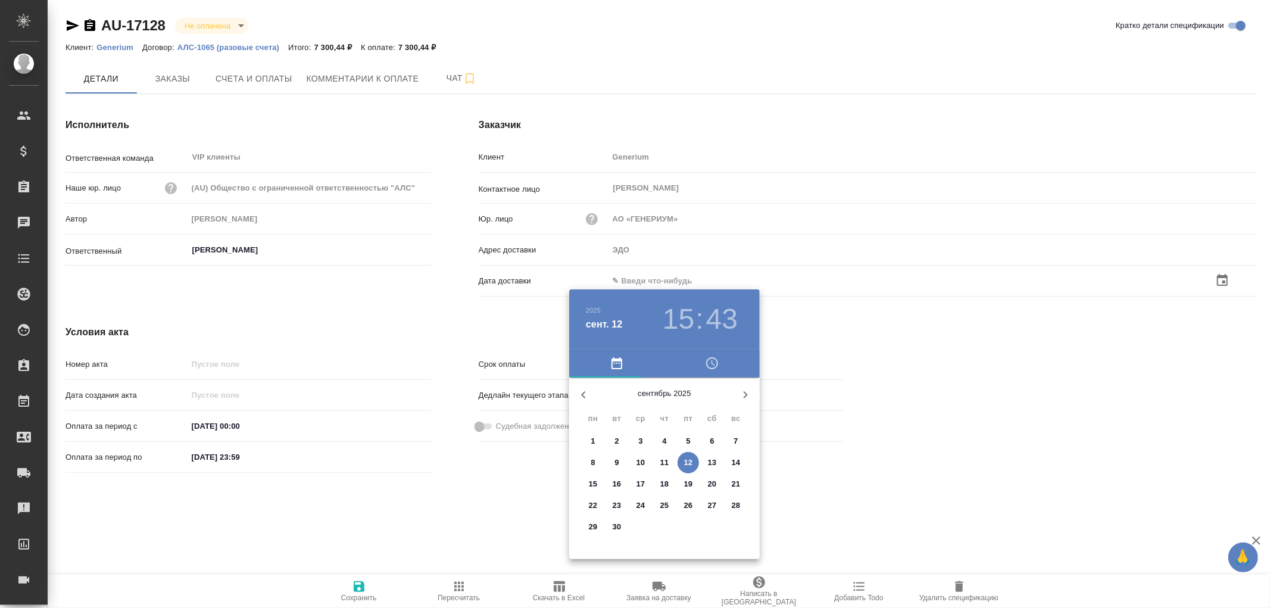
click at [685, 461] on p "12" at bounding box center [688, 463] width 9 height 12
type input "[DATE] 15:43"
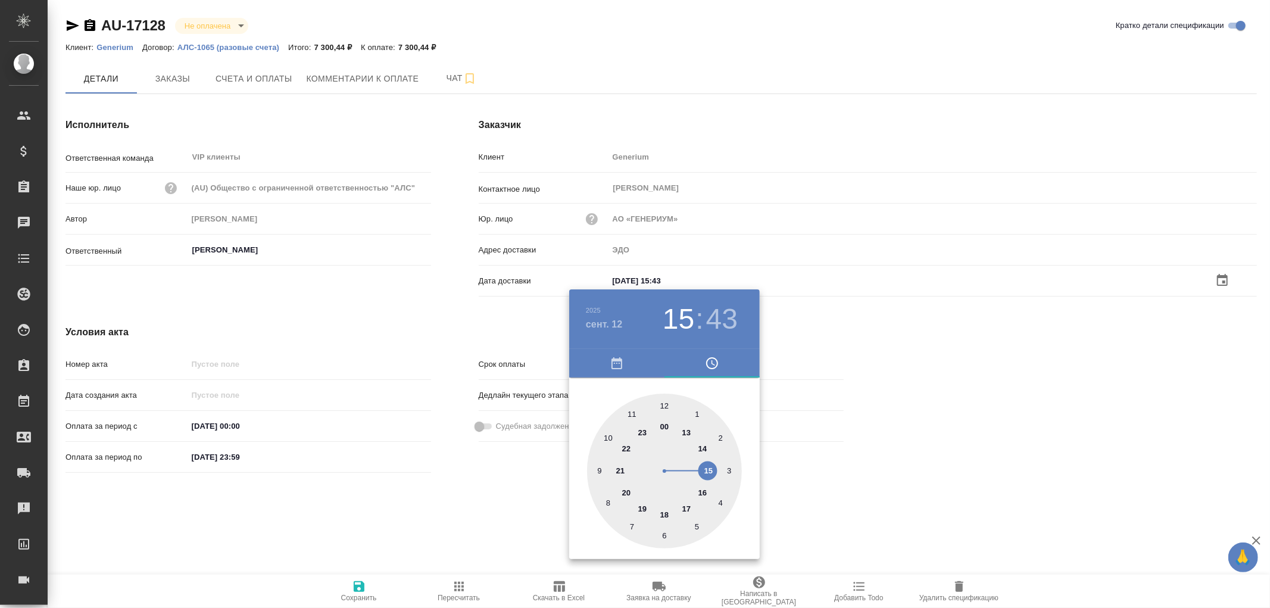
click at [362, 585] on div at bounding box center [635, 304] width 1270 height 608
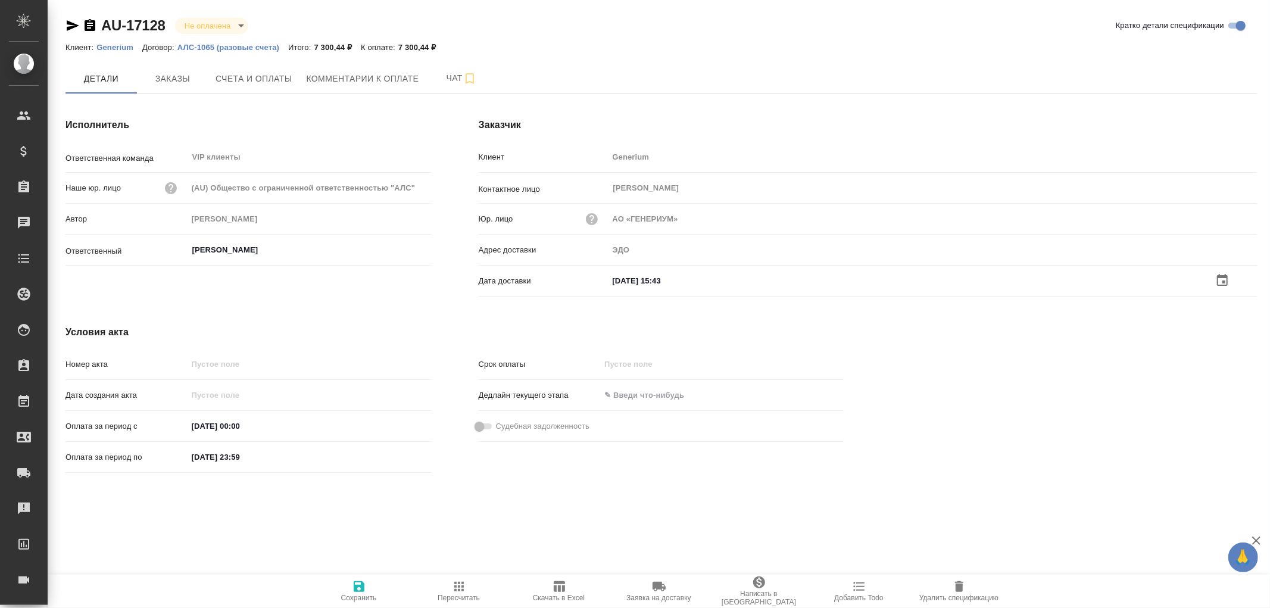
click at [360, 586] on icon "button" at bounding box center [359, 586] width 11 height 11
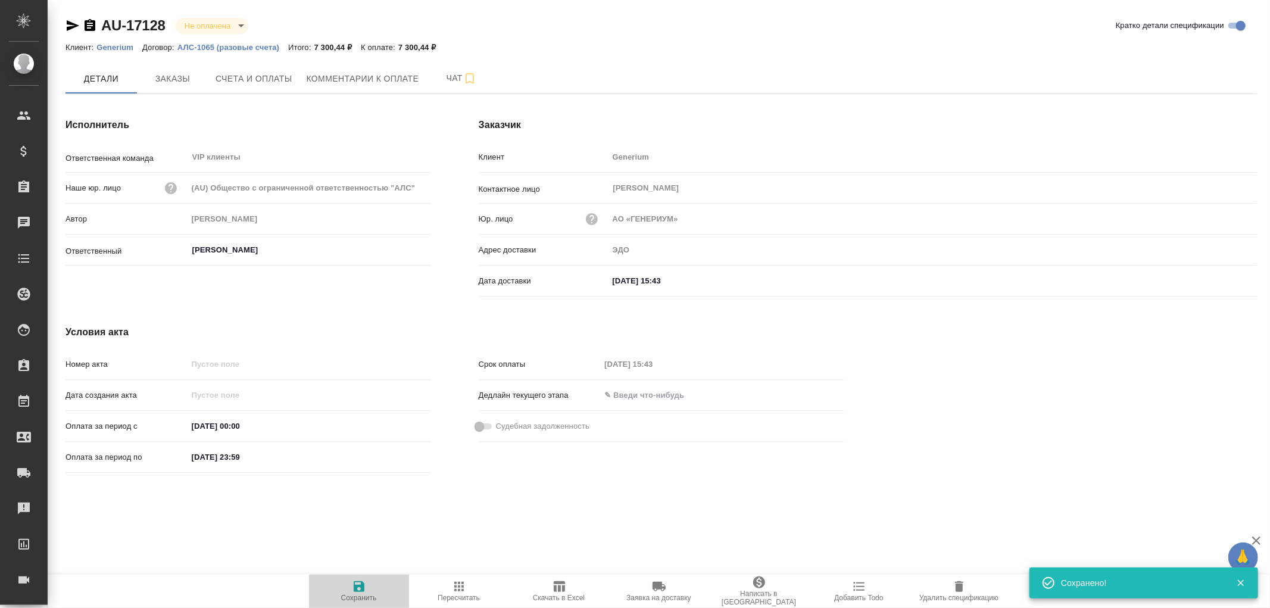
click at [360, 586] on icon "button" at bounding box center [359, 586] width 11 height 11
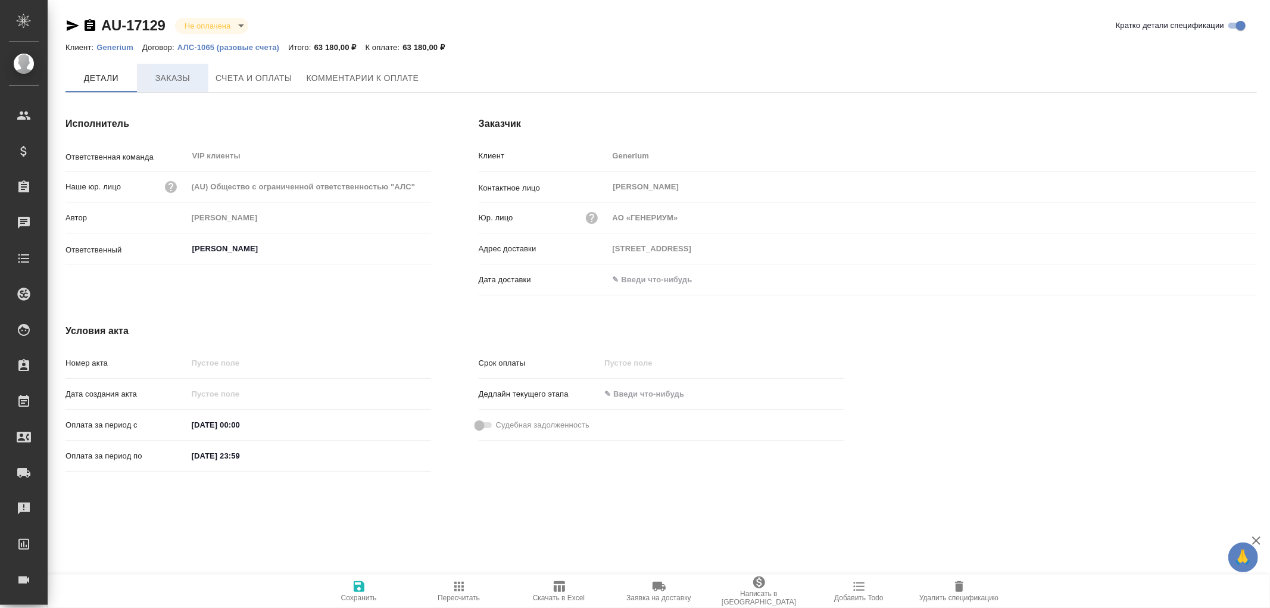
click at [185, 78] on span "Заказы" at bounding box center [172, 78] width 57 height 15
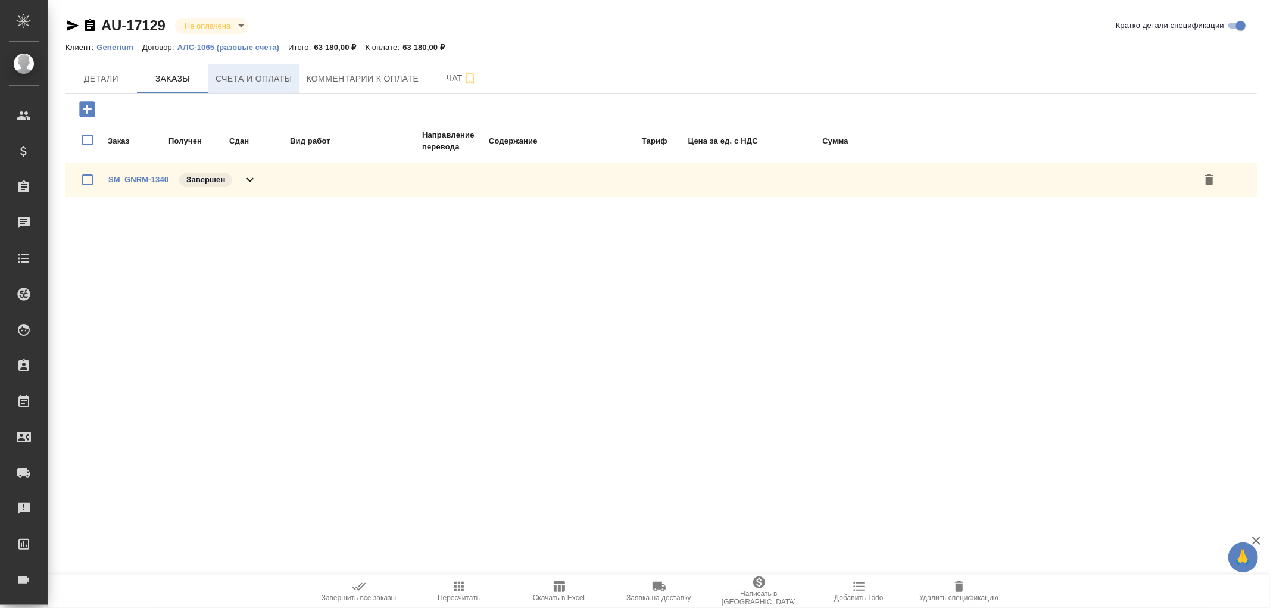
click at [272, 83] on span "Счета и оплаты" at bounding box center [254, 78] width 77 height 15
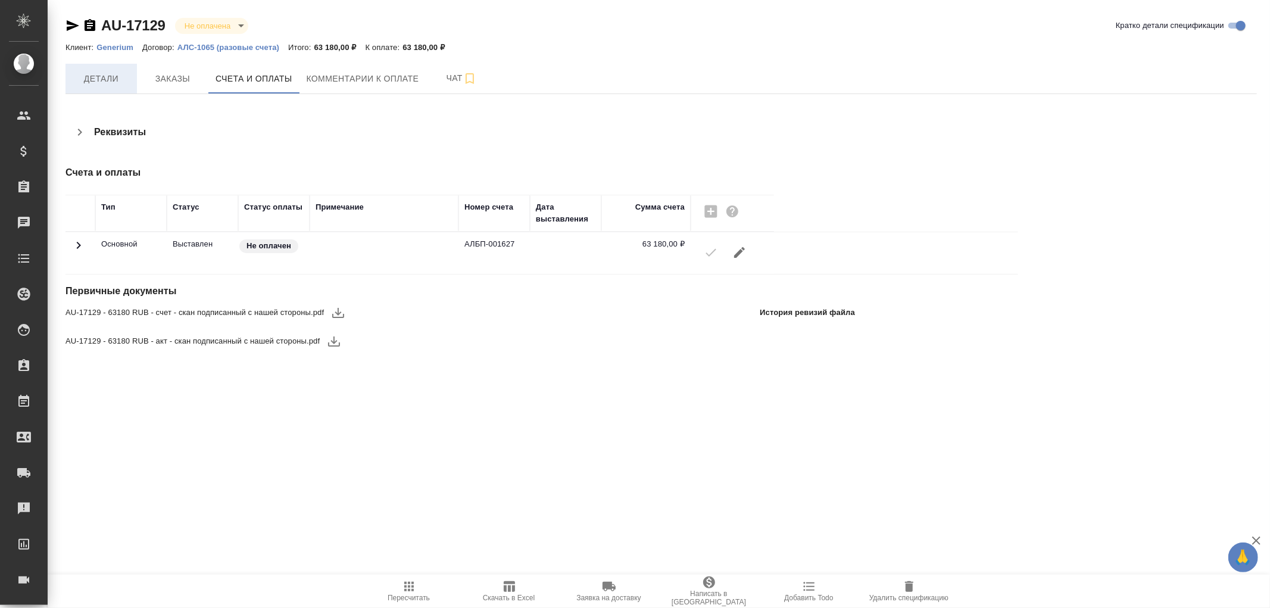
click at [87, 80] on span "Детали" at bounding box center [101, 78] width 57 height 15
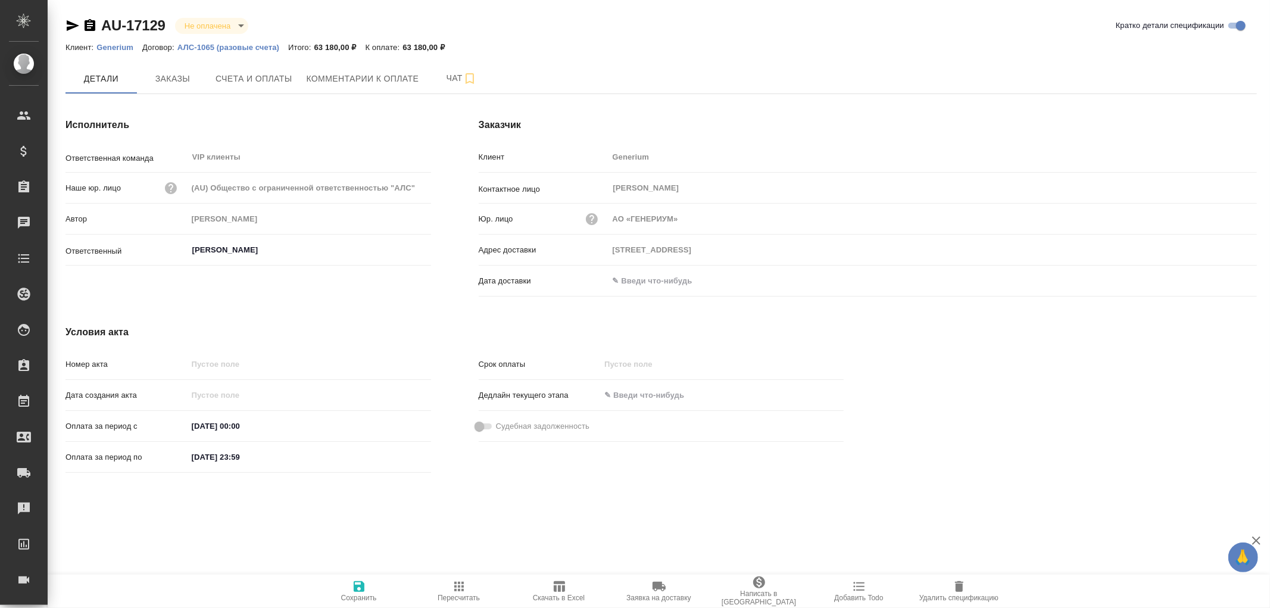
click at [629, 282] on input "text" at bounding box center [661, 280] width 104 height 17
click at [1219, 283] on icon "button" at bounding box center [1222, 280] width 14 height 14
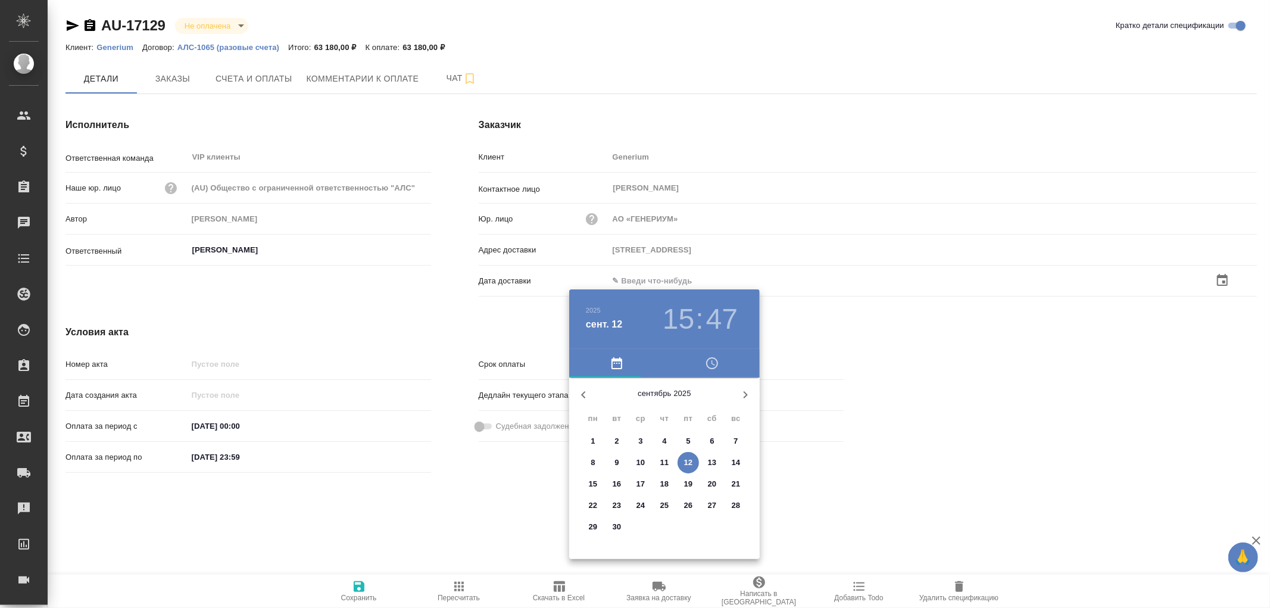
click at [689, 462] on p "12" at bounding box center [688, 463] width 9 height 12
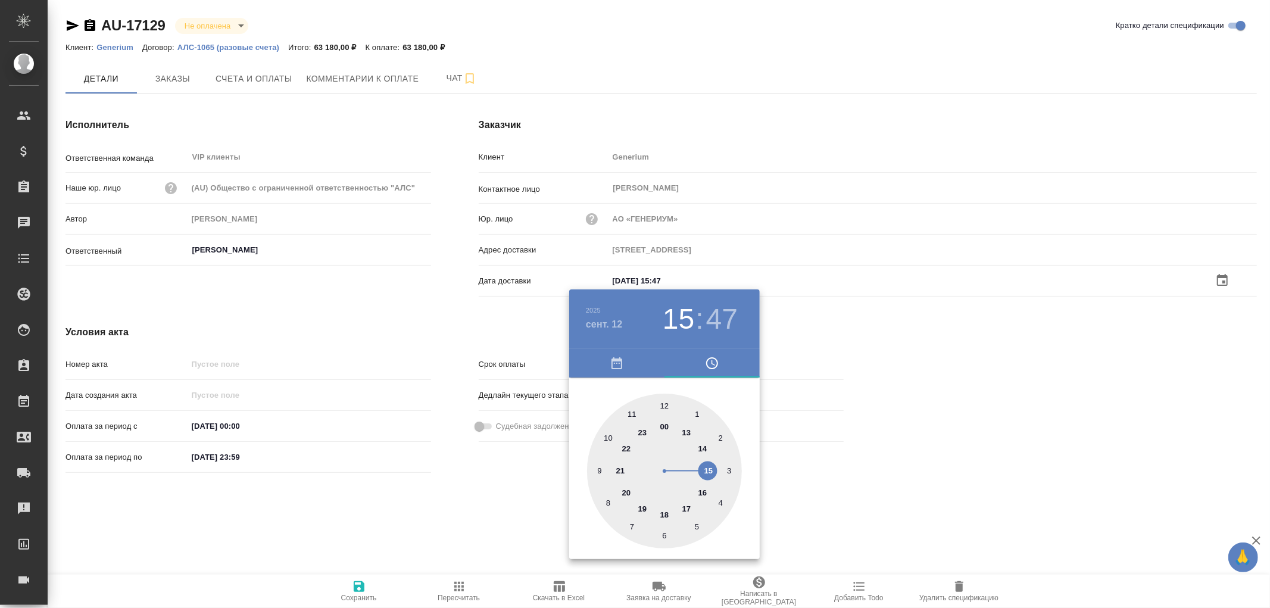
type input "[DATE] 15:47"
click at [359, 585] on div at bounding box center [635, 304] width 1270 height 608
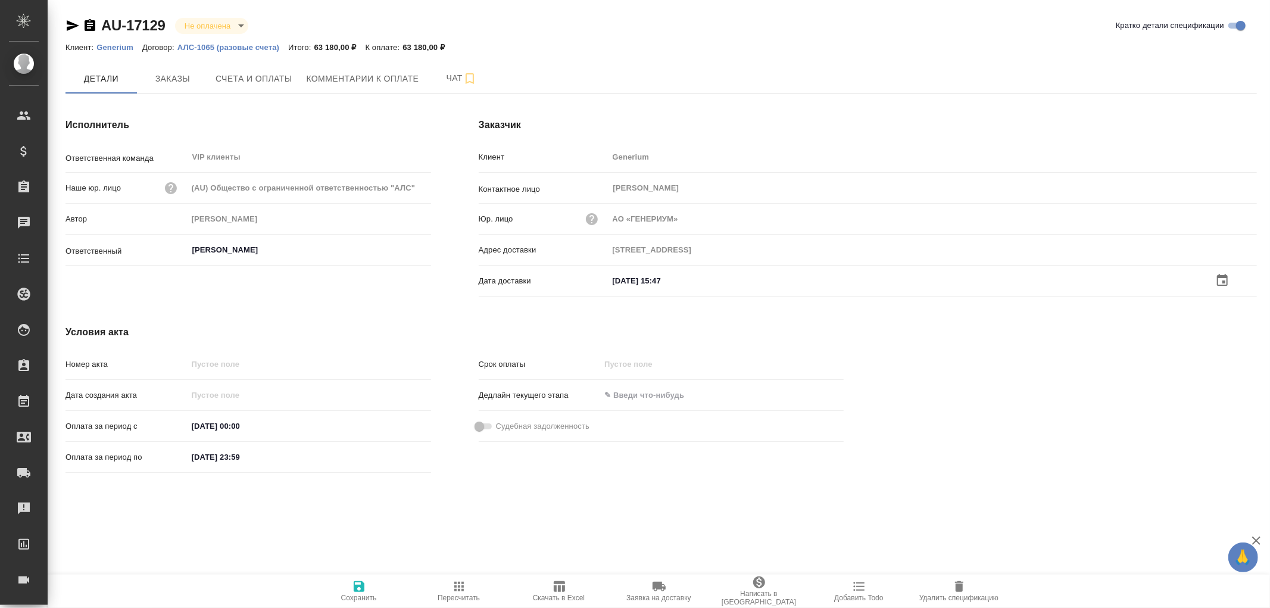
click at [359, 585] on icon "button" at bounding box center [359, 586] width 11 height 11
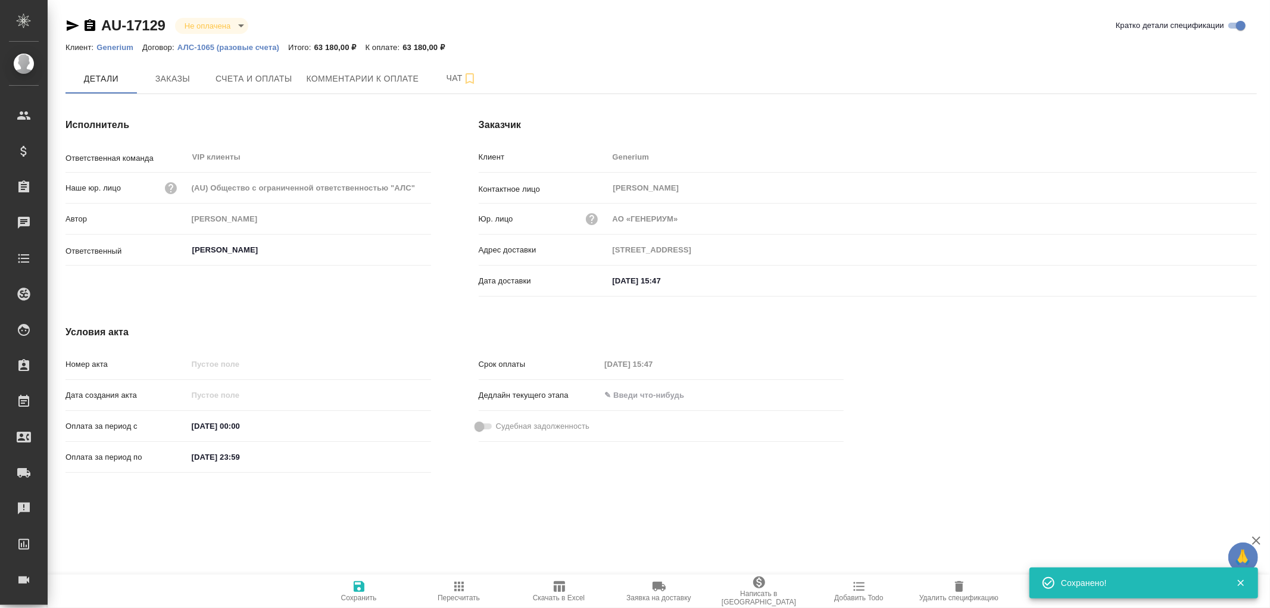
click at [359, 585] on icon "button" at bounding box center [359, 586] width 11 height 11
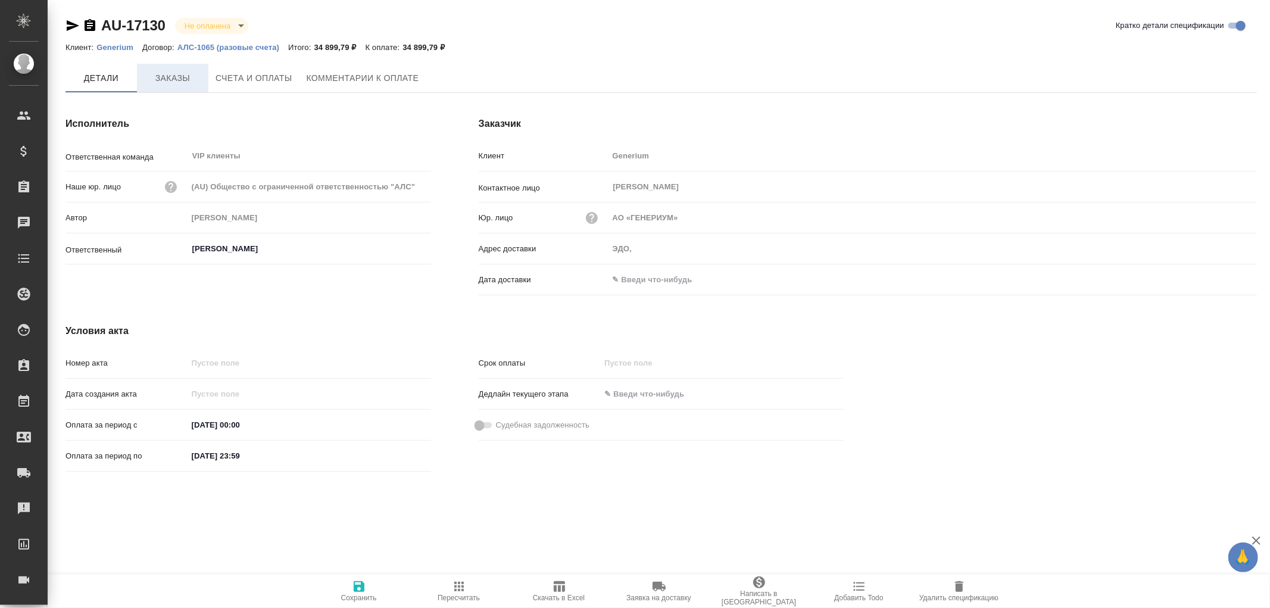
click at [163, 80] on span "Заказы" at bounding box center [172, 78] width 57 height 15
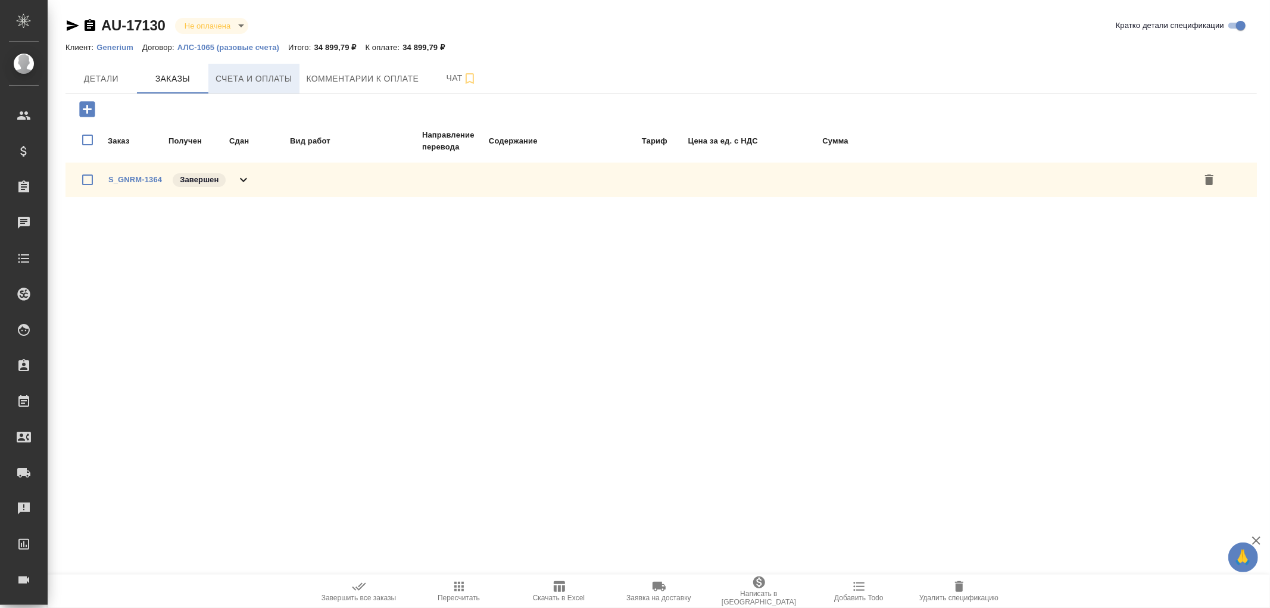
click at [260, 79] on span "Счета и оплаты" at bounding box center [254, 78] width 77 height 15
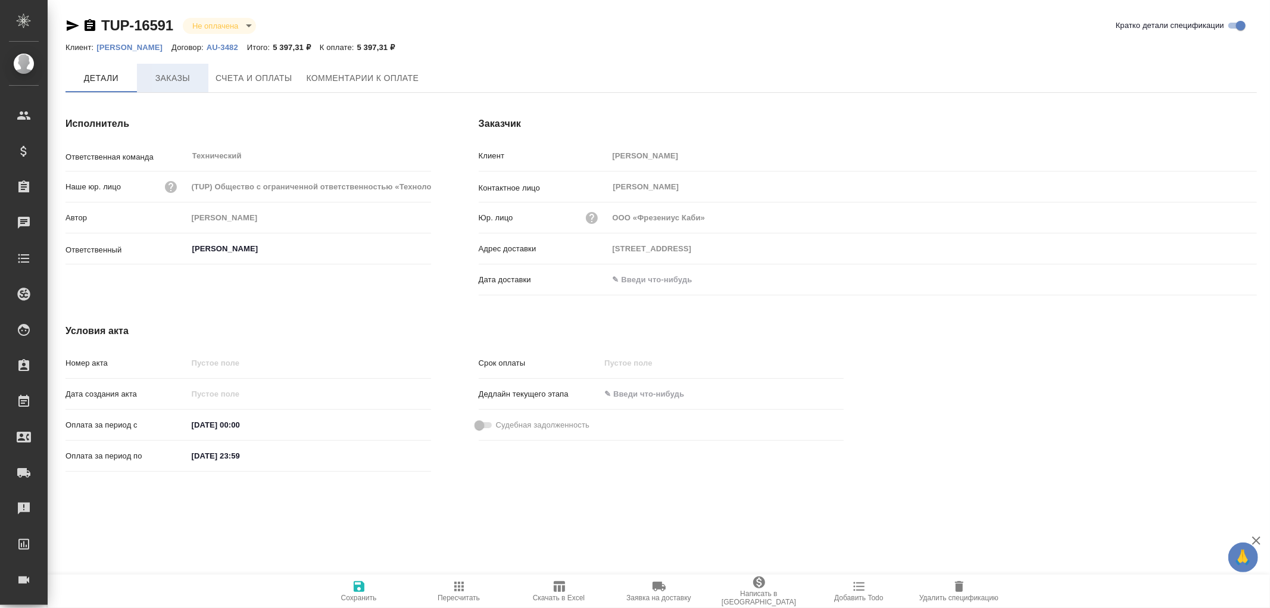
type input "[STREET_ADDRESS]"
click at [183, 82] on span "Заказы" at bounding box center [172, 78] width 57 height 15
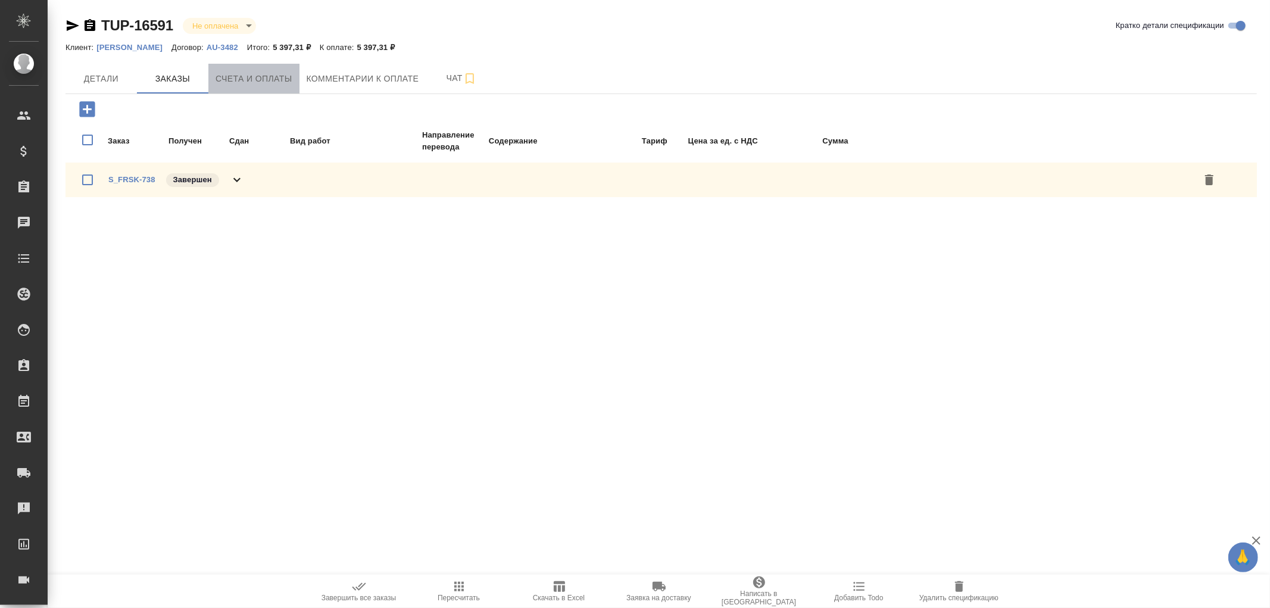
click at [263, 74] on span "Счета и оплаты" at bounding box center [254, 78] width 77 height 15
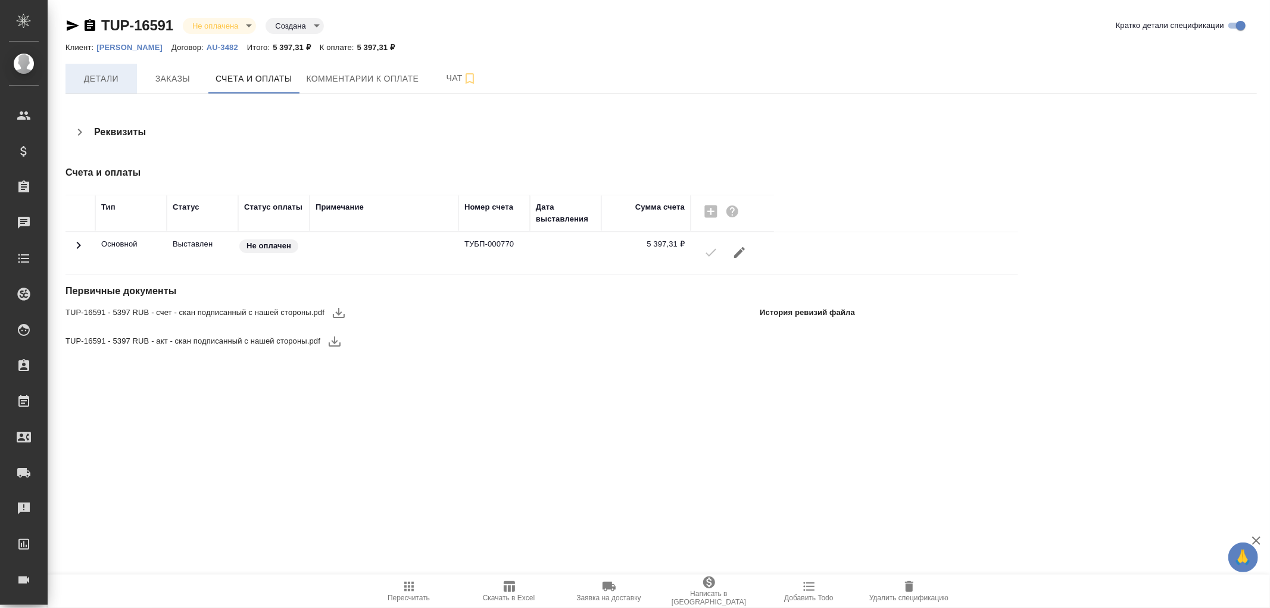
click at [110, 74] on span "Детали" at bounding box center [101, 78] width 57 height 15
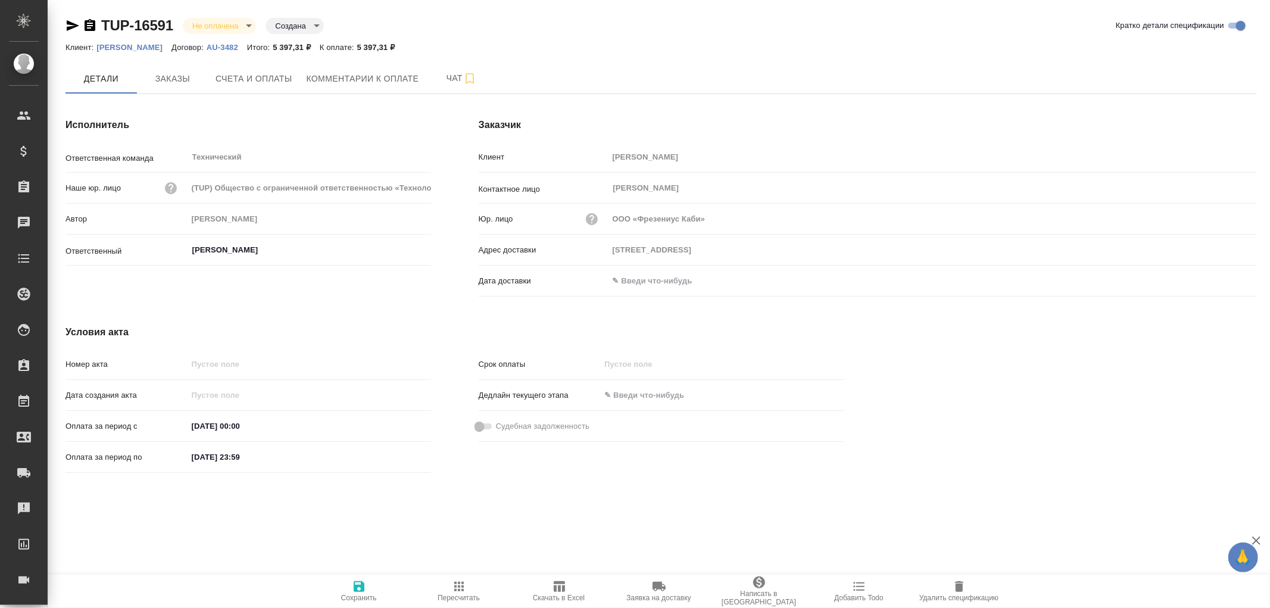
click at [634, 281] on input "text" at bounding box center [661, 280] width 104 height 17
click at [1224, 279] on icon "button" at bounding box center [1222, 280] width 14 height 14
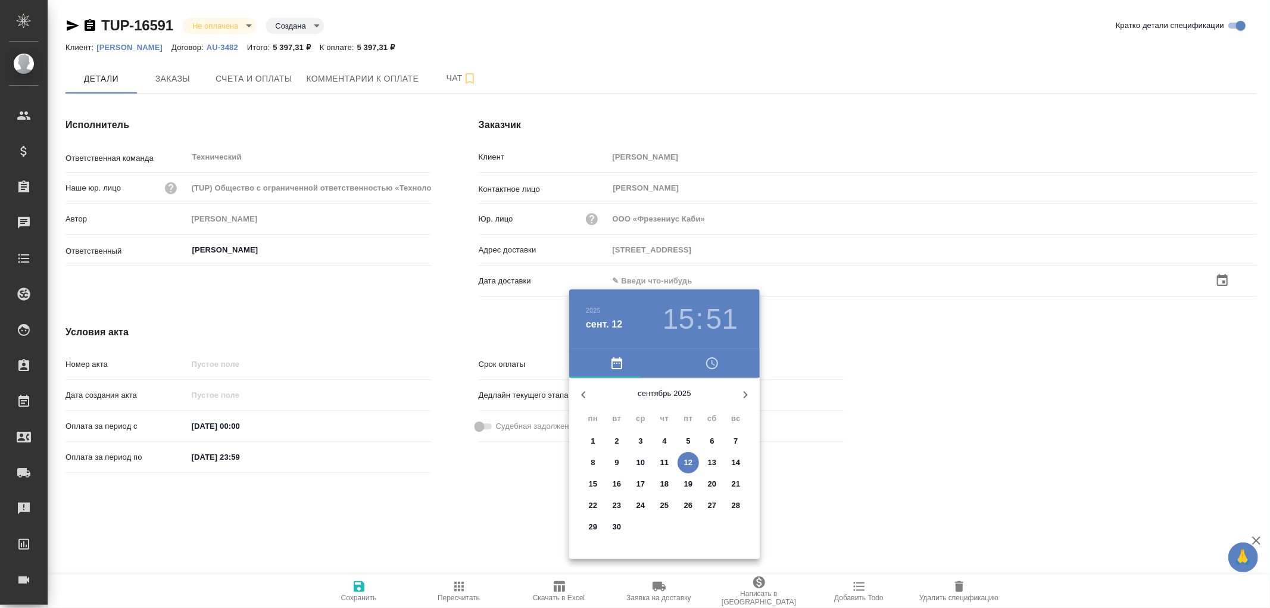
click at [690, 462] on p "12" at bounding box center [688, 463] width 9 height 12
type input "[STREET_ADDRESS]"
type input "[DATE] 15:51"
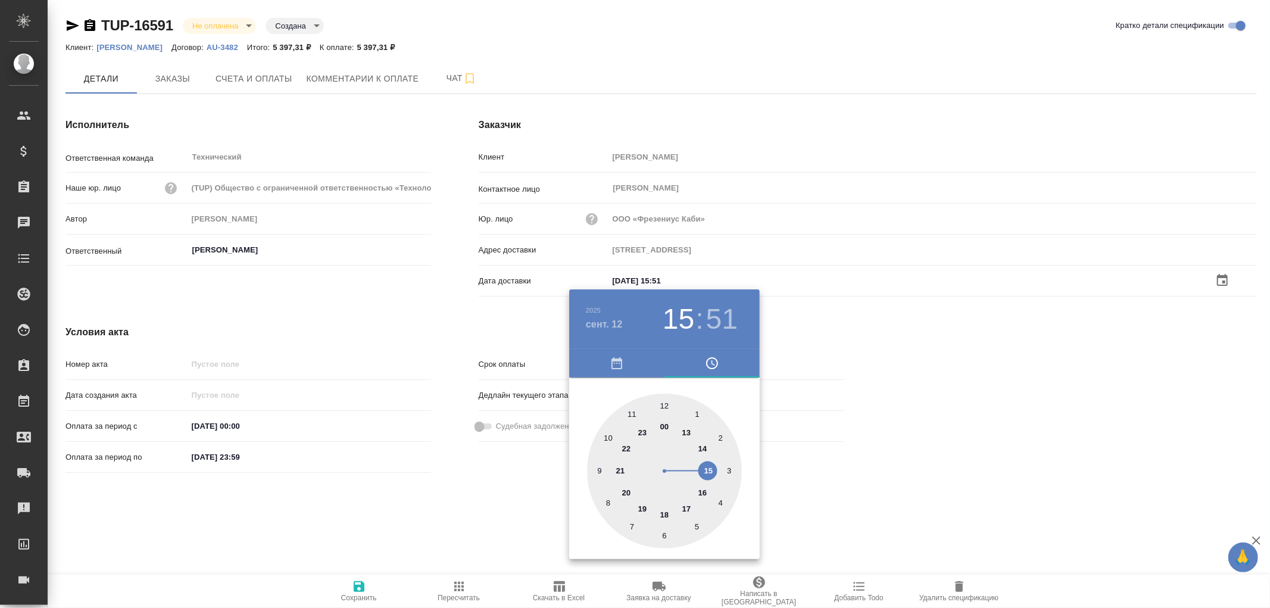
click at [366, 591] on div at bounding box center [635, 304] width 1270 height 608
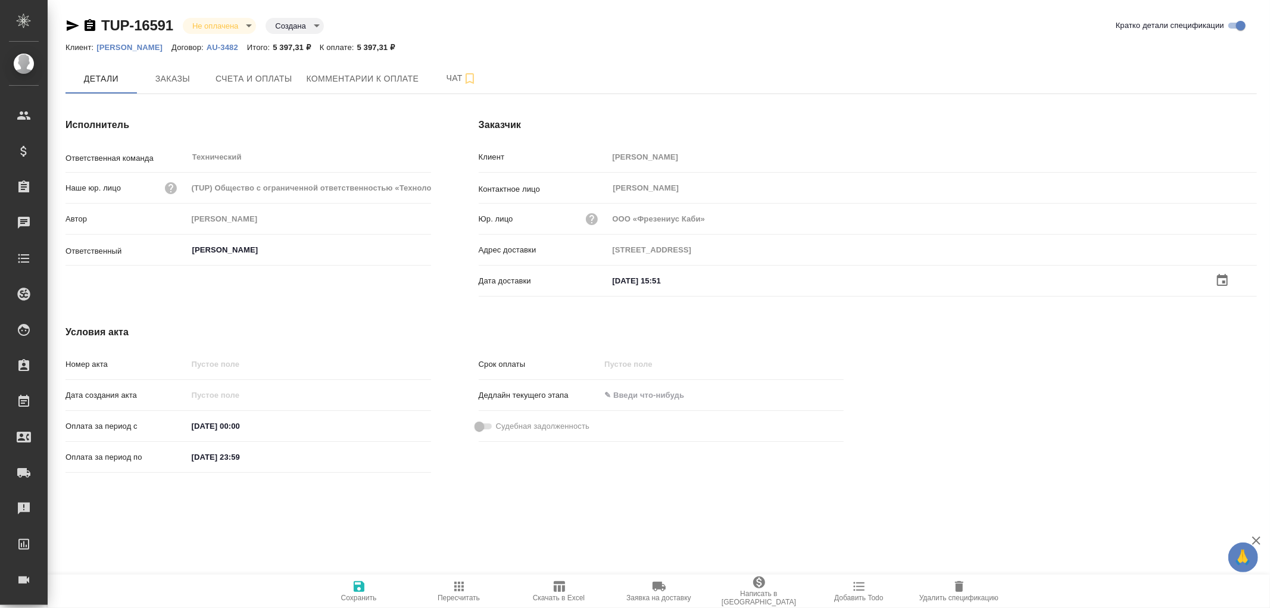
click at [361, 587] on icon "button" at bounding box center [359, 586] width 11 height 11
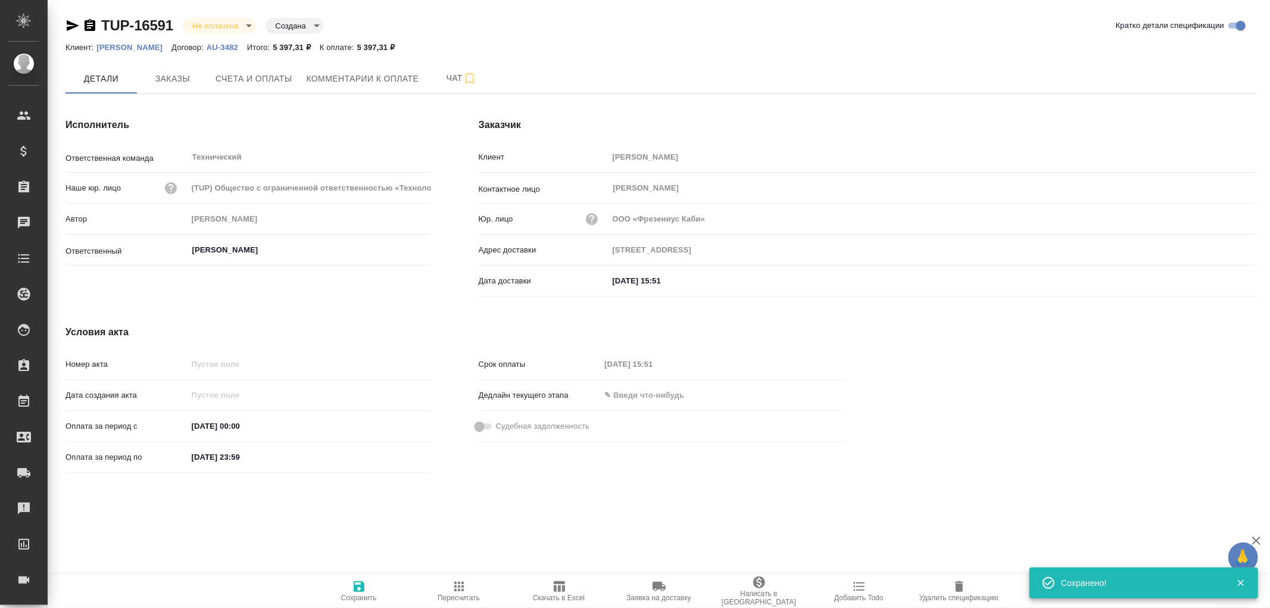
click at [361, 587] on icon "button" at bounding box center [359, 586] width 11 height 11
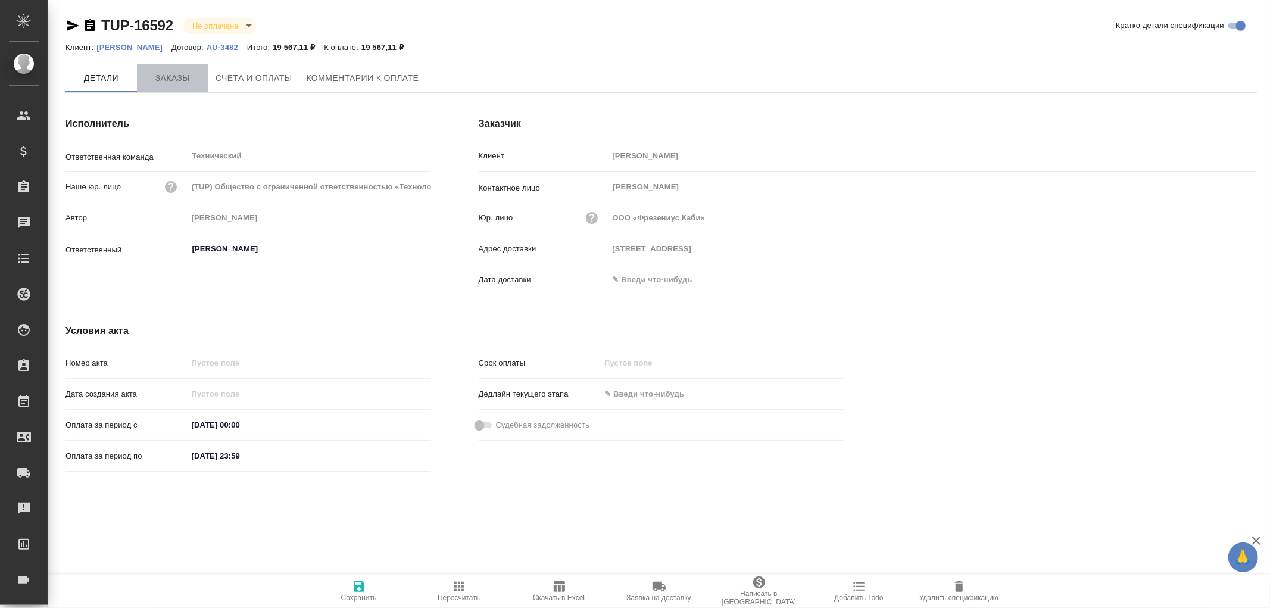
click at [164, 80] on span "Заказы" at bounding box center [172, 78] width 57 height 15
type input "[STREET_ADDRESS]"
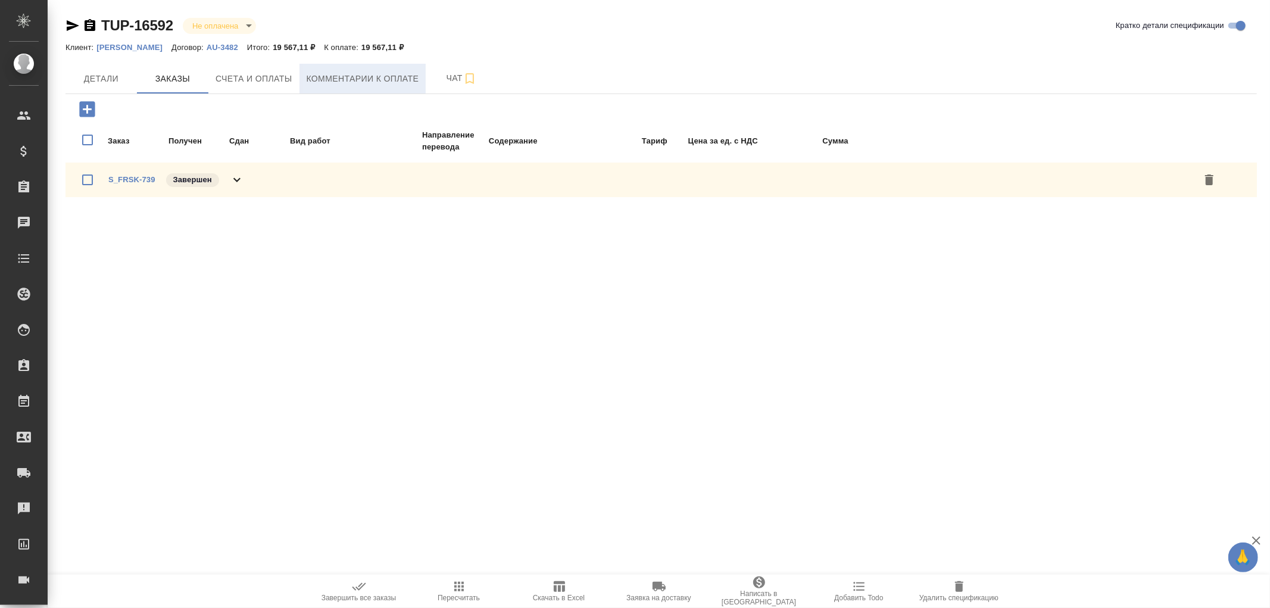
click at [323, 79] on span "Комментарии к оплате" at bounding box center [363, 78] width 113 height 15
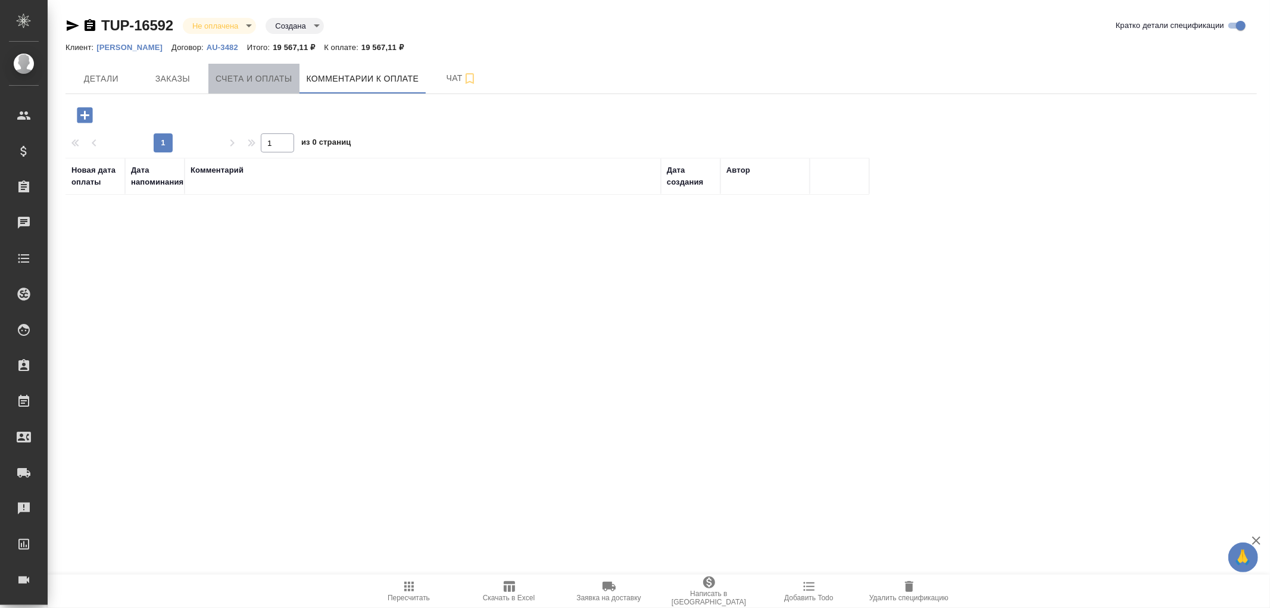
click at [266, 81] on span "Счета и оплаты" at bounding box center [254, 78] width 77 height 15
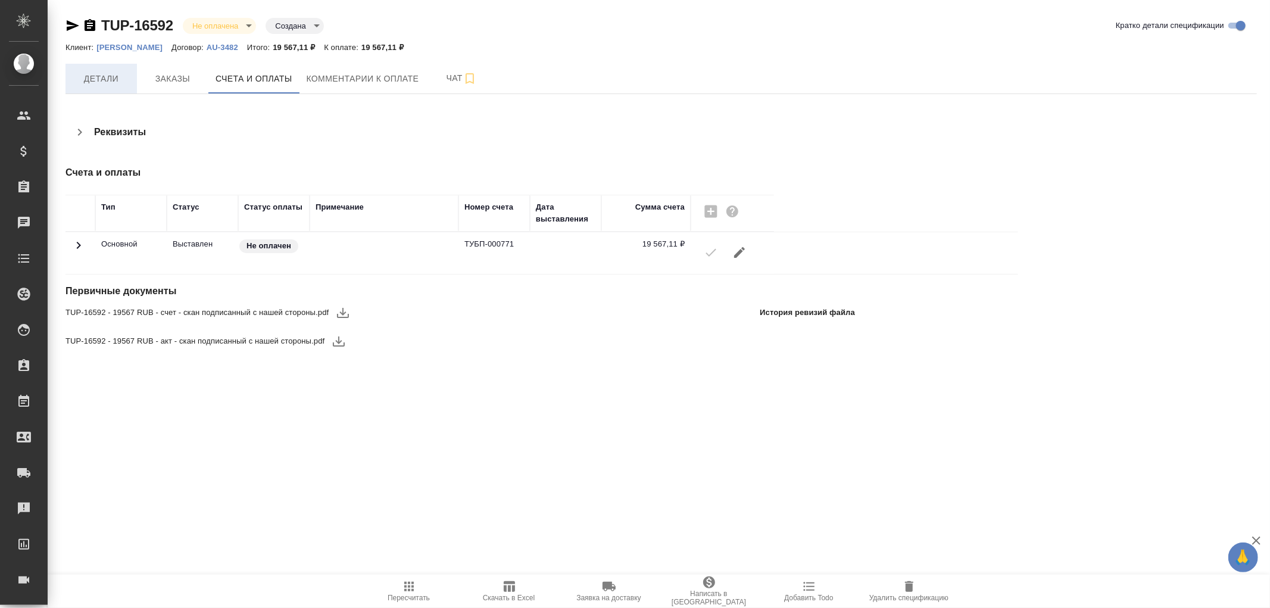
click at [116, 81] on span "Детали" at bounding box center [101, 78] width 57 height 15
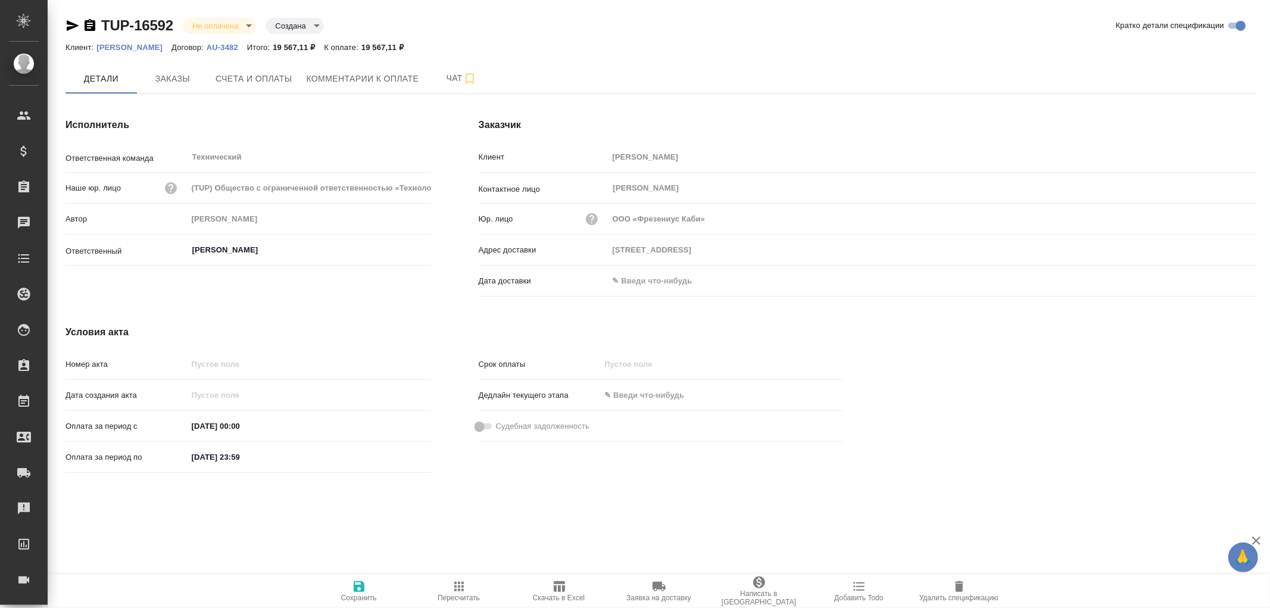
click at [652, 277] on input "text" at bounding box center [661, 280] width 104 height 17
click at [1222, 283] on icon "button" at bounding box center [1222, 280] width 14 height 14
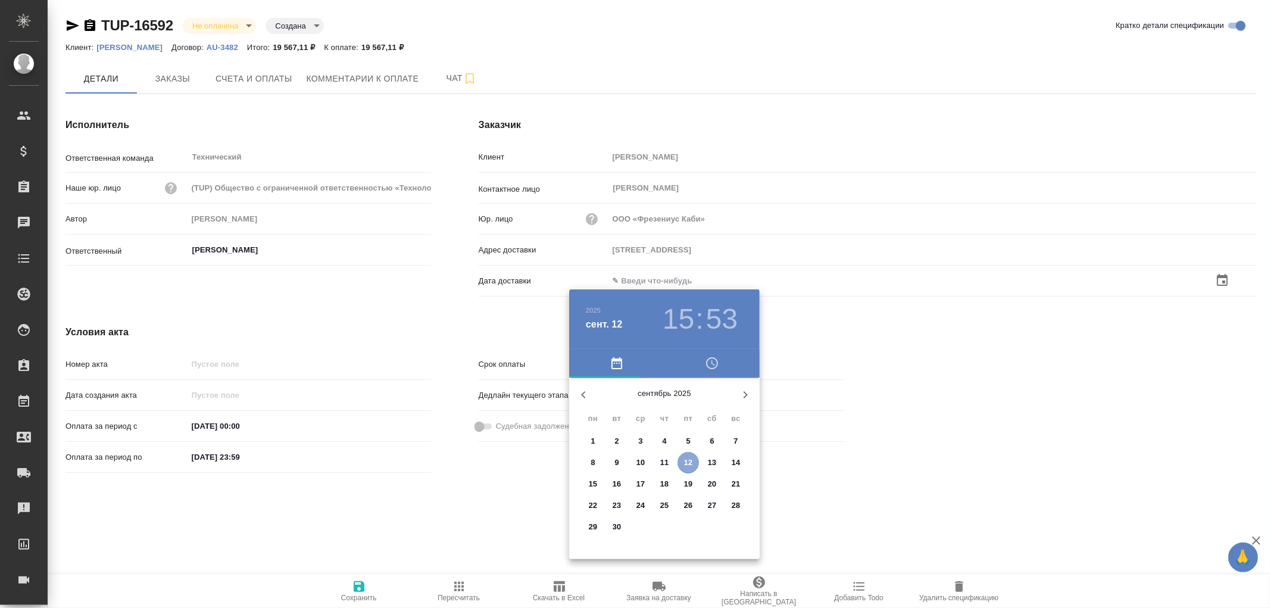
click at [688, 463] on p "12" at bounding box center [688, 463] width 9 height 12
type input "125167 Москва, Ленинградский пр., 37, к.9подъезд 2, этаж 3"
type input "12.09.2025 15:53"
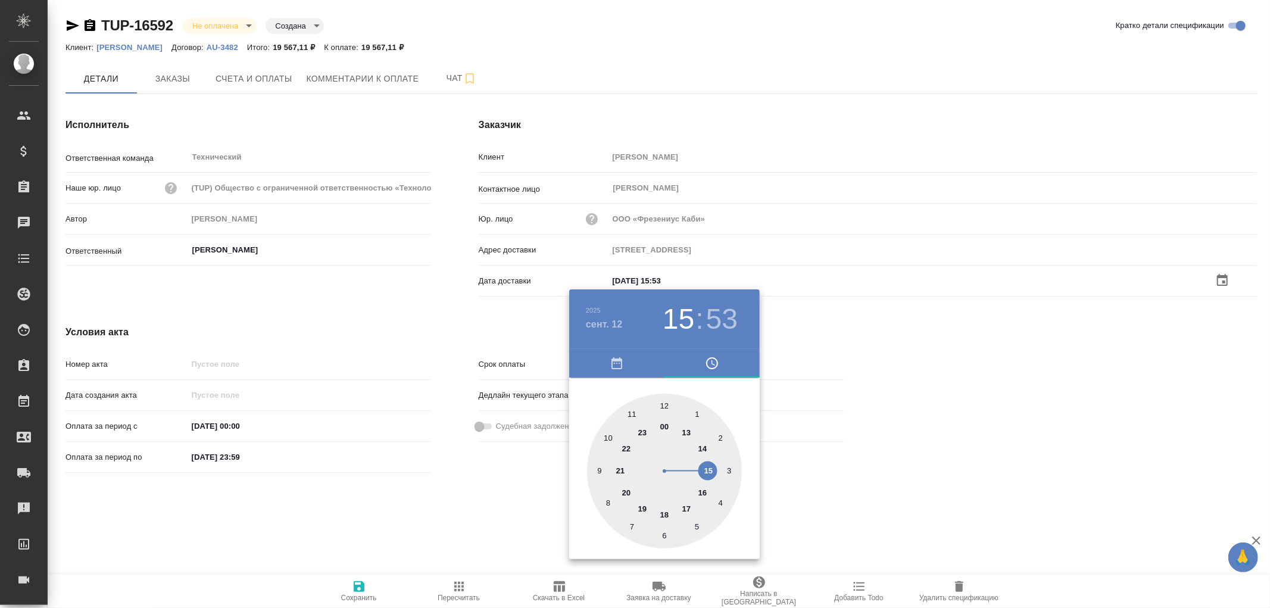
click at [359, 588] on div at bounding box center [635, 304] width 1270 height 608
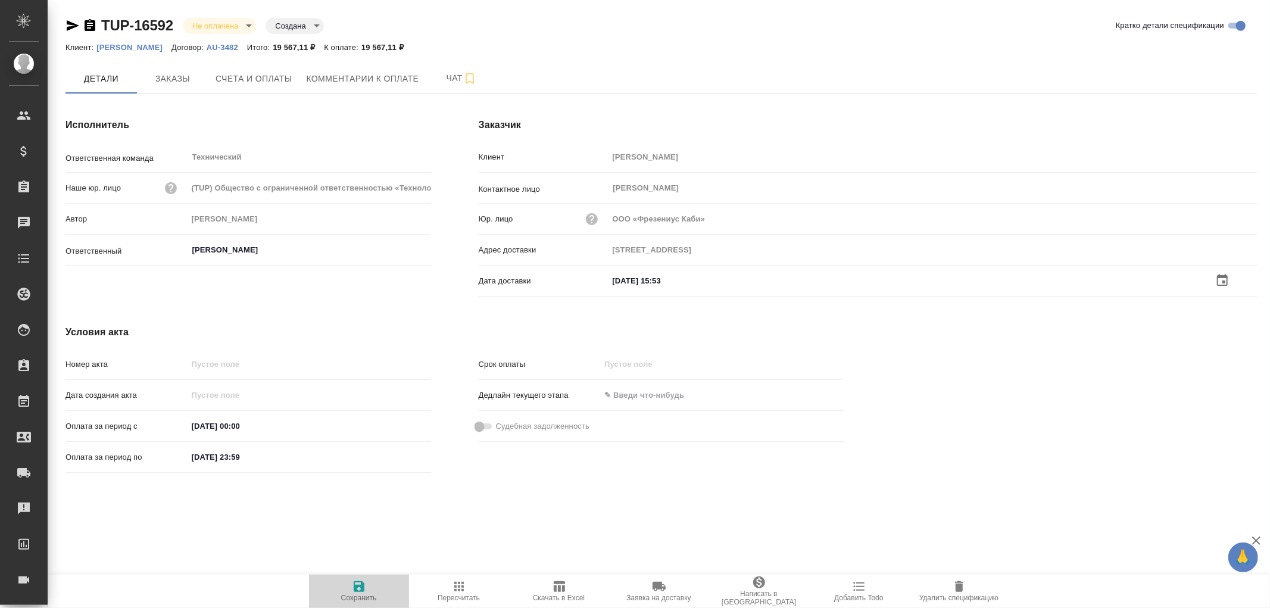
click at [359, 588] on icon "button" at bounding box center [359, 586] width 14 height 14
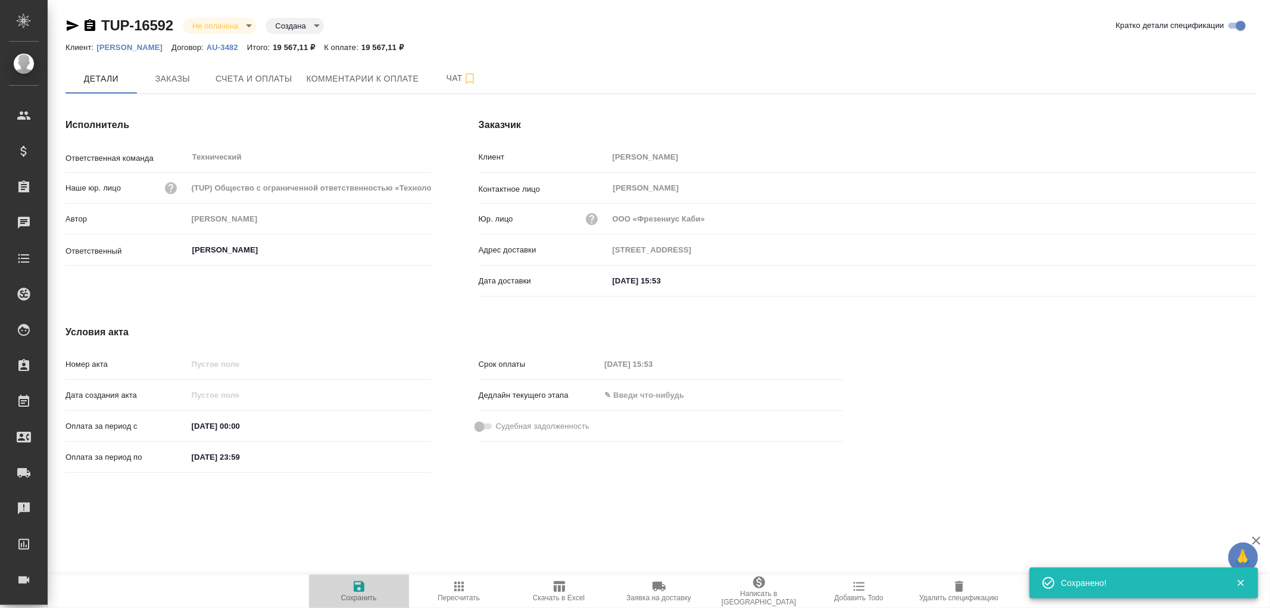
click at [359, 588] on icon "button" at bounding box center [359, 586] width 14 height 14
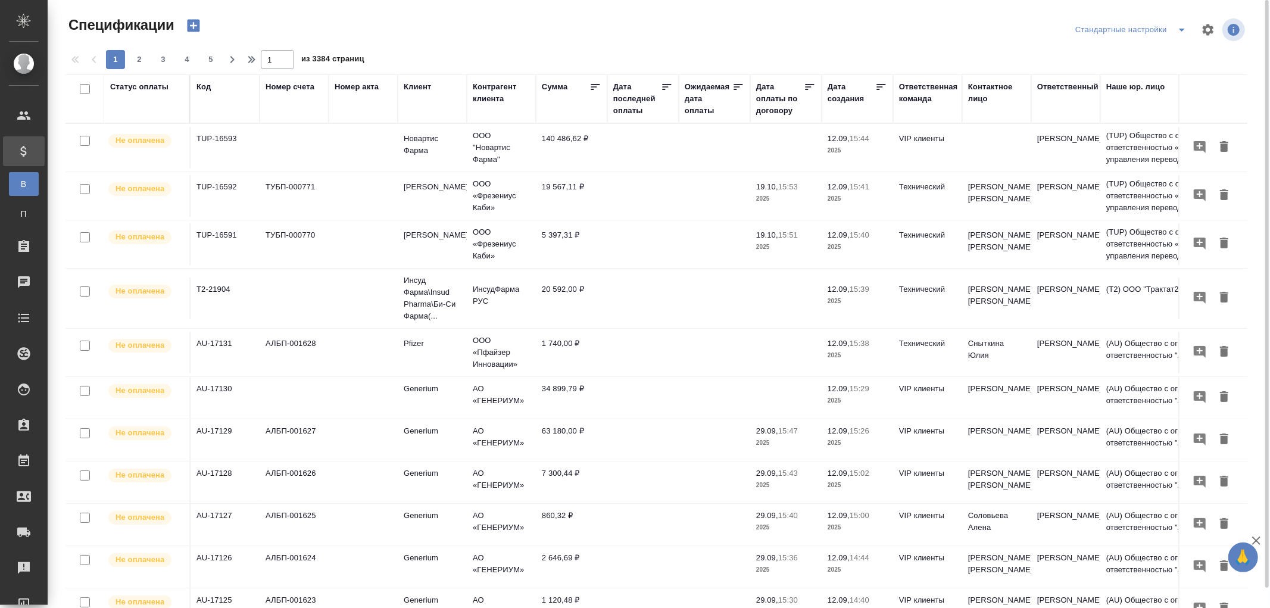
click at [635, 114] on div "Дата последней оплаты" at bounding box center [637, 99] width 48 height 36
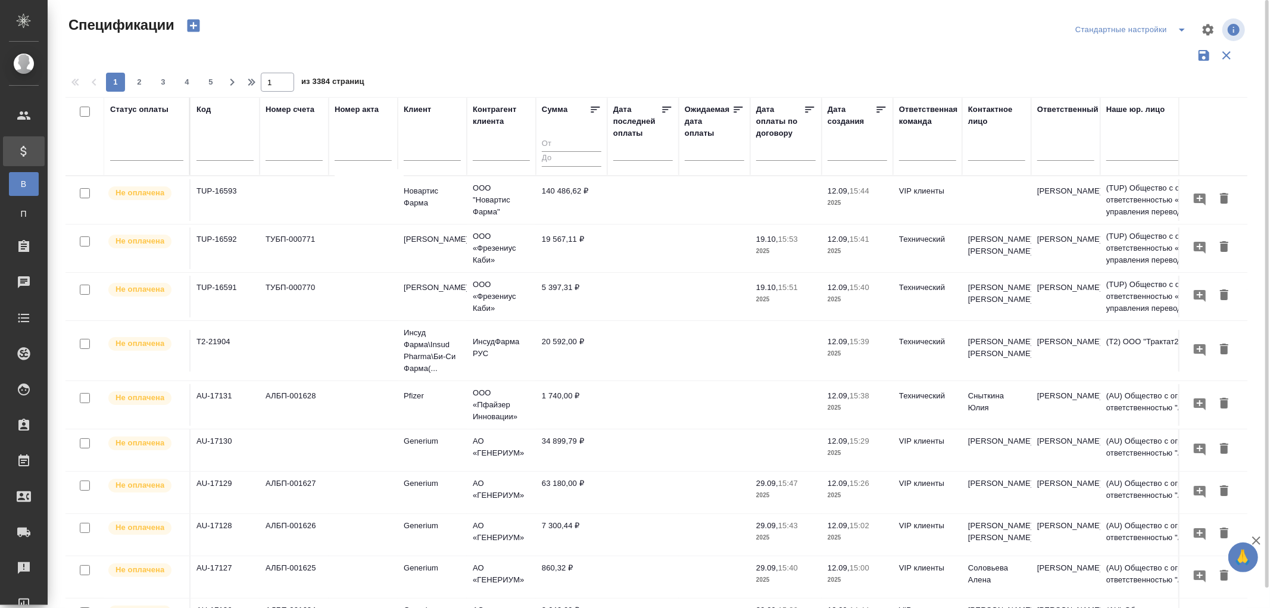
click at [618, 156] on div at bounding box center [643, 151] width 60 height 20
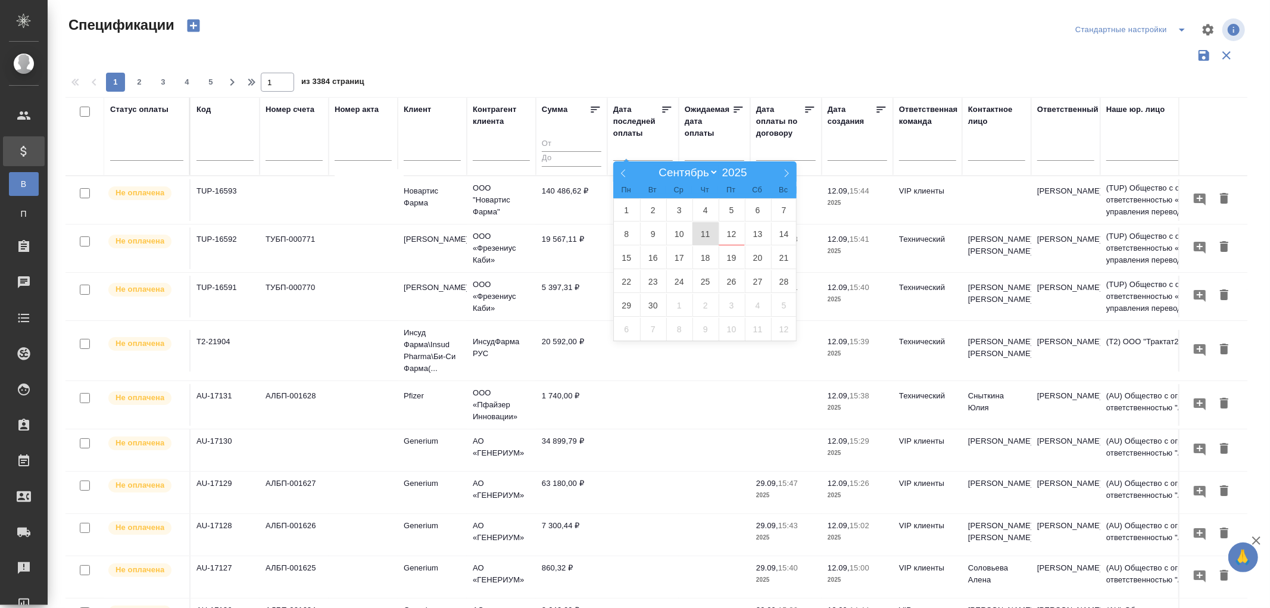
click at [705, 238] on span "11" at bounding box center [706, 233] width 26 height 23
type div "[DATE]T21:00:00.000Z"
click at [727, 235] on span "12" at bounding box center [732, 233] width 26 height 23
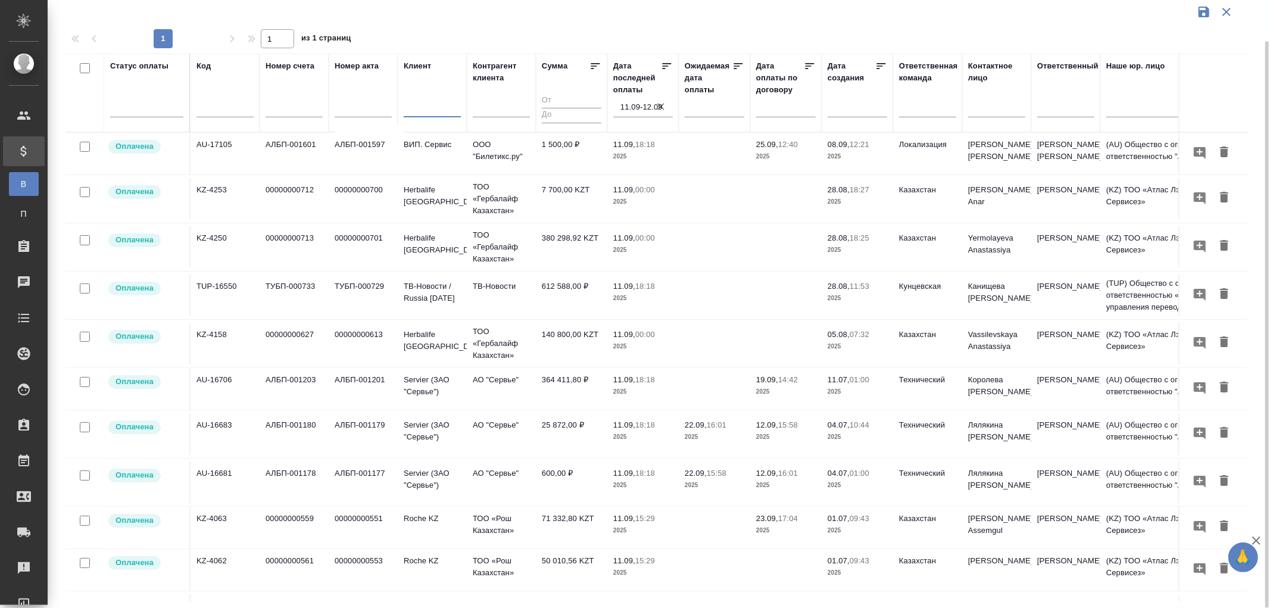
click at [424, 110] on input "text" at bounding box center [432, 109] width 57 height 15
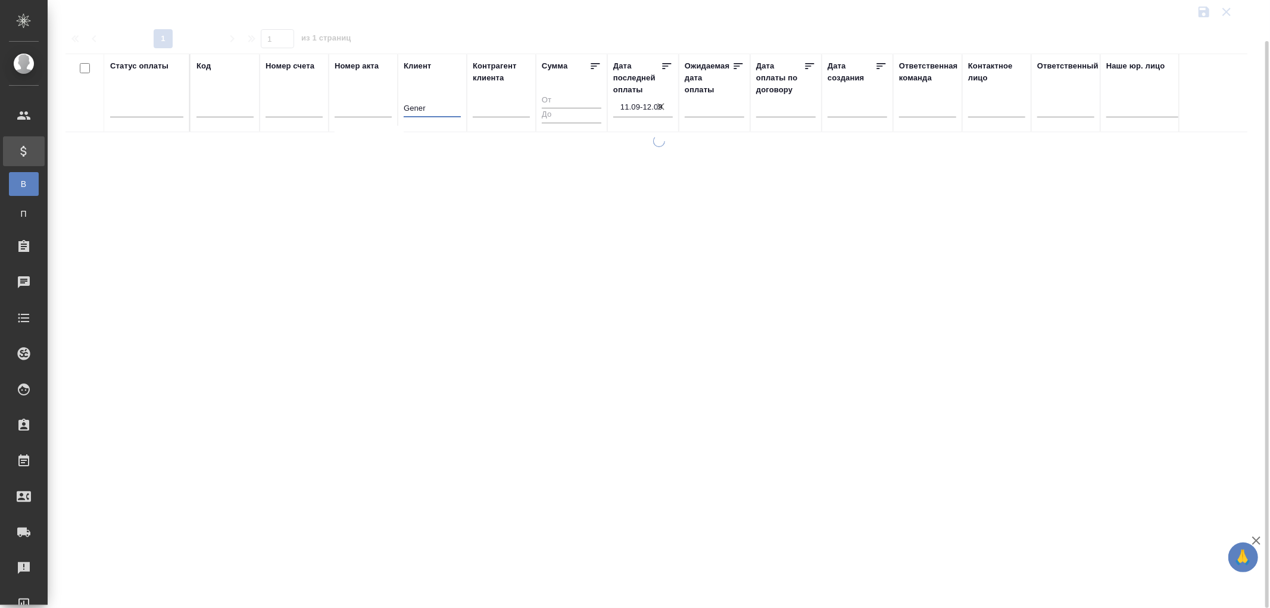
type input "Gener"
click at [664, 109] on icon "button" at bounding box center [660, 106] width 7 height 7
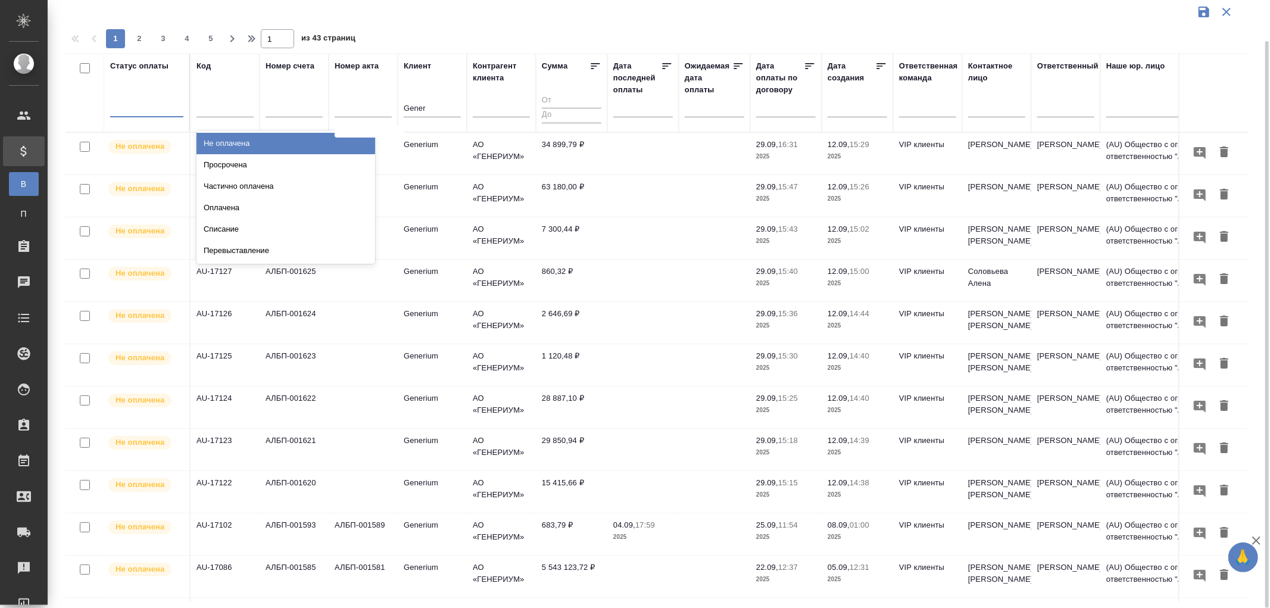
click at [157, 110] on div at bounding box center [146, 104] width 73 height 17
click at [231, 143] on div "Не оплачена" at bounding box center [286, 143] width 179 height 21
click at [155, 114] on div at bounding box center [146, 104] width 73 height 17
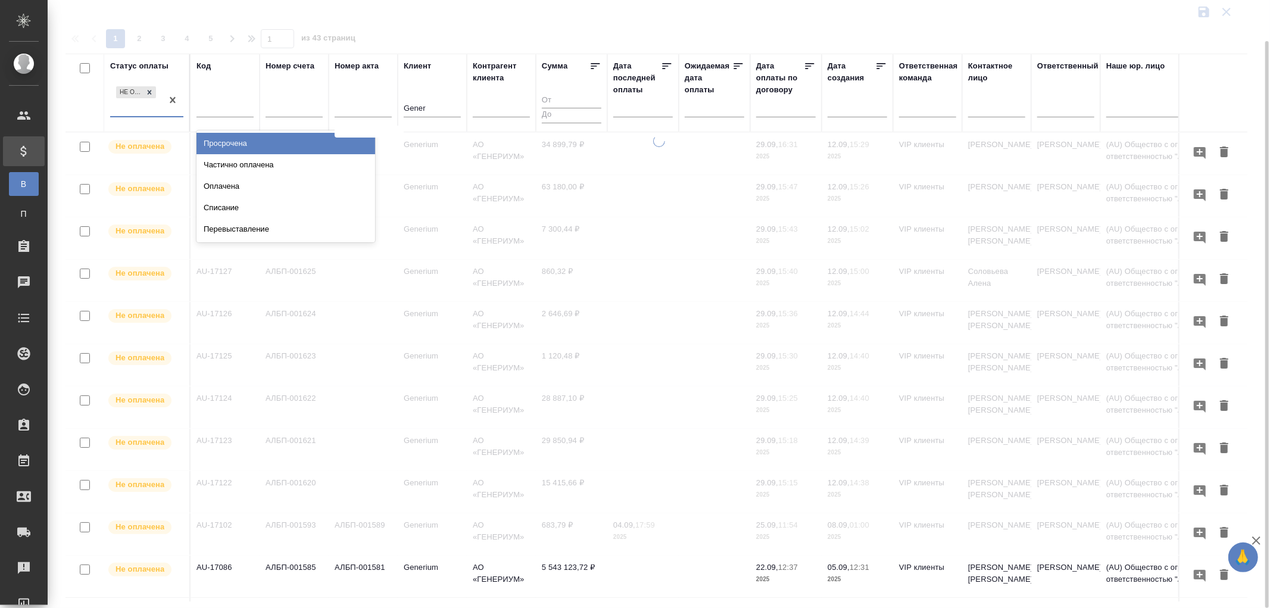
click at [240, 144] on div "Просрочена" at bounding box center [286, 143] width 179 height 21
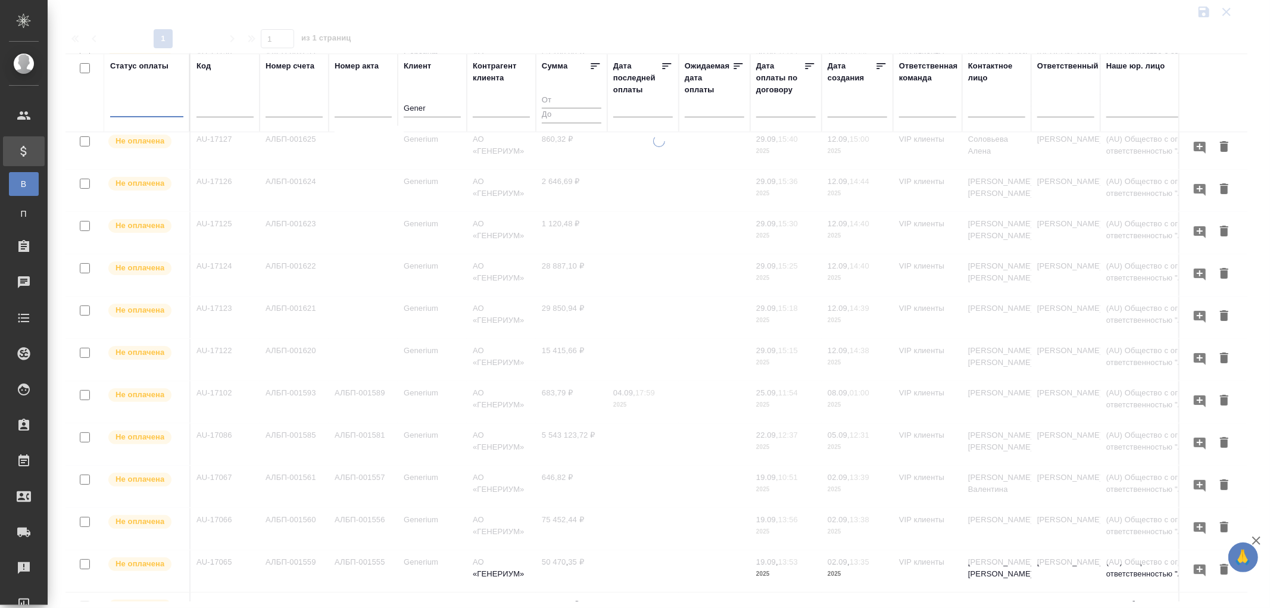
scroll to position [130, 0]
click at [640, 106] on input "text" at bounding box center [647, 107] width 52 height 17
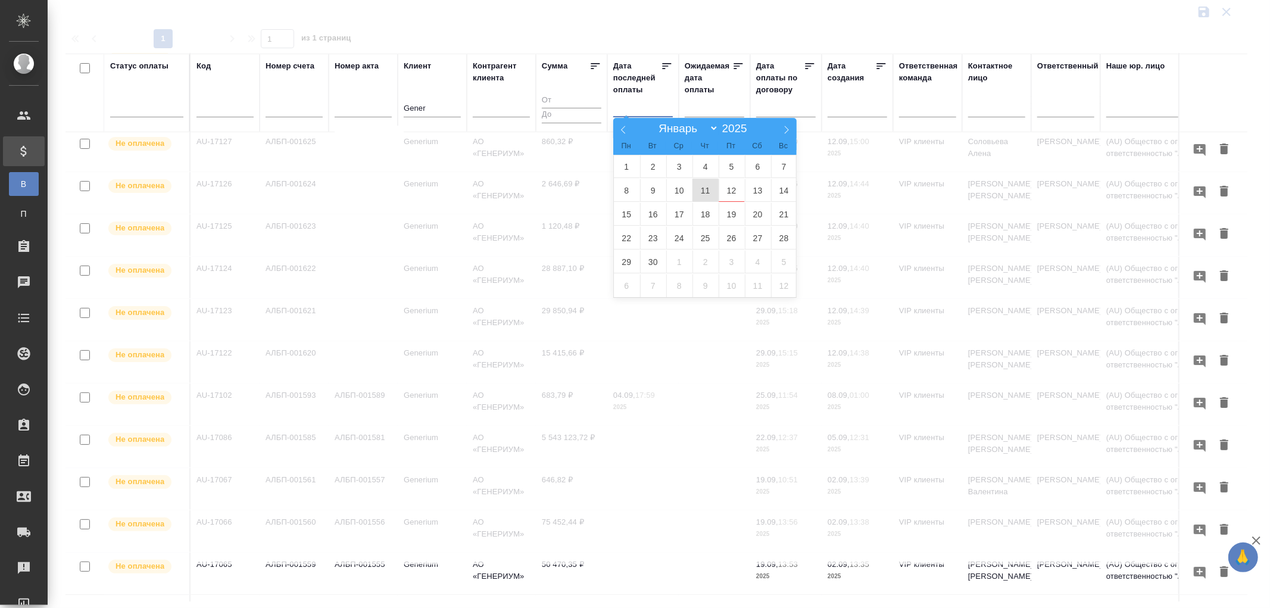
click at [699, 192] on span "11" at bounding box center [706, 190] width 26 height 23
type div "[DATE]T21:00:00.000Z"
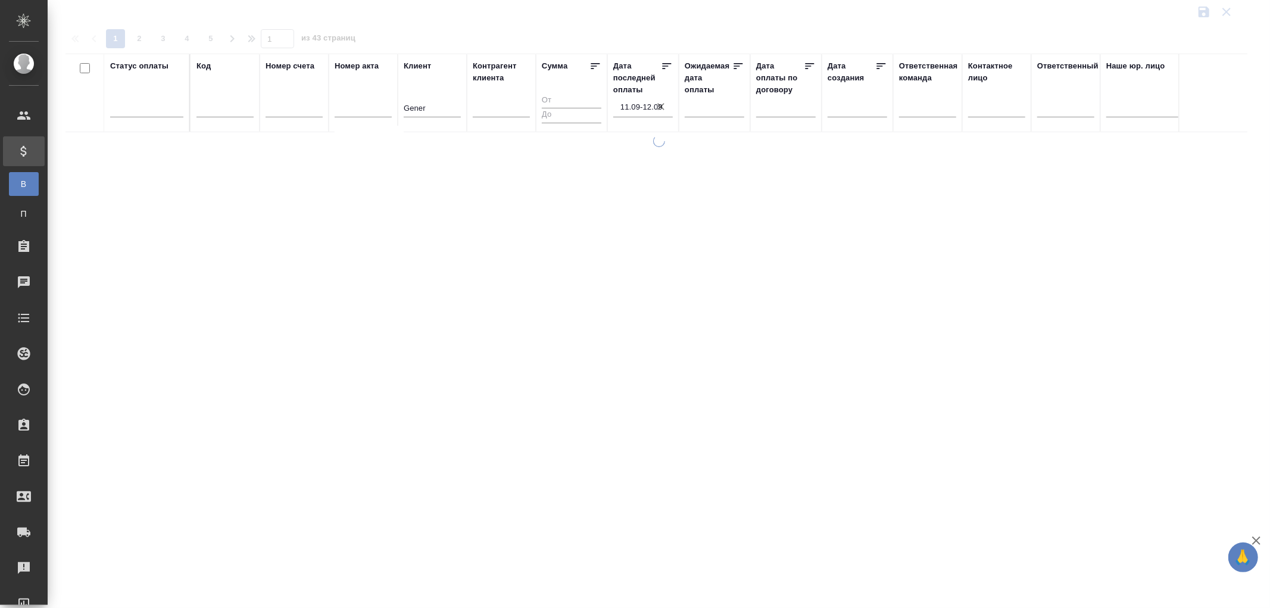
scroll to position [0, 0]
drag, startPoint x: 445, startPoint y: 113, endPoint x: 382, endPoint y: 107, distance: 64.0
click at [382, 107] on tr "Статус оплаты Код Номер счета [PERSON_NAME] акта Клиент [PERSON_NAME] клиента С…" at bounding box center [839, 93] width 1546 height 79
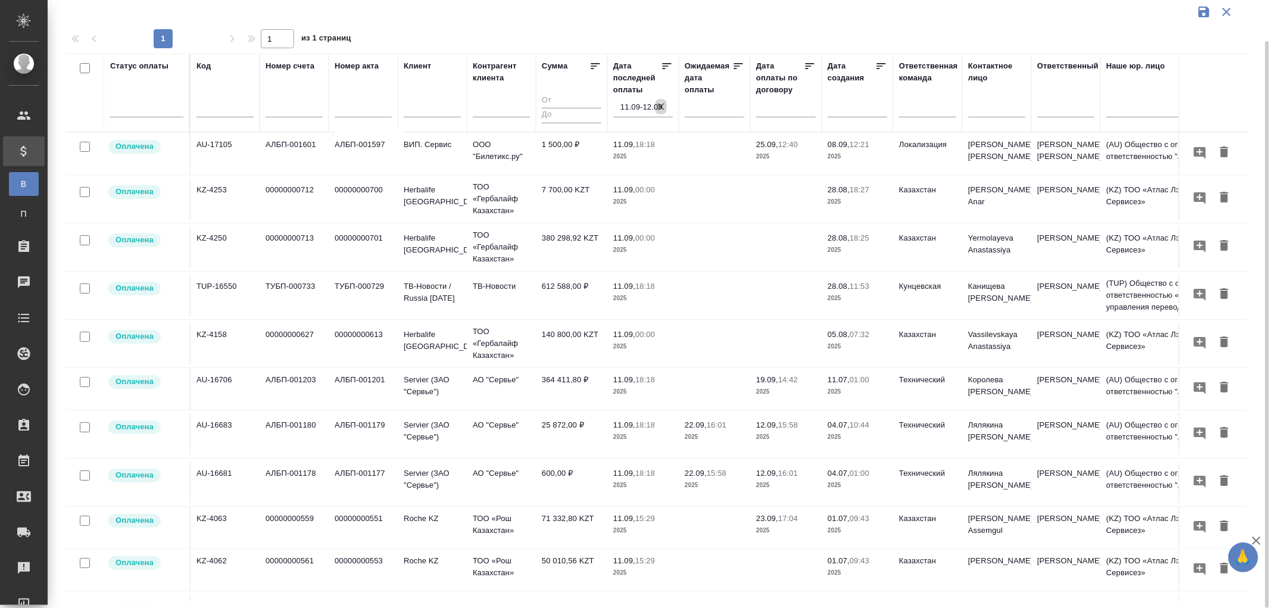
click at [657, 106] on icon "button" at bounding box center [661, 107] width 12 height 12
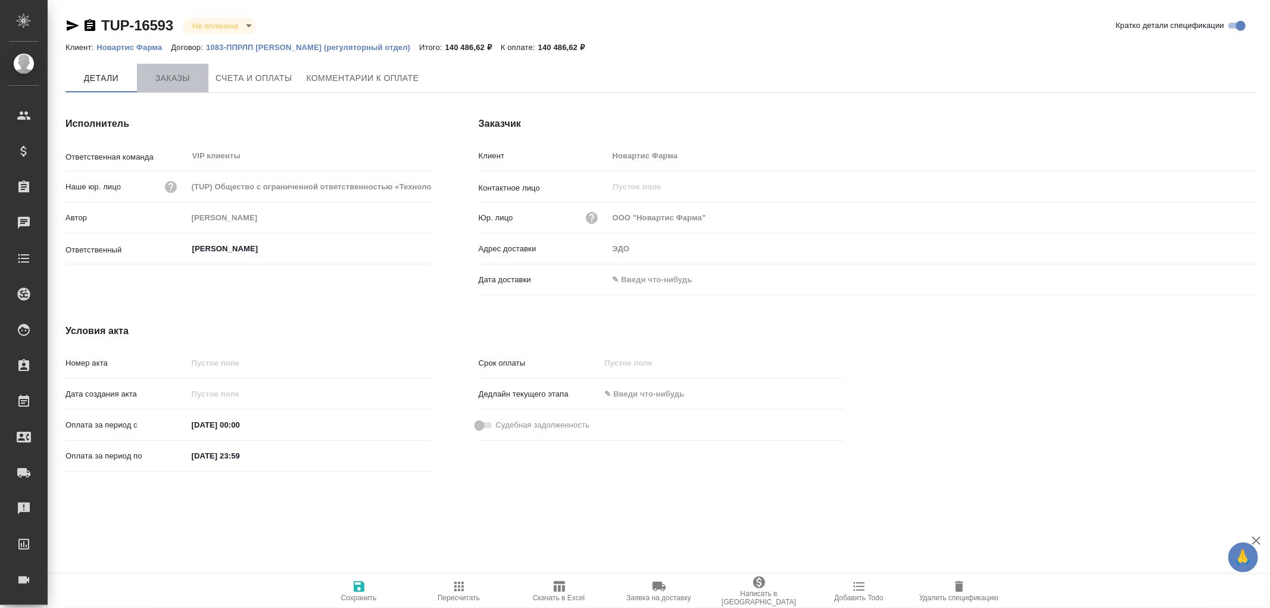
click at [179, 76] on span "Заказы" at bounding box center [172, 78] width 57 height 15
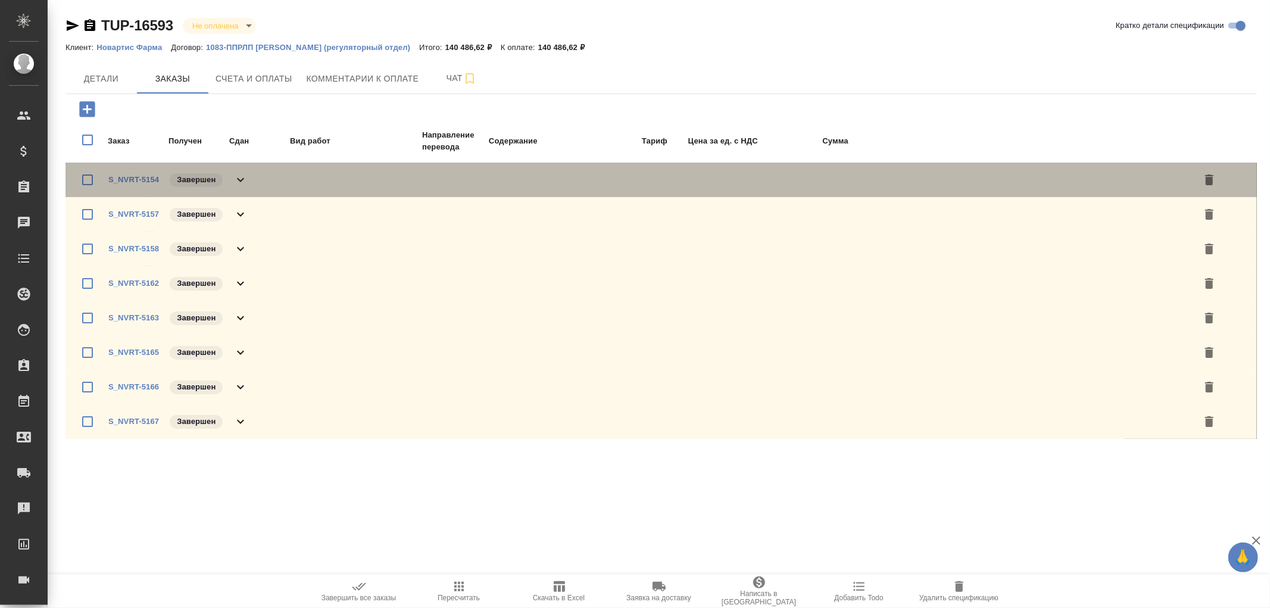
click at [244, 179] on icon at bounding box center [240, 180] width 14 height 14
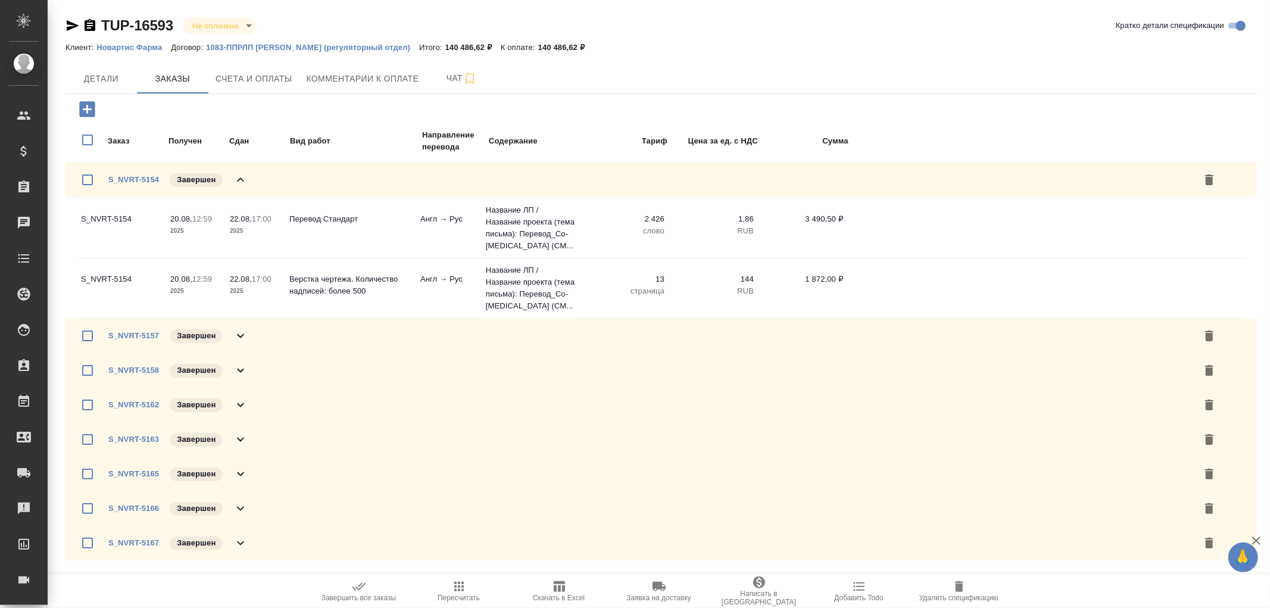
click at [243, 180] on icon at bounding box center [240, 179] width 7 height 4
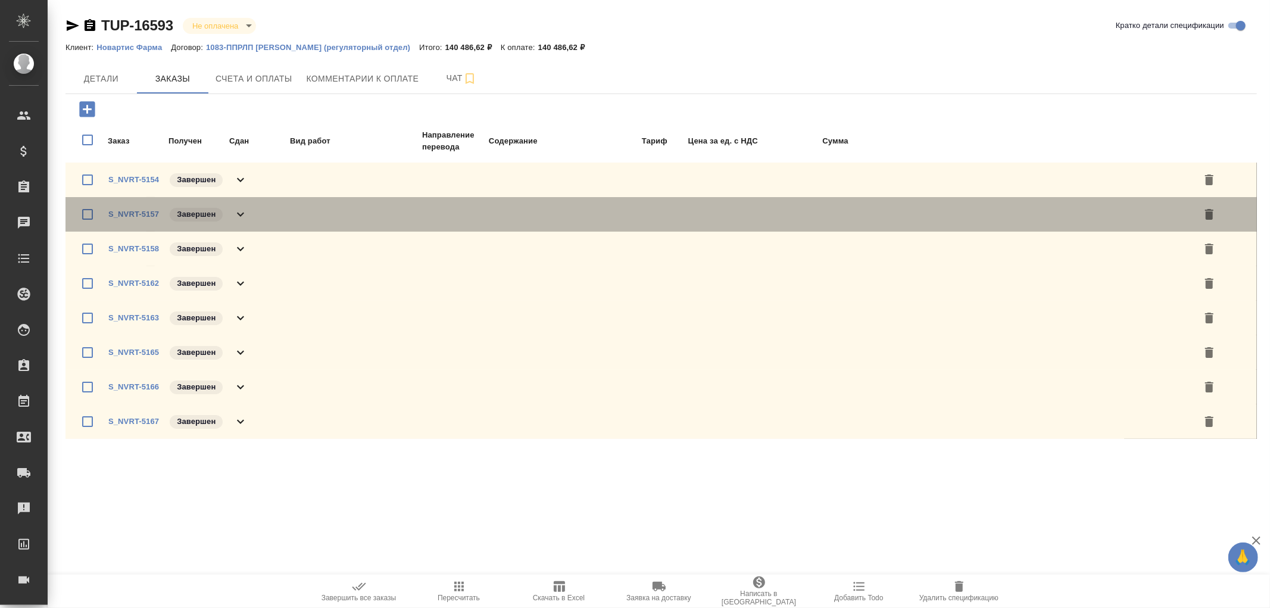
click at [241, 214] on icon at bounding box center [240, 215] width 7 height 4
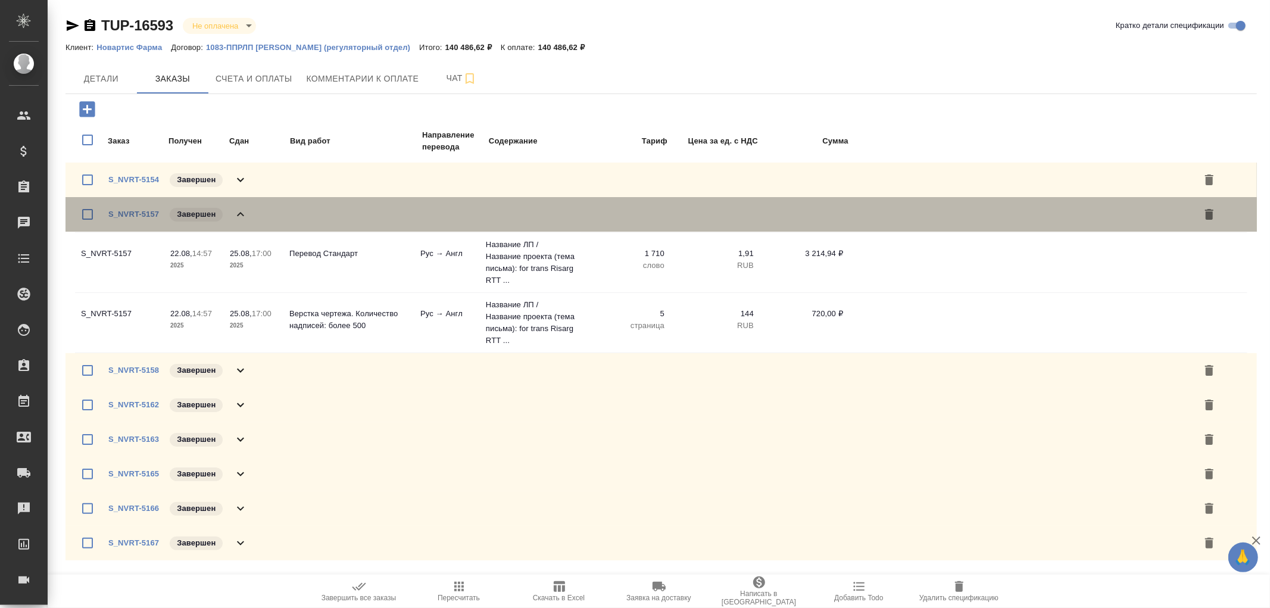
click at [241, 214] on icon at bounding box center [240, 214] width 14 height 14
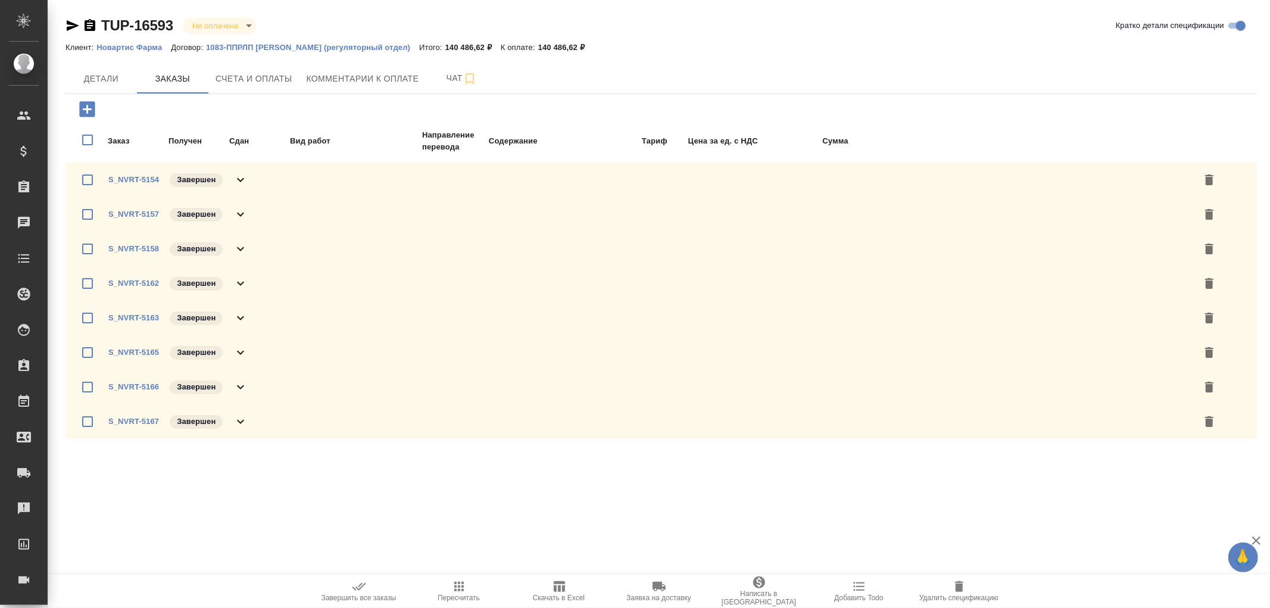
click at [243, 251] on icon at bounding box center [240, 249] width 14 height 14
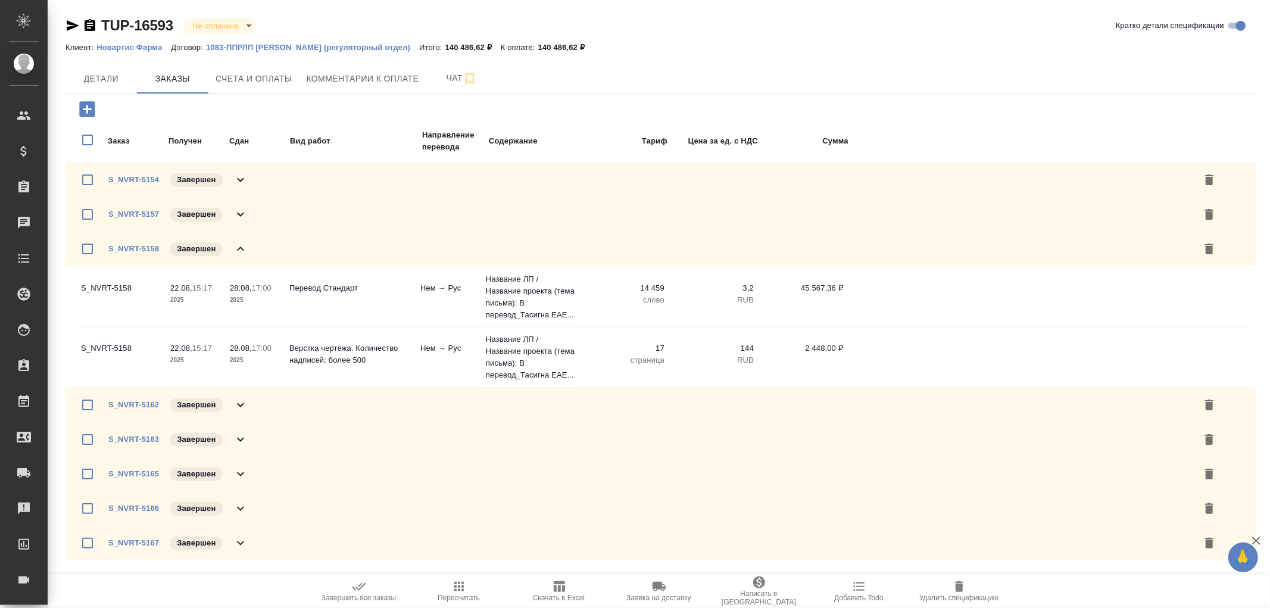
click at [243, 251] on icon at bounding box center [240, 249] width 14 height 14
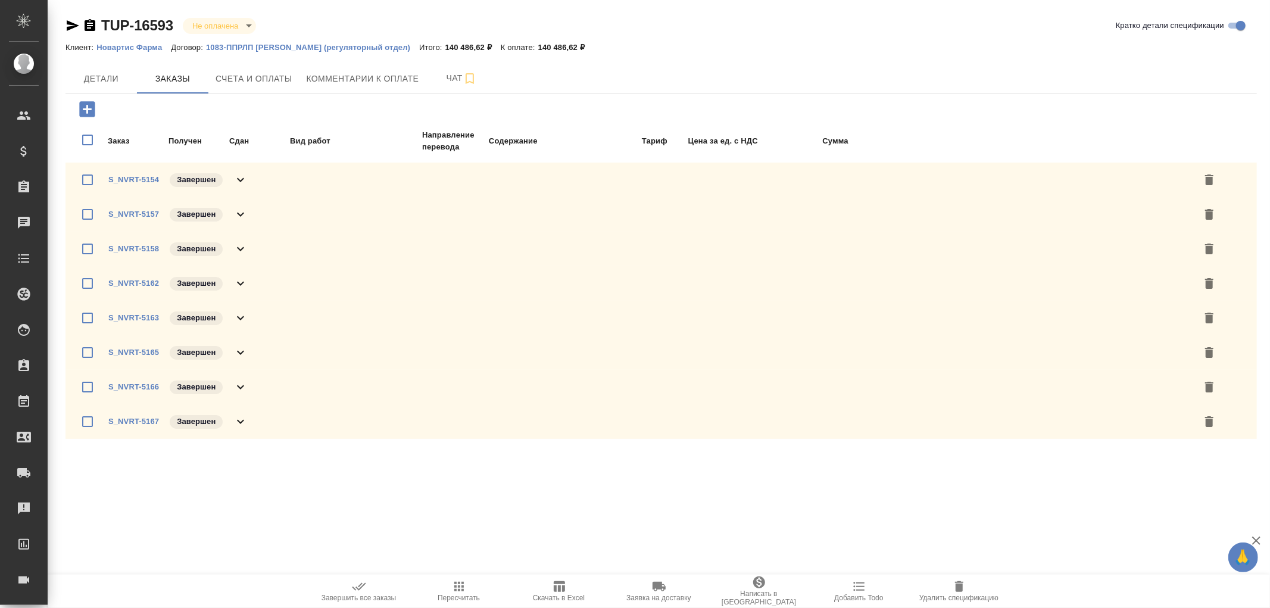
click at [241, 284] on icon at bounding box center [240, 284] width 7 height 4
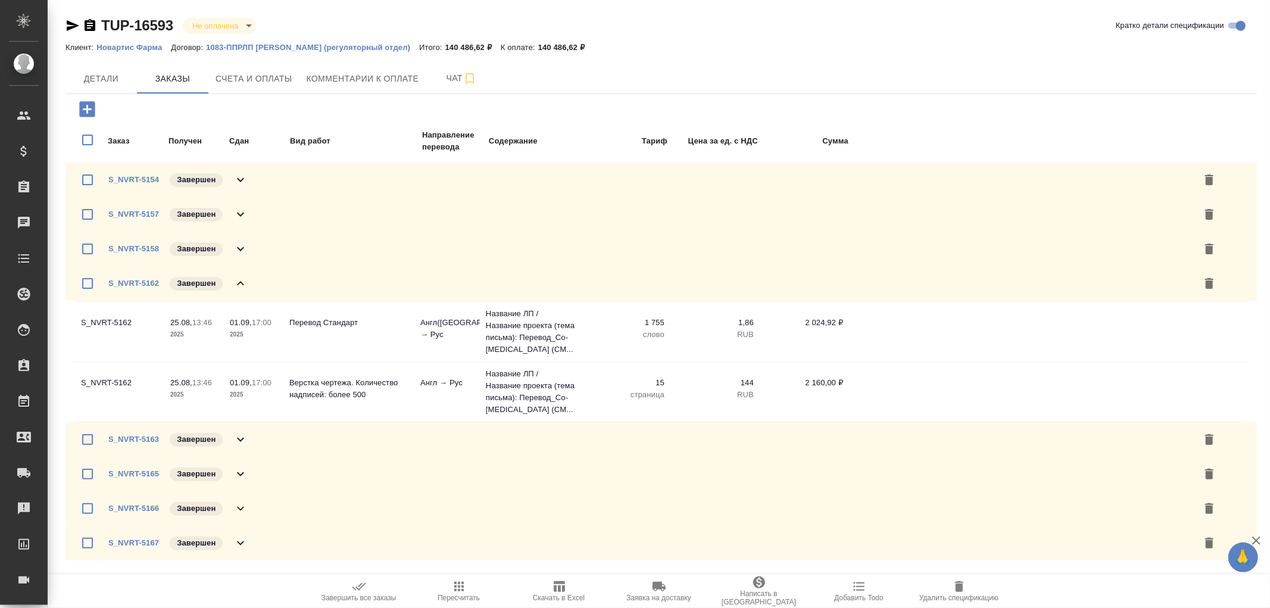
click at [241, 284] on icon at bounding box center [240, 283] width 14 height 14
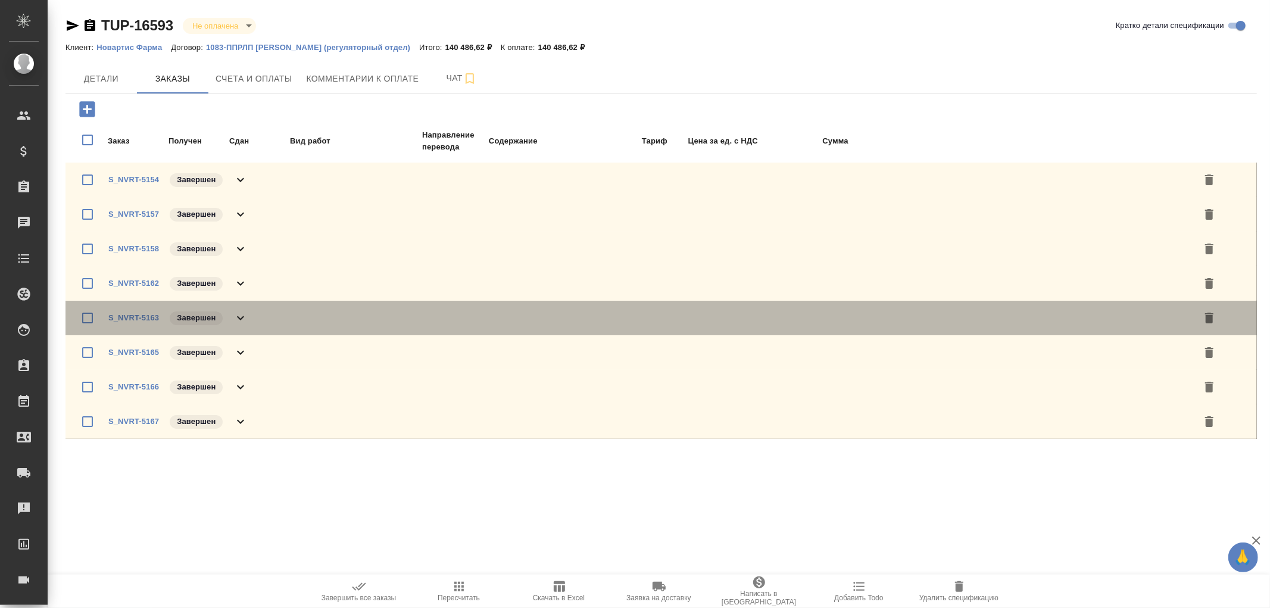
click at [237, 313] on icon at bounding box center [240, 318] width 14 height 14
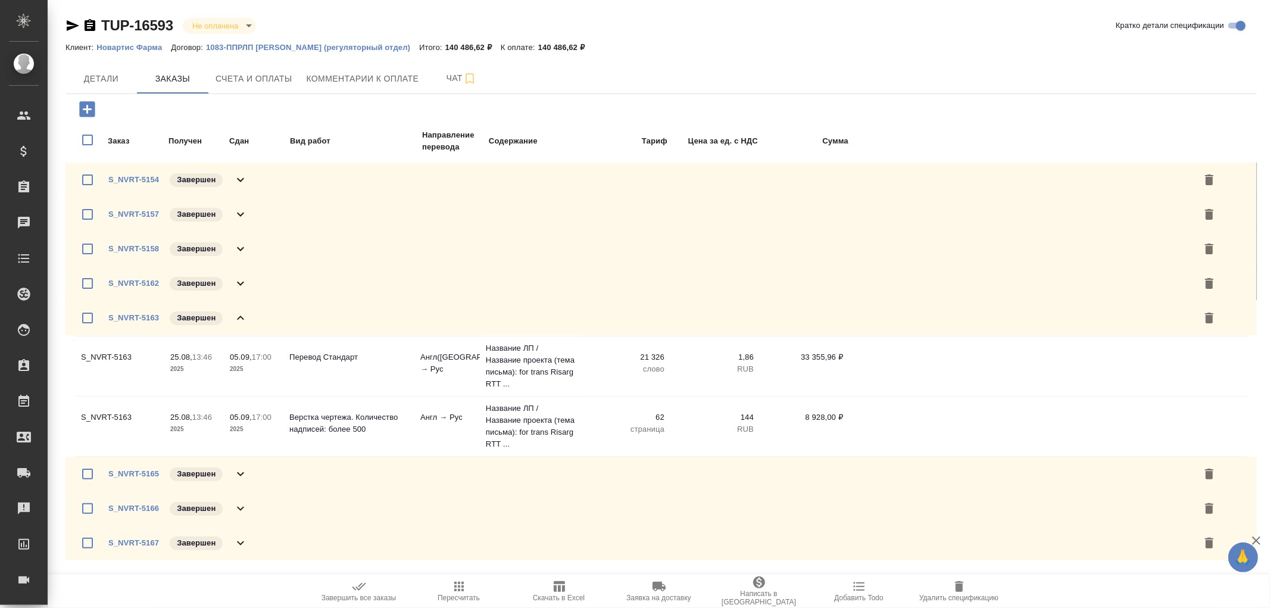
click at [237, 313] on icon at bounding box center [240, 318] width 14 height 14
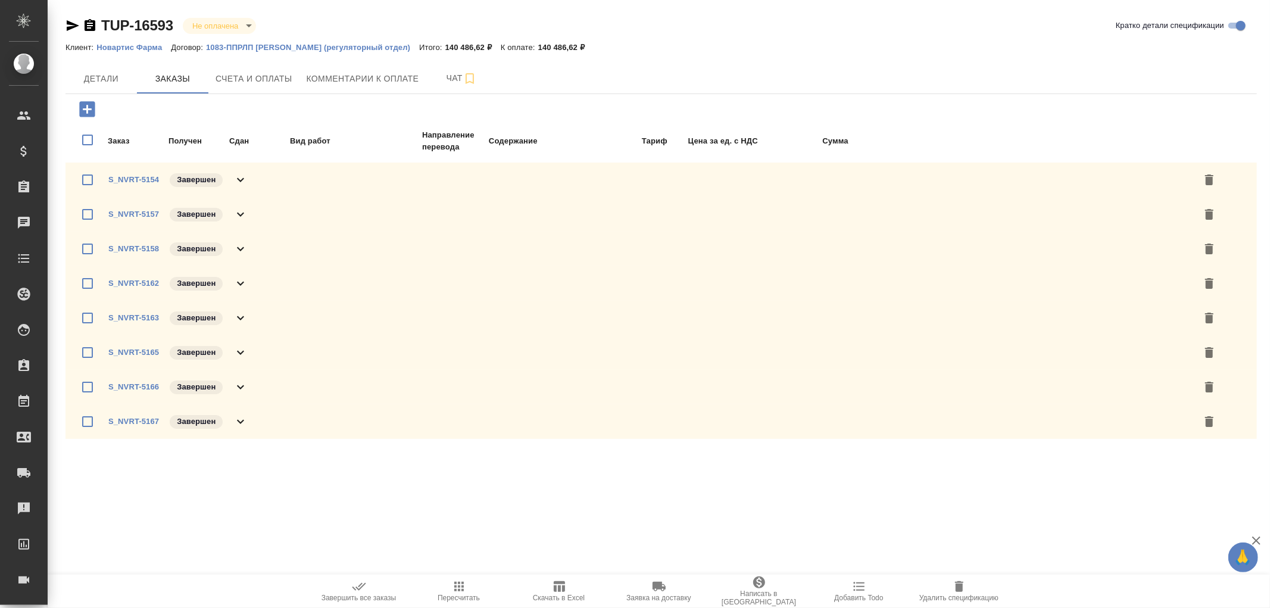
click at [238, 348] on icon at bounding box center [240, 352] width 14 height 14
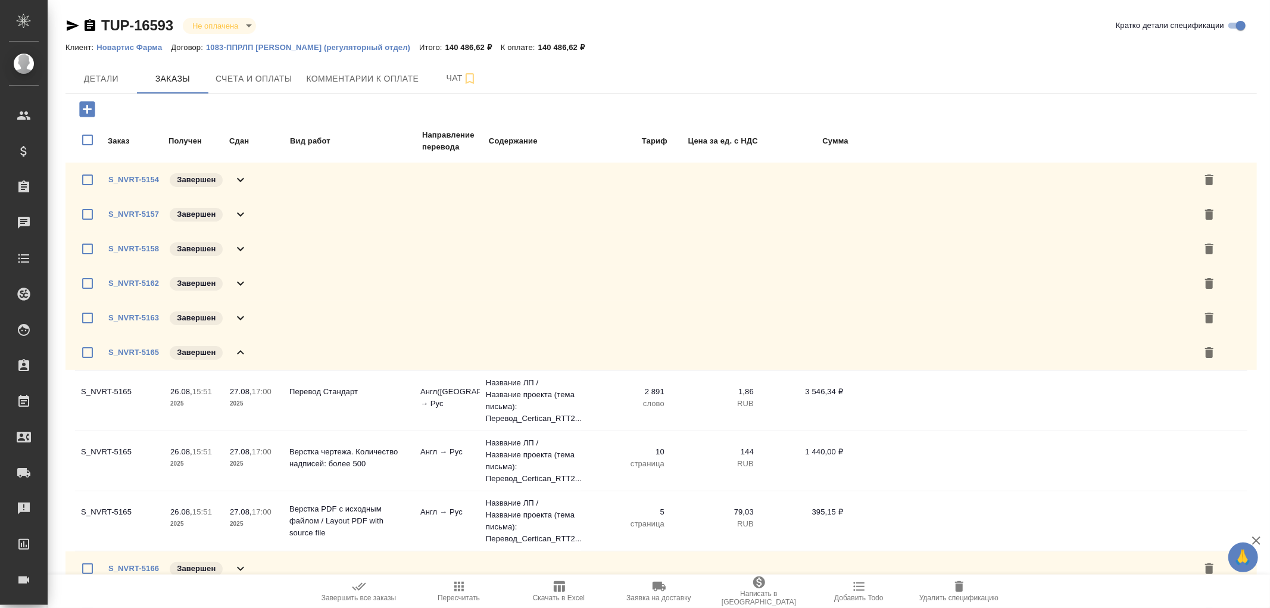
click at [238, 348] on icon at bounding box center [240, 352] width 14 height 14
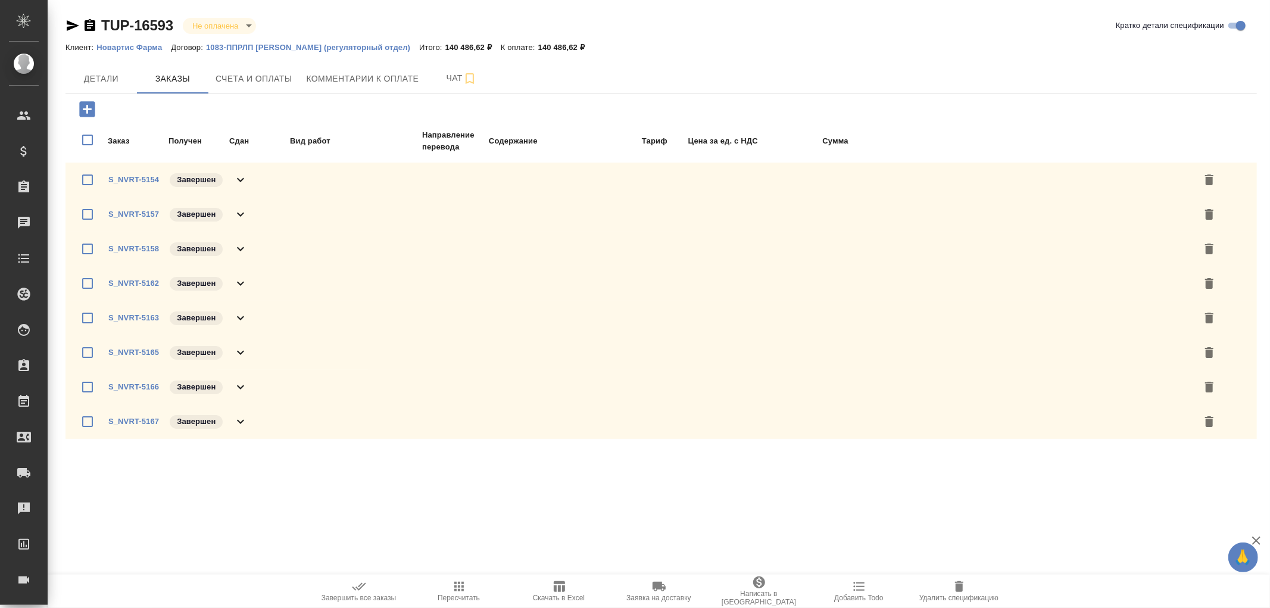
click at [243, 385] on icon at bounding box center [240, 387] width 7 height 4
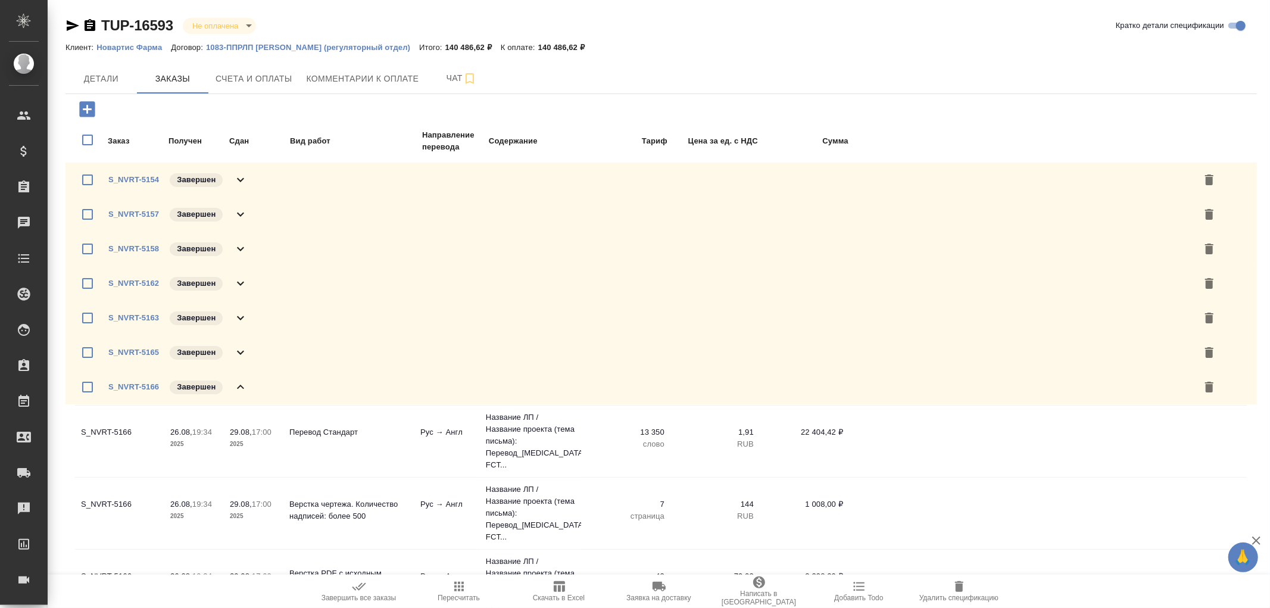
click at [243, 385] on icon at bounding box center [240, 387] width 14 height 14
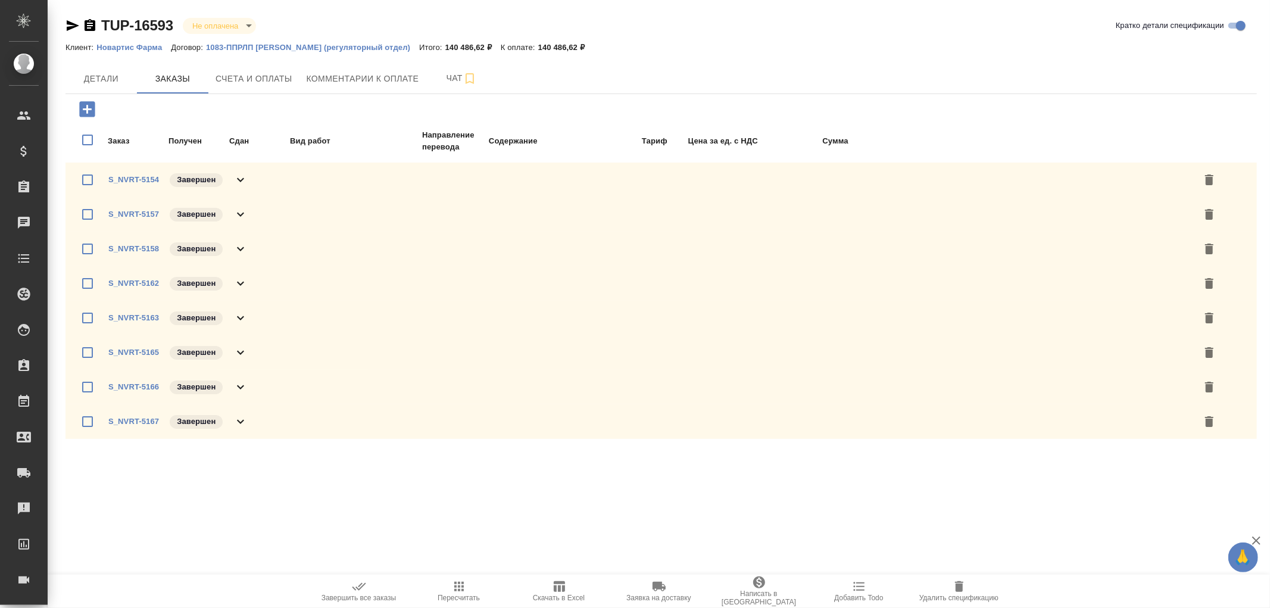
click at [247, 416] on icon at bounding box center [240, 421] width 14 height 14
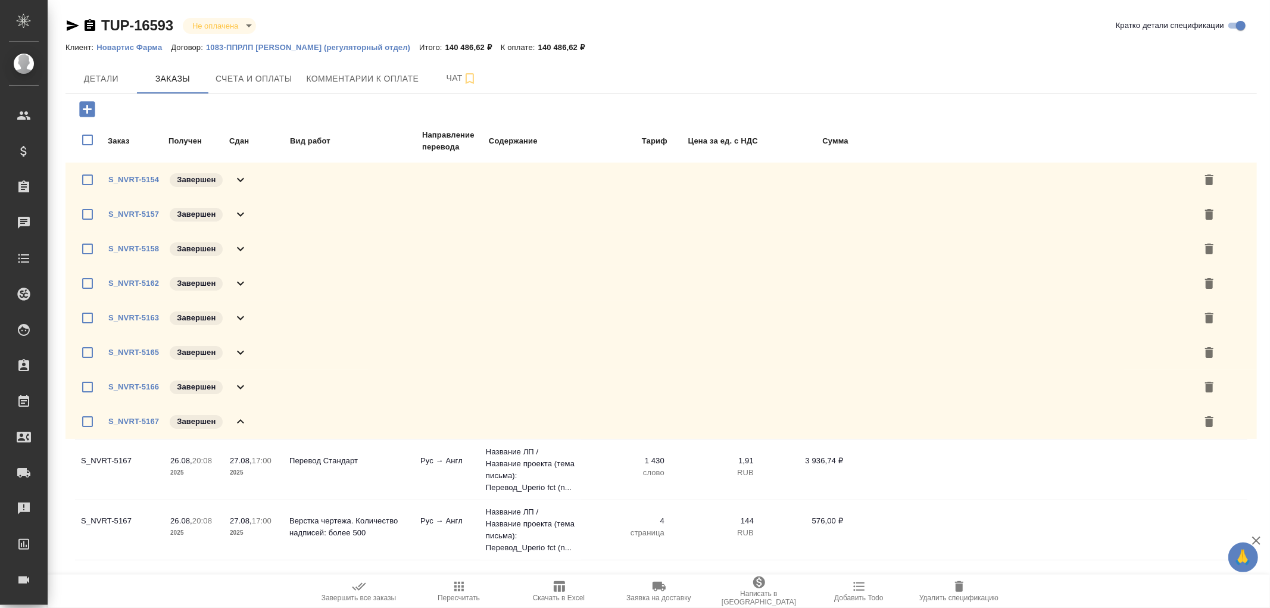
click at [247, 416] on icon at bounding box center [240, 421] width 14 height 14
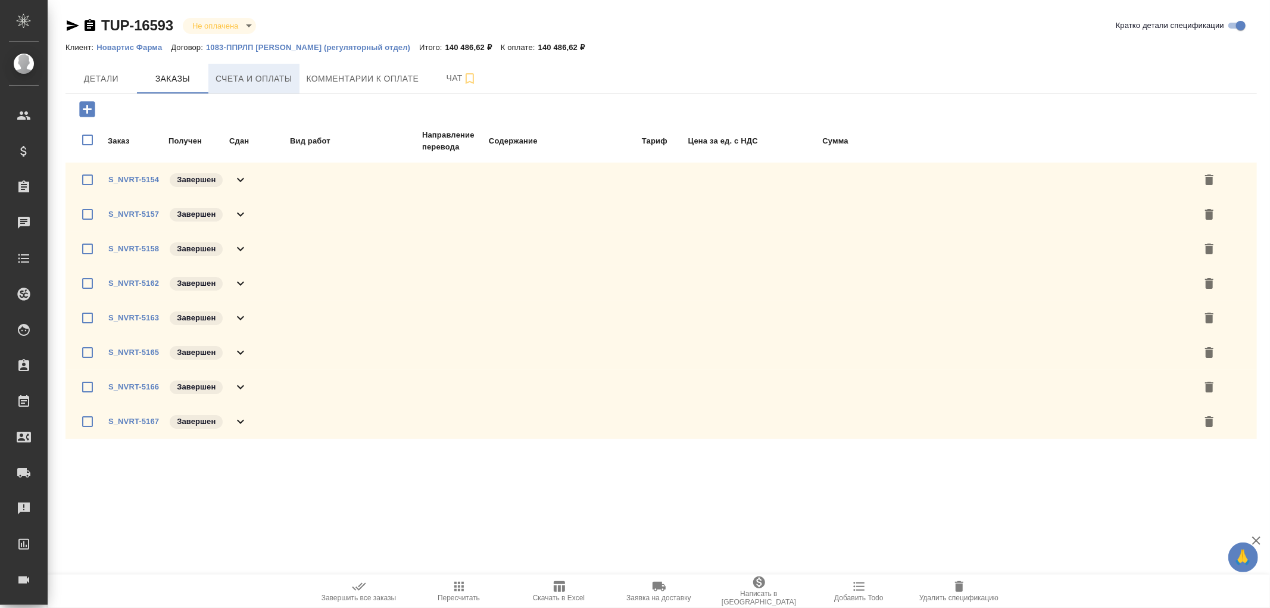
click at [272, 80] on span "Счета и оплаты" at bounding box center [254, 78] width 77 height 15
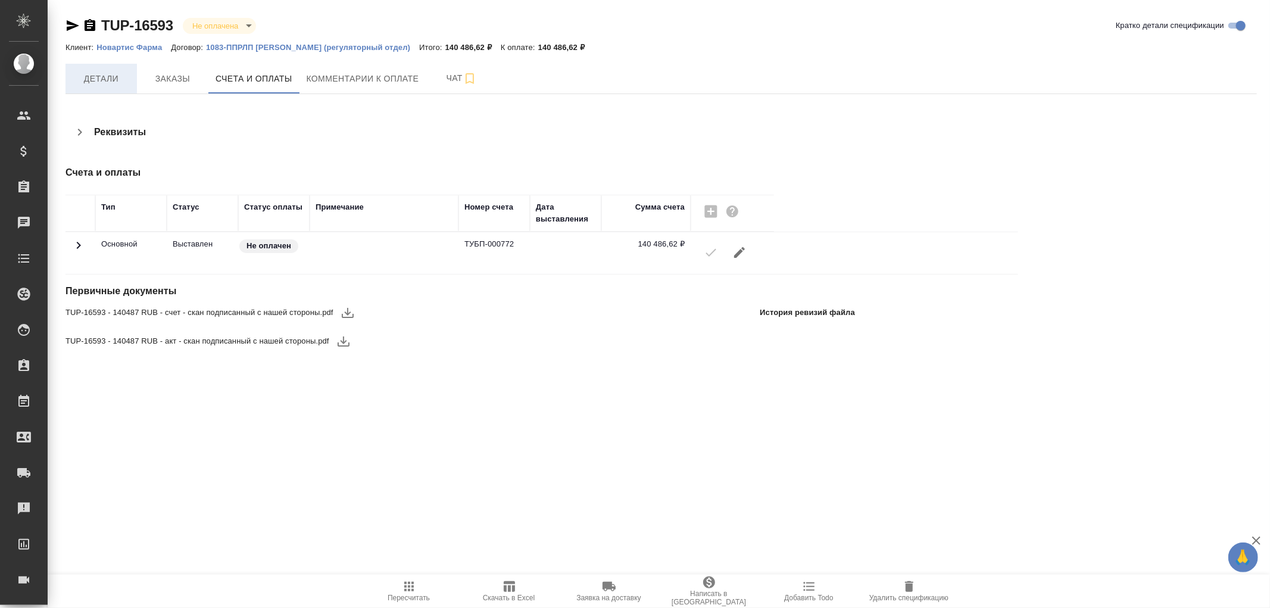
click at [105, 79] on span "Детали" at bounding box center [101, 78] width 57 height 15
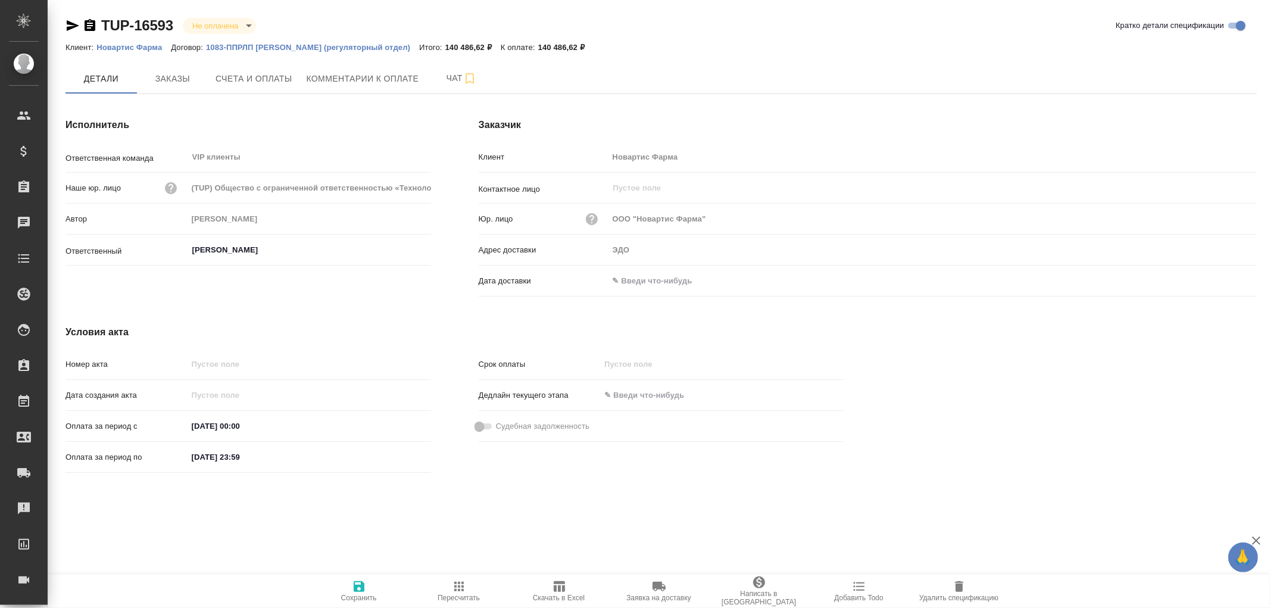
drag, startPoint x: 649, startPoint y: 287, endPoint x: 655, endPoint y: 280, distance: 8.9
click at [649, 287] on input "text" at bounding box center [661, 280] width 104 height 17
click at [1223, 278] on icon "button" at bounding box center [1222, 280] width 14 height 14
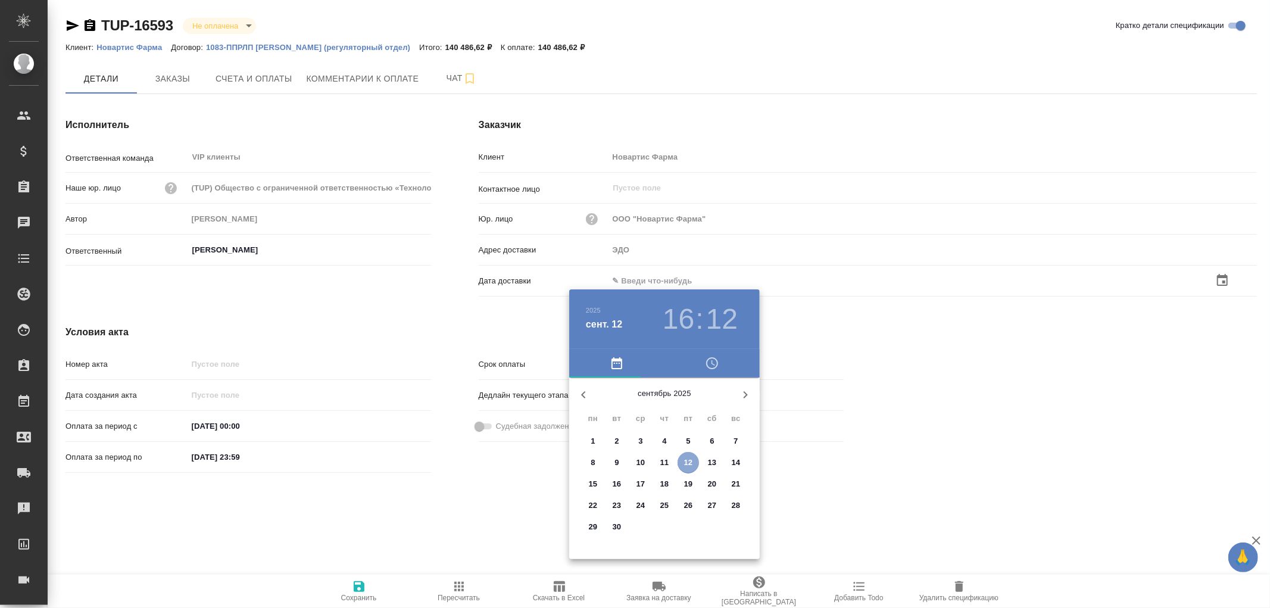
click at [688, 460] on p "12" at bounding box center [688, 463] width 9 height 12
type input "[DATE] 16:12"
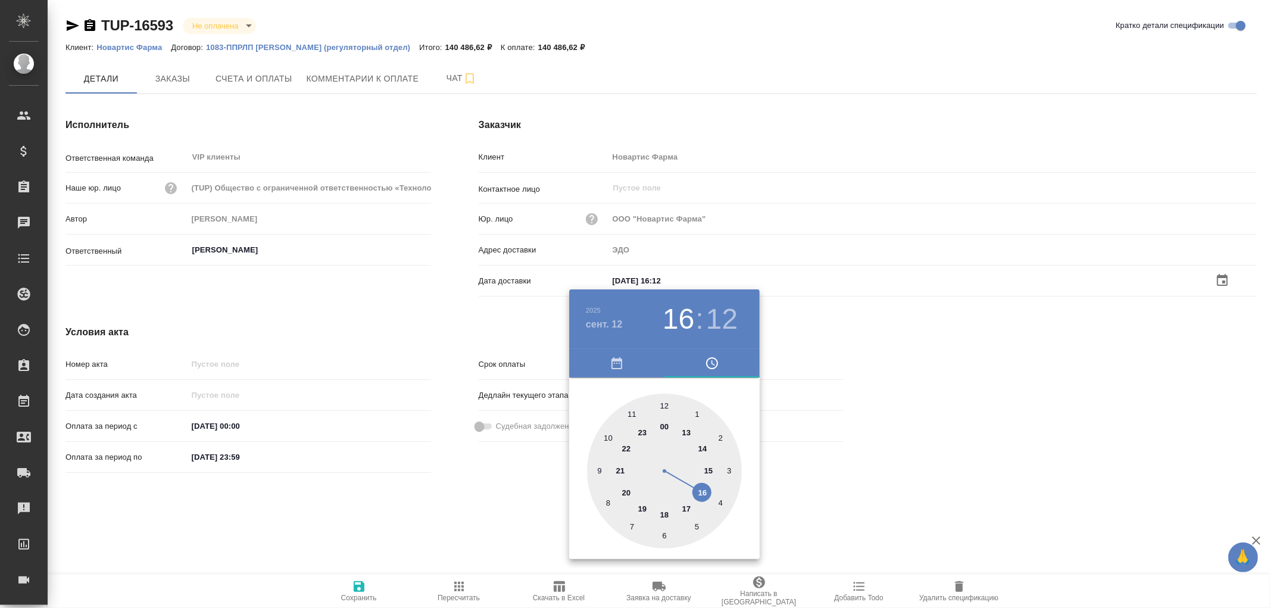
click at [360, 588] on div at bounding box center [635, 304] width 1270 height 608
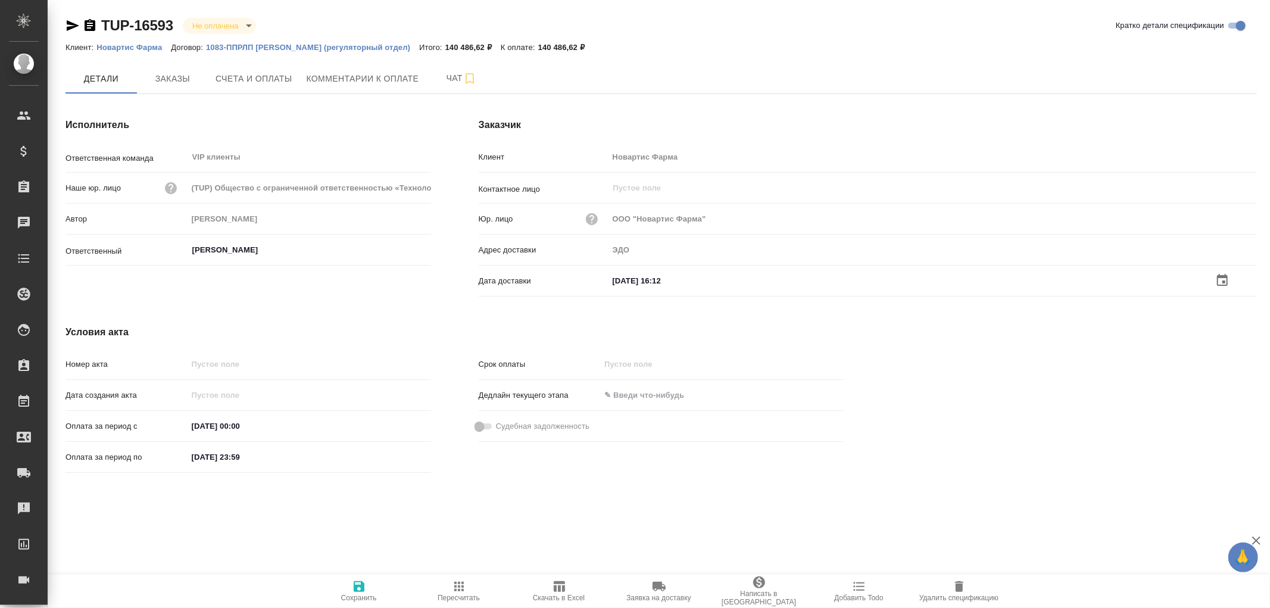
click at [361, 585] on icon "button" at bounding box center [359, 586] width 11 height 11
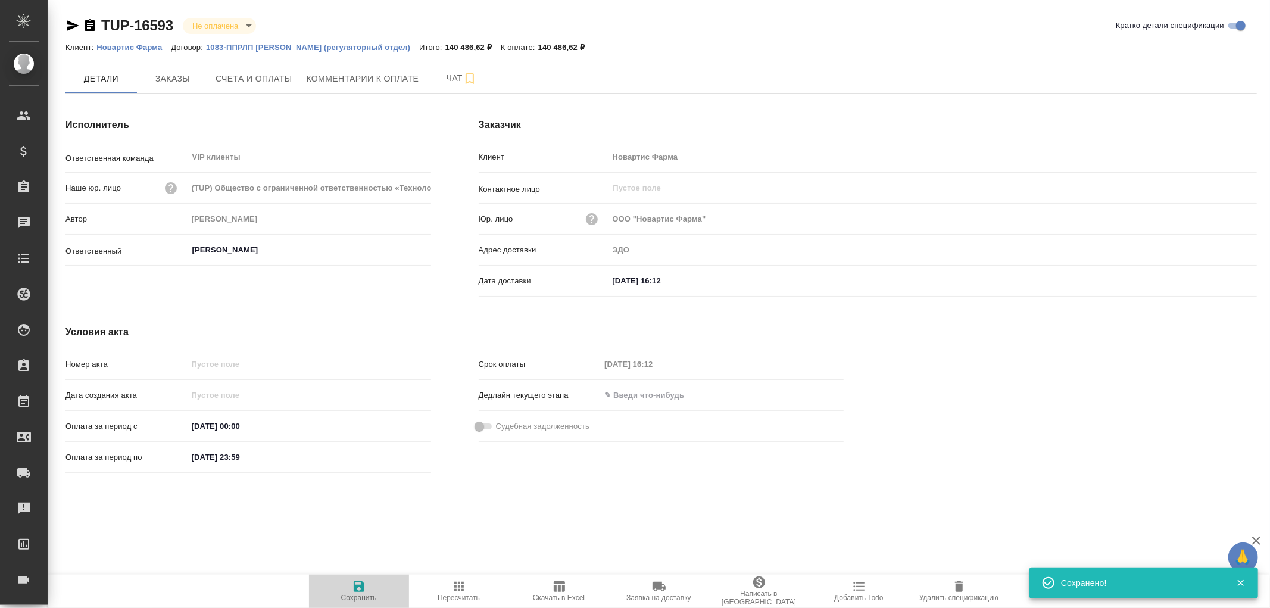
click at [361, 585] on icon "button" at bounding box center [359, 586] width 11 height 11
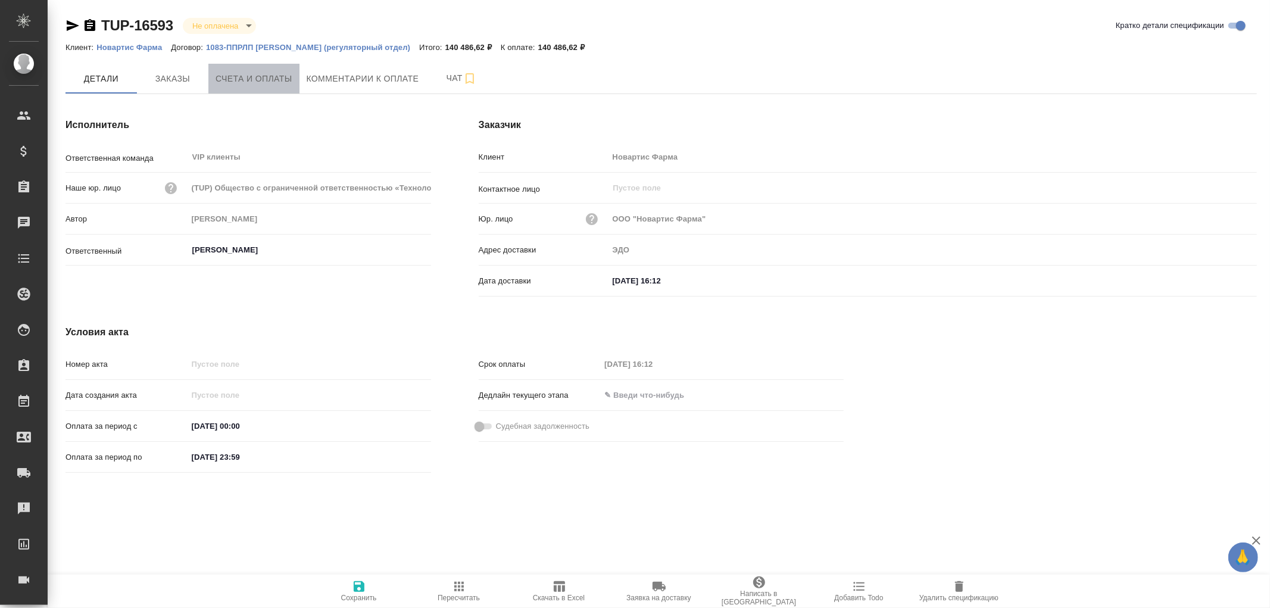
click at [262, 85] on span "Счета и оплаты" at bounding box center [254, 78] width 77 height 15
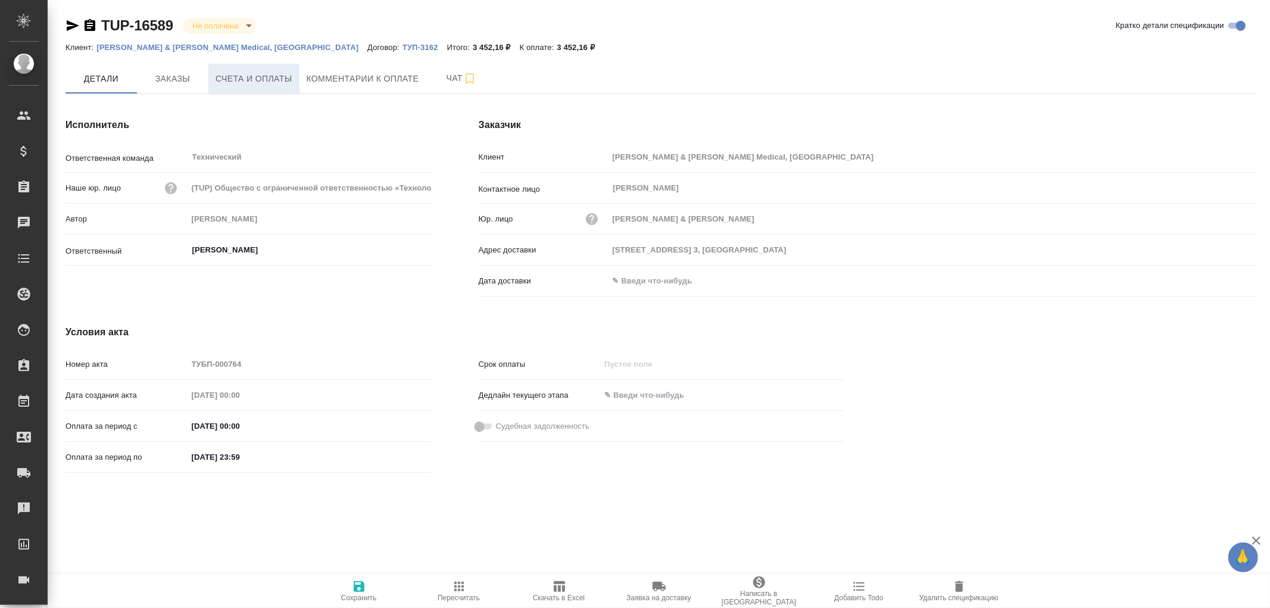
click at [260, 79] on span "Счета и оплаты" at bounding box center [254, 78] width 77 height 15
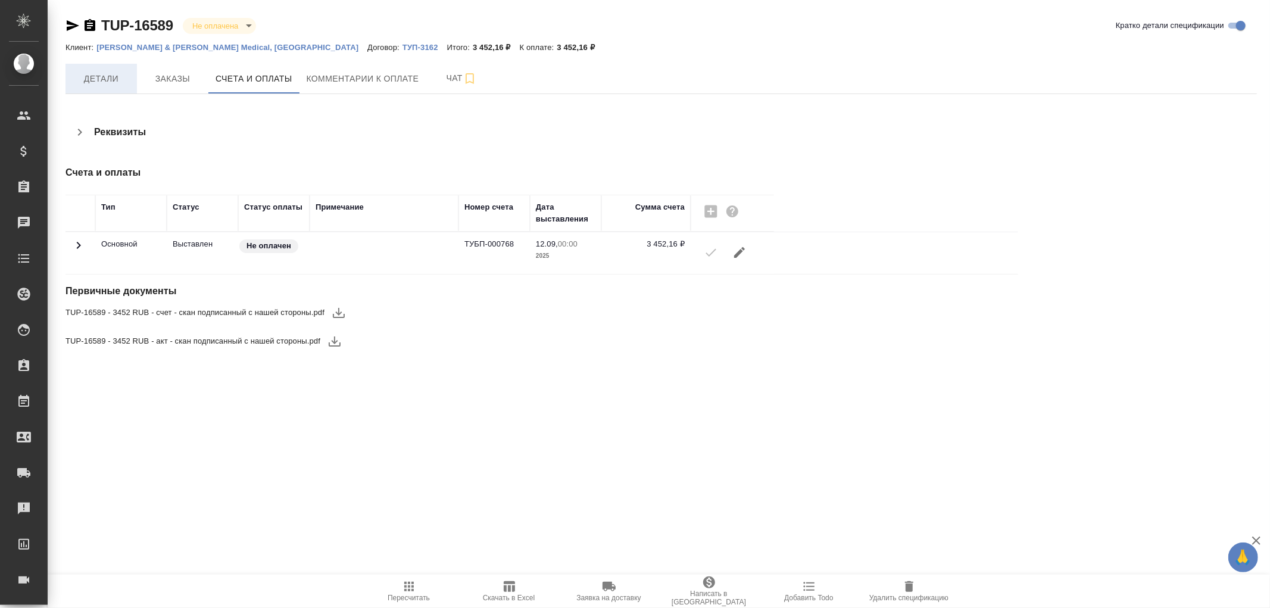
click at [108, 71] on span "Детали" at bounding box center [101, 78] width 57 height 15
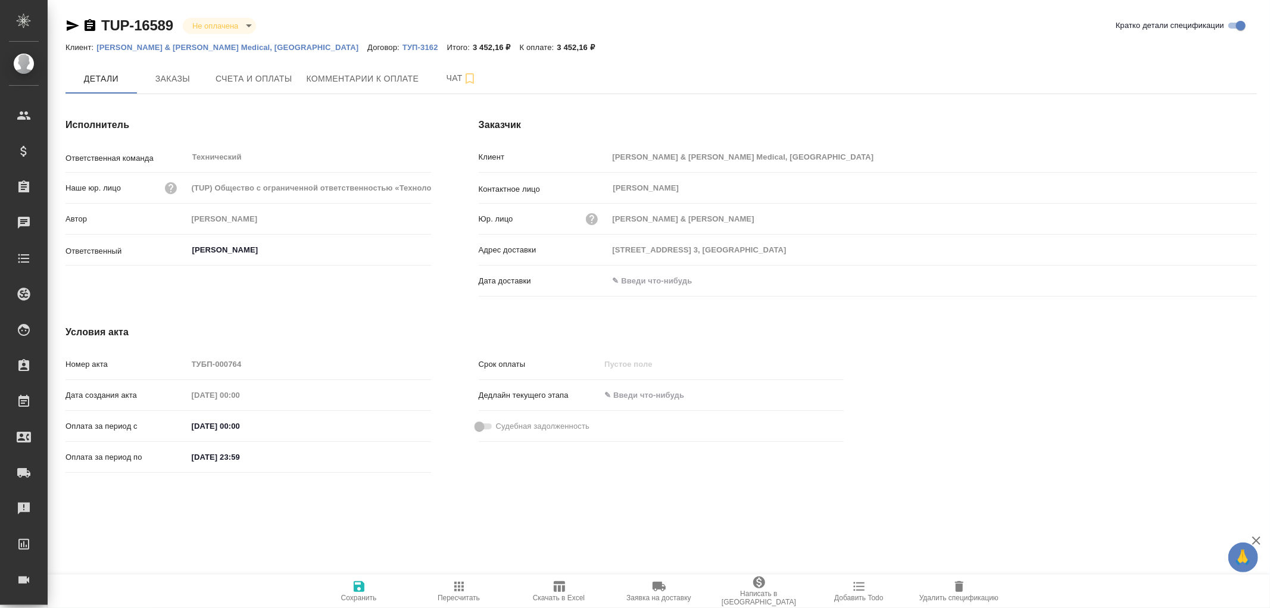
click at [668, 278] on input "text" at bounding box center [661, 280] width 104 height 17
click at [1228, 283] on icon "button" at bounding box center [1222, 279] width 11 height 12
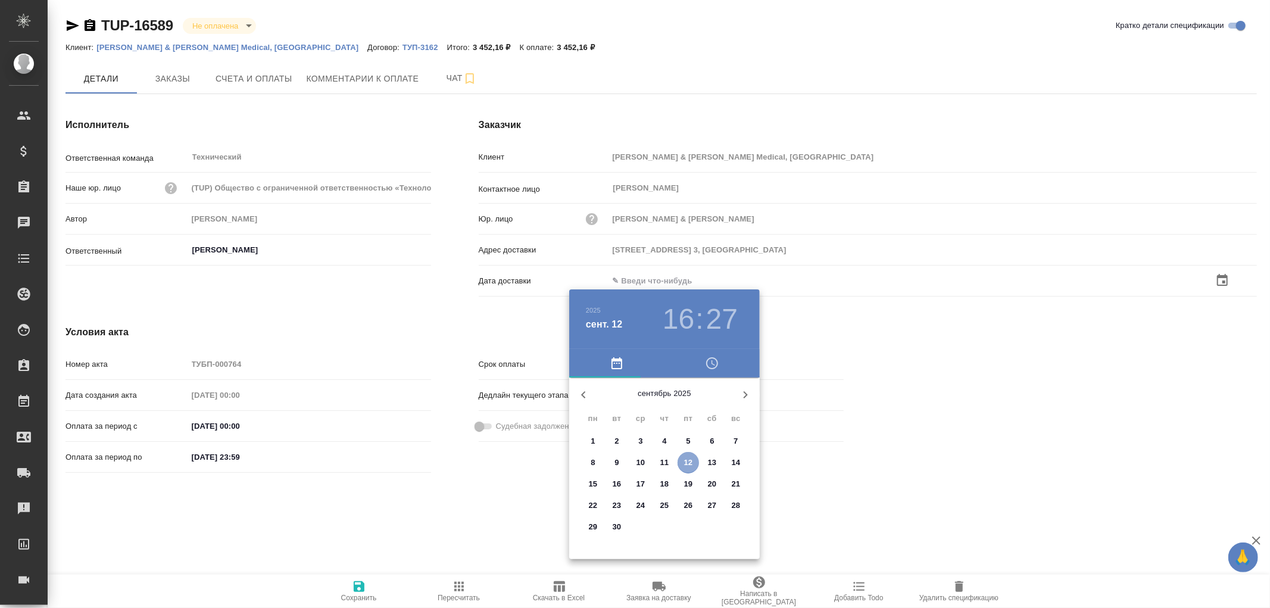
click at [695, 465] on span "12" at bounding box center [688, 463] width 21 height 12
type input "12.09.2025 16:27"
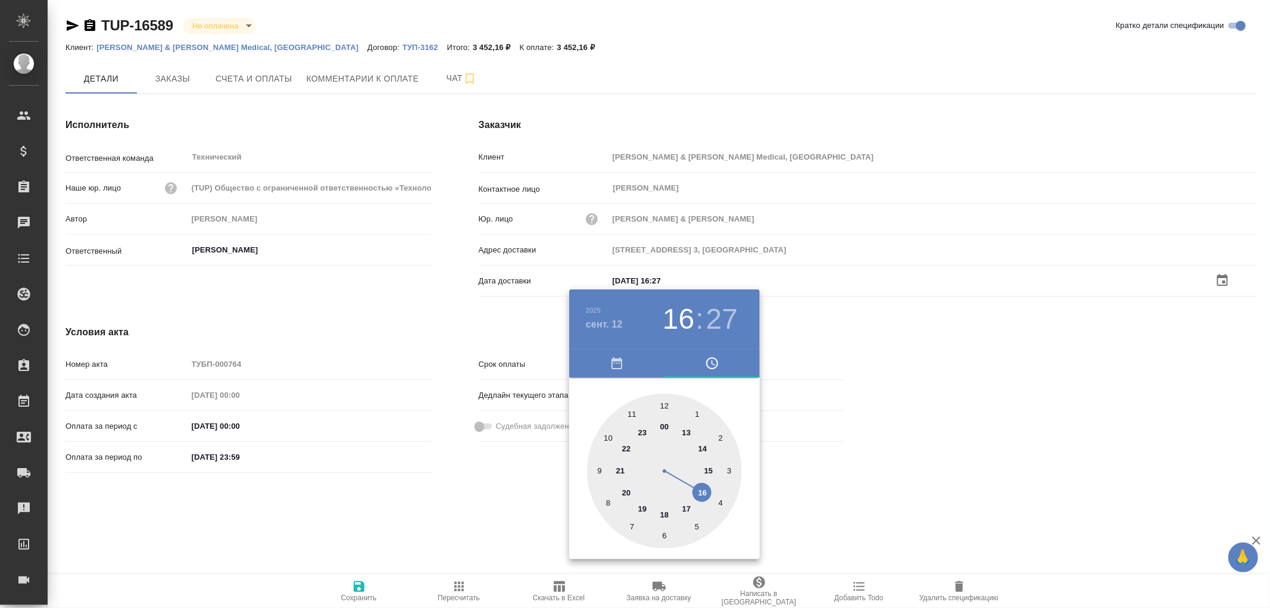
click at [359, 590] on div at bounding box center [635, 304] width 1270 height 608
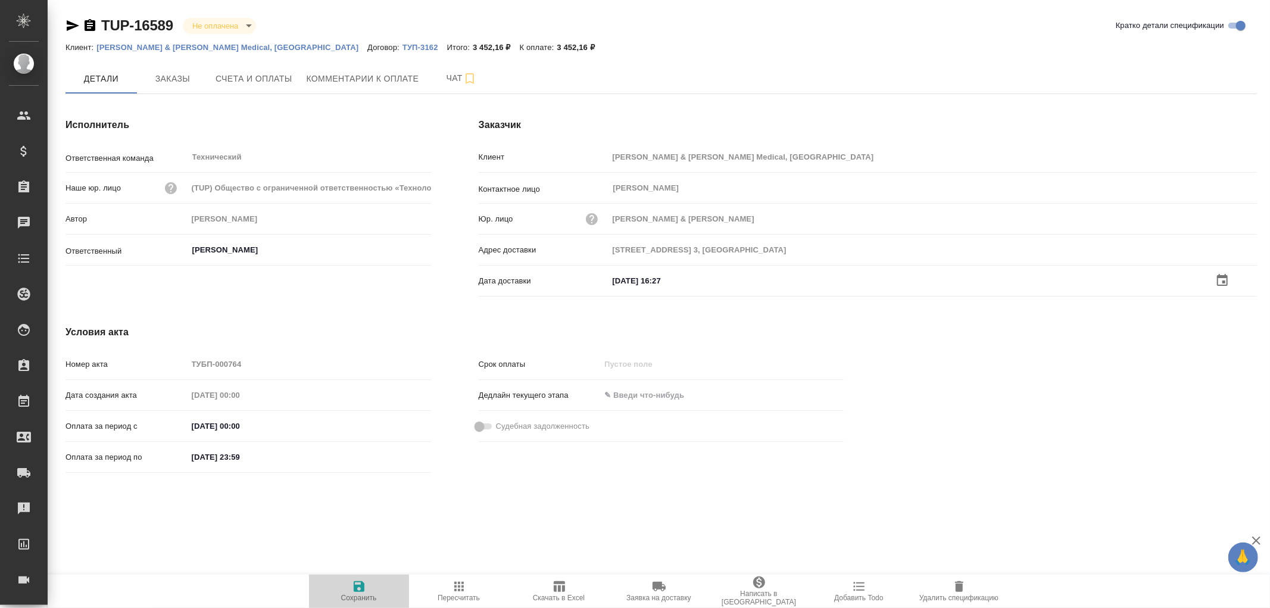
click at [361, 587] on icon "button" at bounding box center [359, 586] width 11 height 11
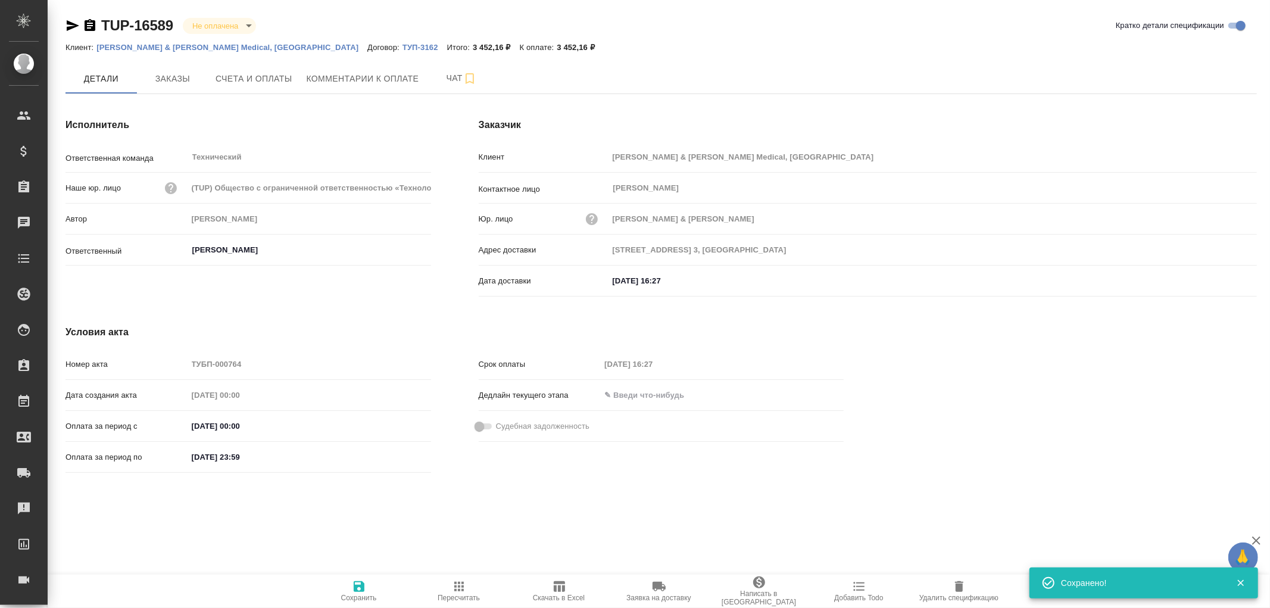
click at [361, 587] on icon "button" at bounding box center [359, 586] width 11 height 11
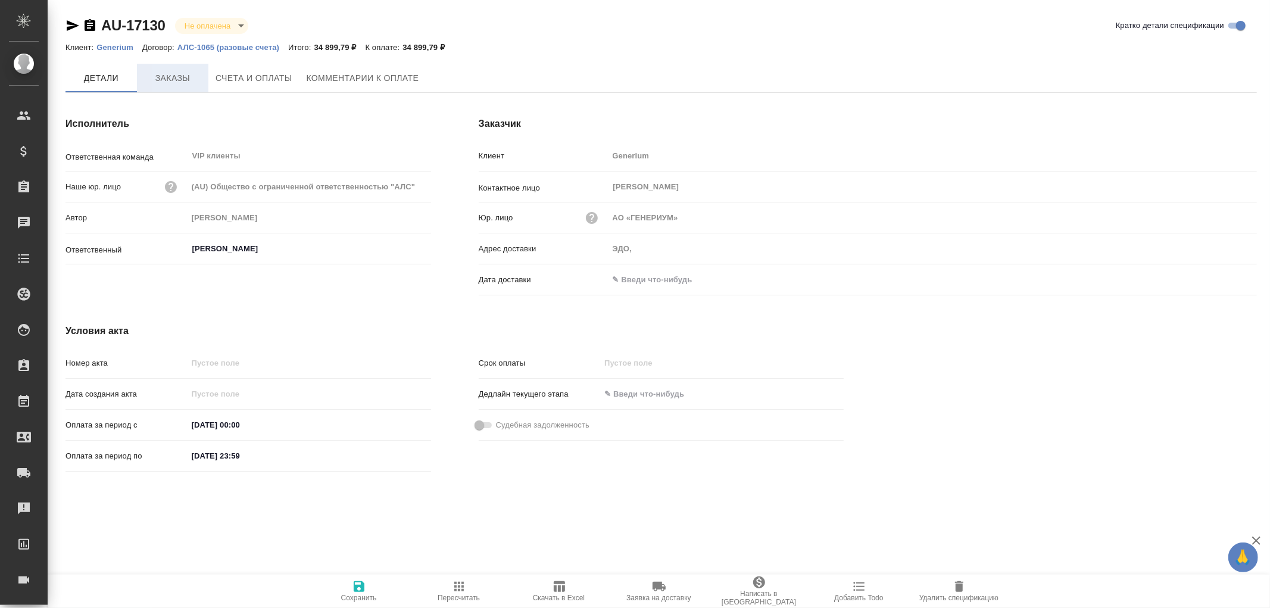
click at [177, 78] on span "Заказы" at bounding box center [172, 78] width 57 height 15
type input "[PERSON_NAME]"
click at [324, 79] on span "Комментарии к оплате" at bounding box center [363, 78] width 113 height 15
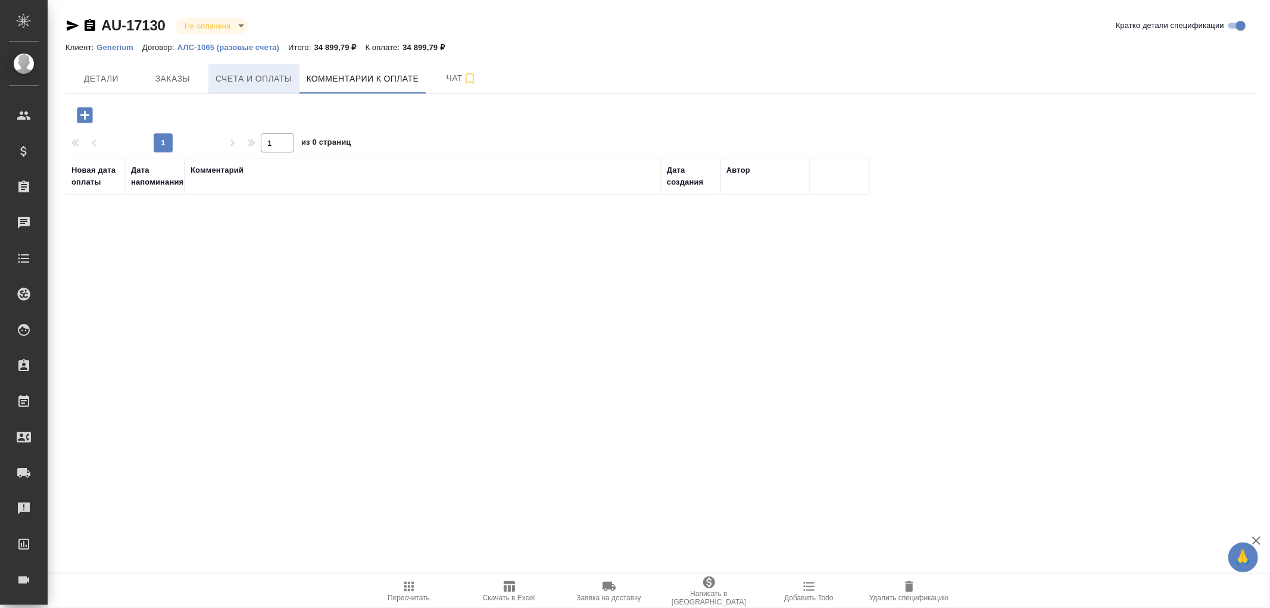
click at [264, 78] on span "Счета и оплаты" at bounding box center [254, 78] width 77 height 15
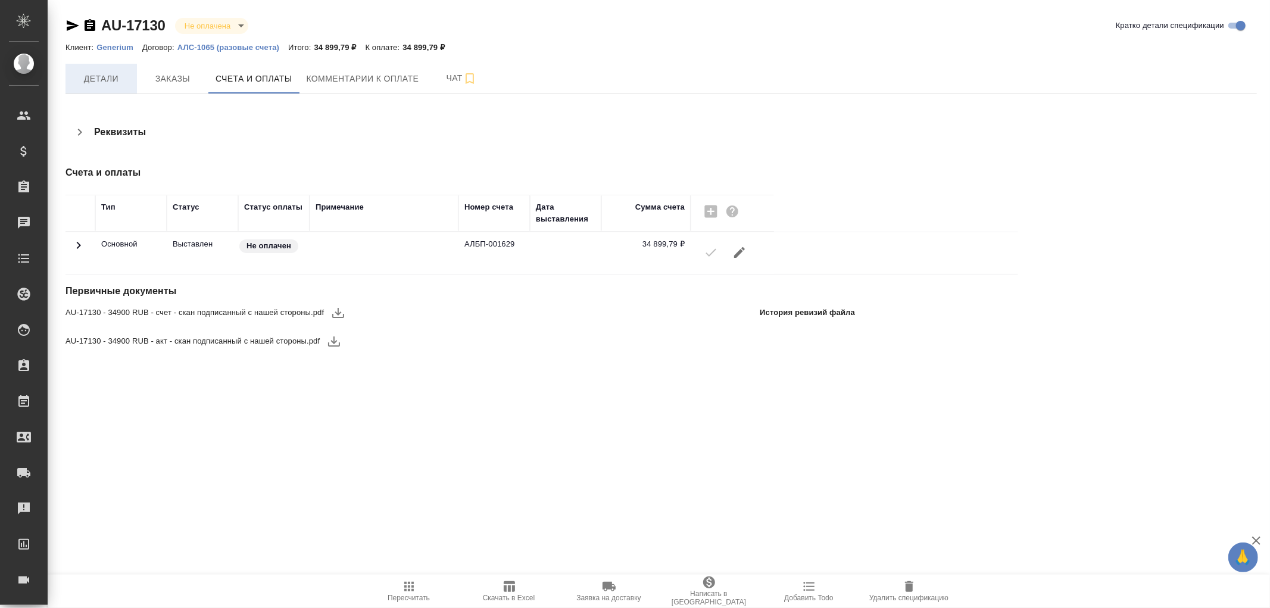
drag, startPoint x: 94, startPoint y: 82, endPoint x: 354, endPoint y: 195, distance: 283.2
click at [95, 82] on span "Детали" at bounding box center [101, 78] width 57 height 15
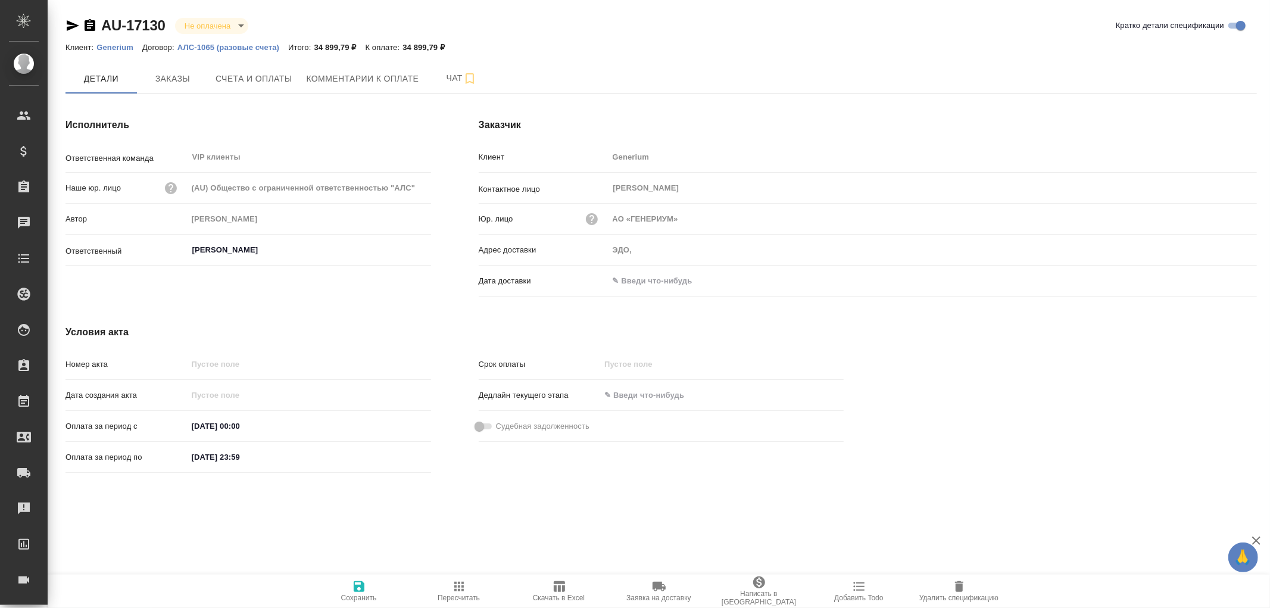
drag, startPoint x: 646, startPoint y: 280, endPoint x: 704, endPoint y: 283, distance: 58.4
click at [647, 280] on input "text" at bounding box center [661, 280] width 104 height 17
click at [1221, 277] on icon "button" at bounding box center [1222, 280] width 14 height 14
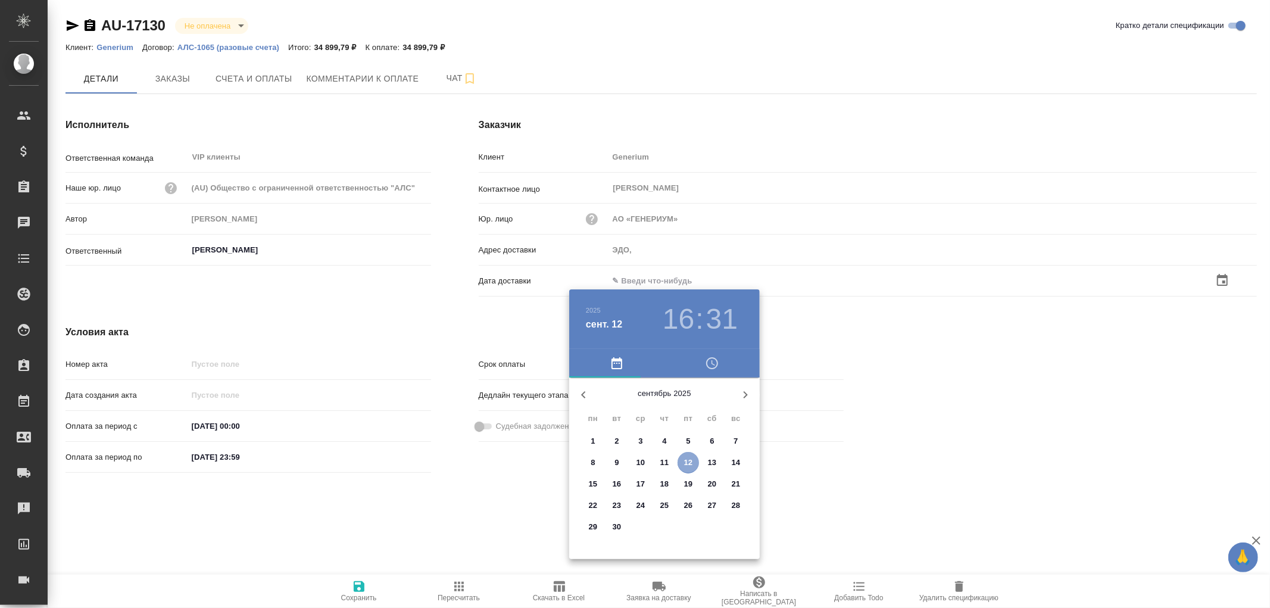
click at [691, 457] on p "12" at bounding box center [688, 463] width 9 height 12
type input "12.09.2025 16:31"
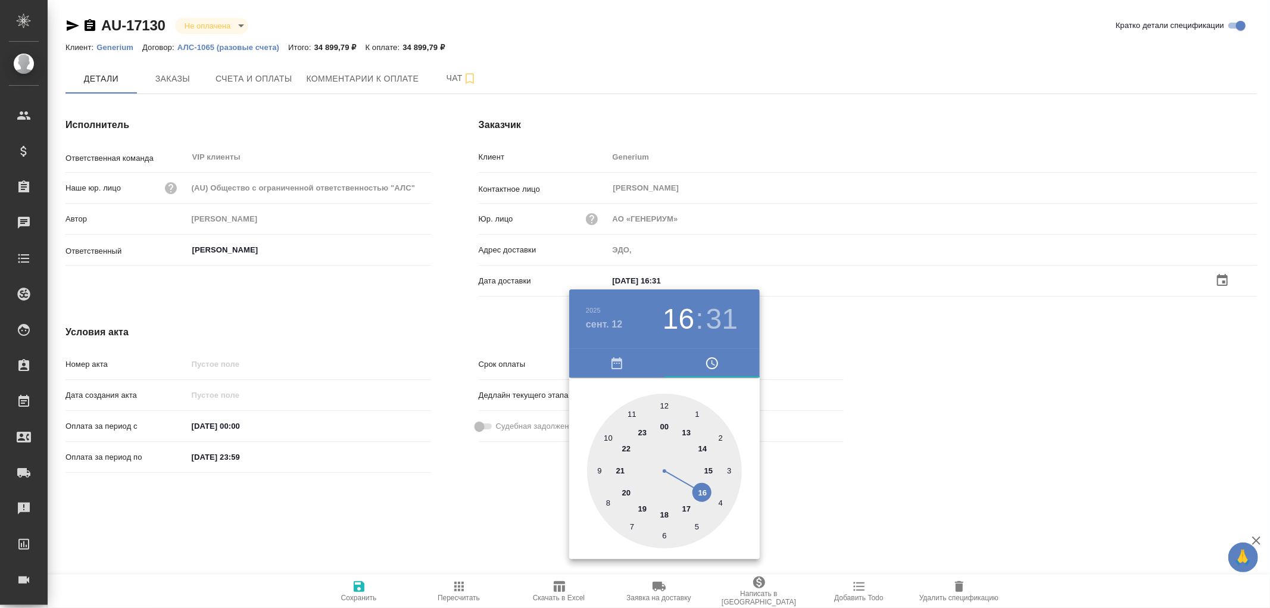
click at [359, 584] on div at bounding box center [635, 304] width 1270 height 608
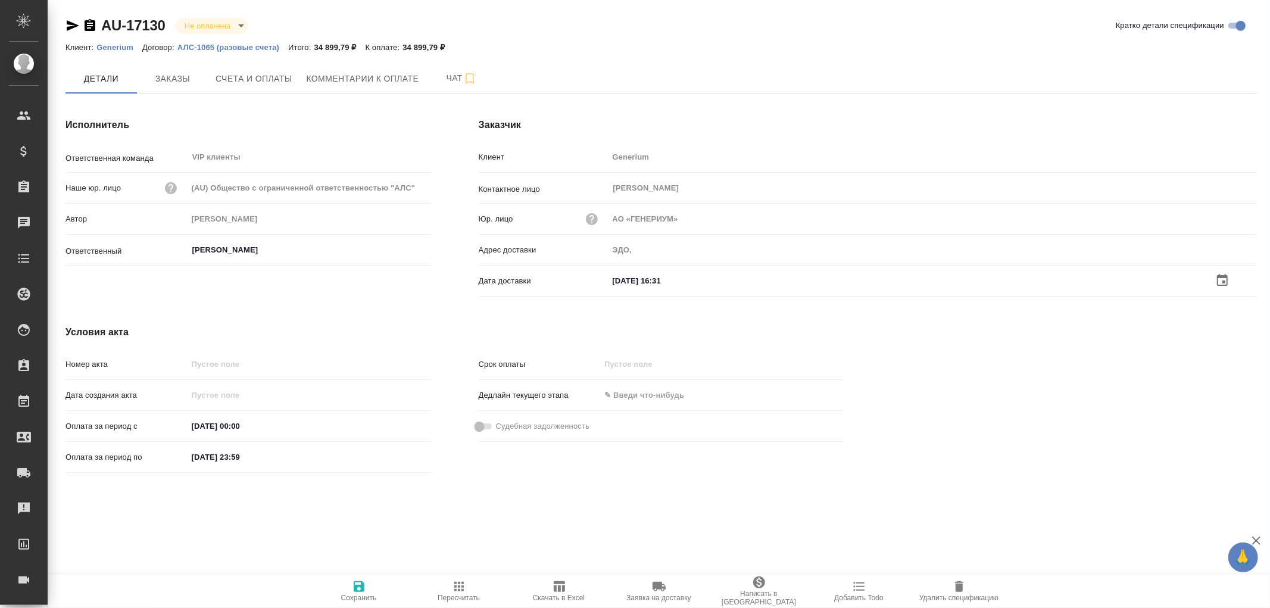
click at [359, 584] on icon "button" at bounding box center [359, 586] width 14 height 14
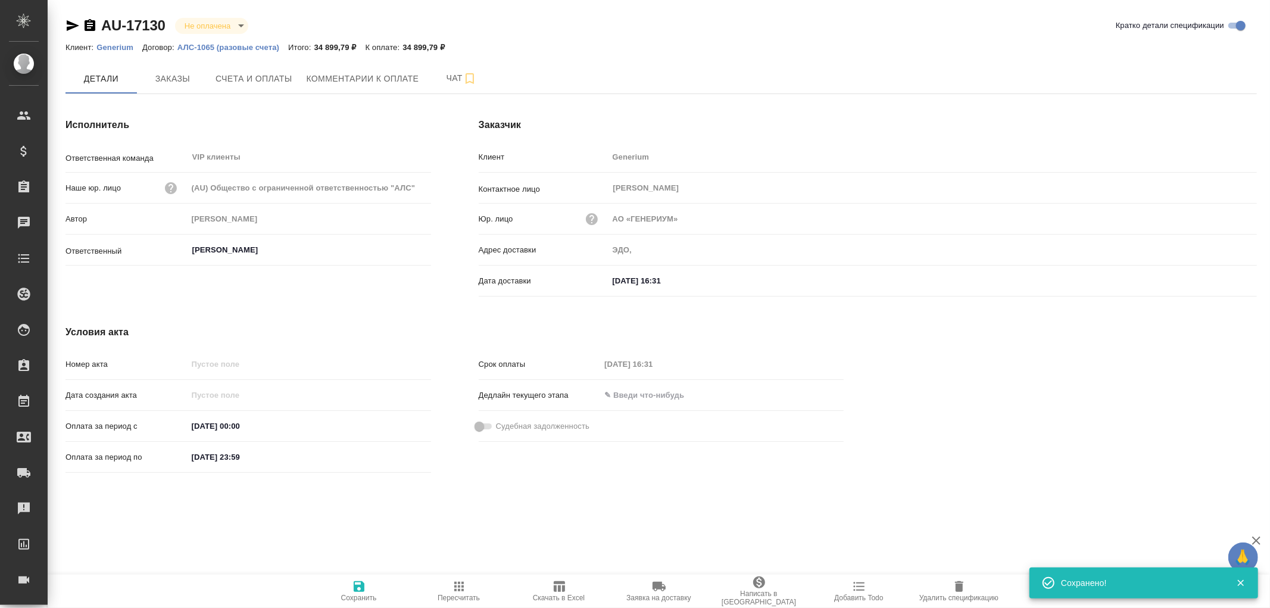
click at [359, 584] on icon "button" at bounding box center [359, 586] width 14 height 14
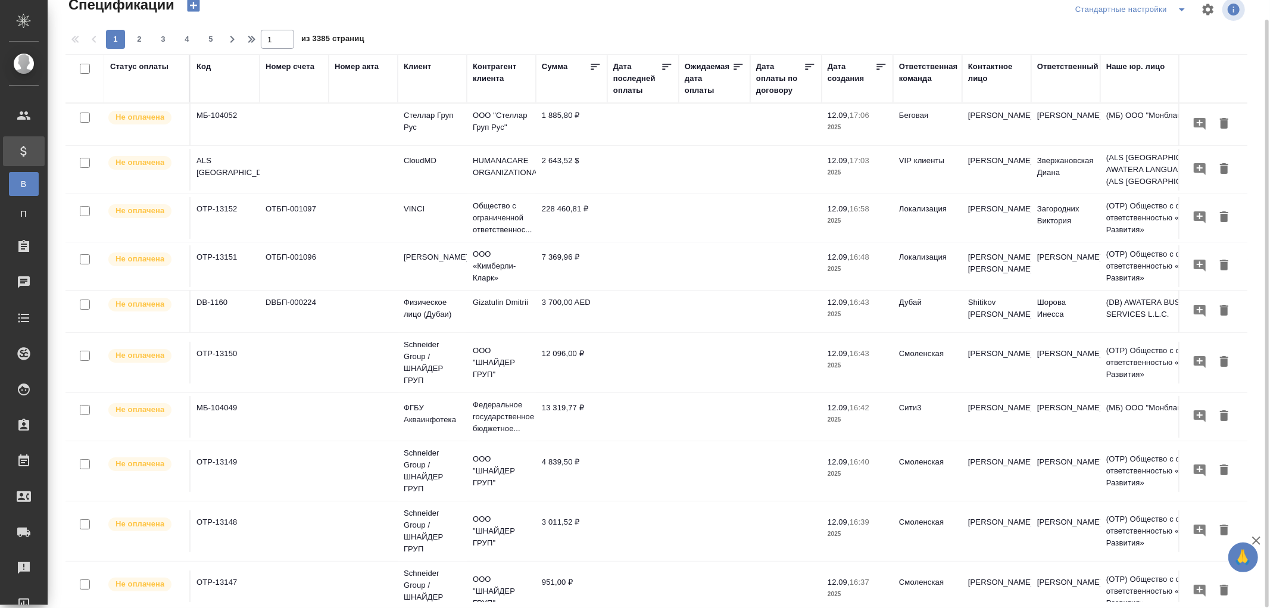
click at [115, 39] on div "1 2 3 4 5" at bounding box center [163, 39] width 119 height 19
click at [616, 86] on div "Дата последней оплаты" at bounding box center [637, 79] width 48 height 36
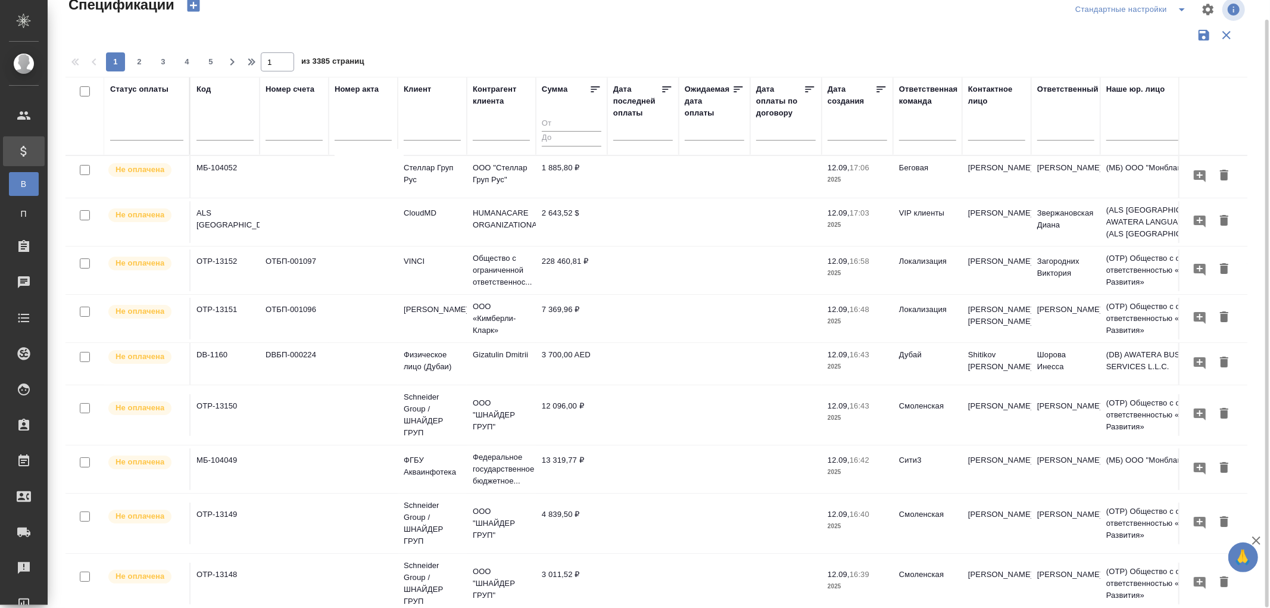
click at [623, 133] on input "text" at bounding box center [647, 130] width 52 height 17
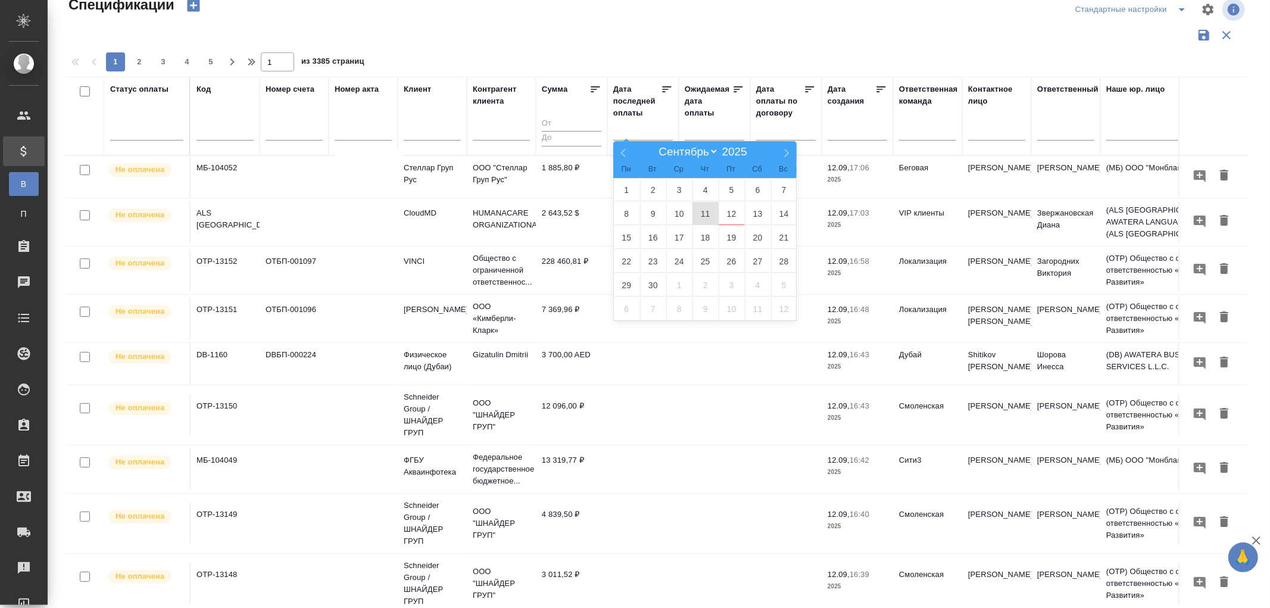
click at [706, 211] on span "11" at bounding box center [706, 213] width 26 height 23
type div "[DATE]T21:00:00.000Z"
click at [731, 213] on span "12" at bounding box center [732, 213] width 26 height 23
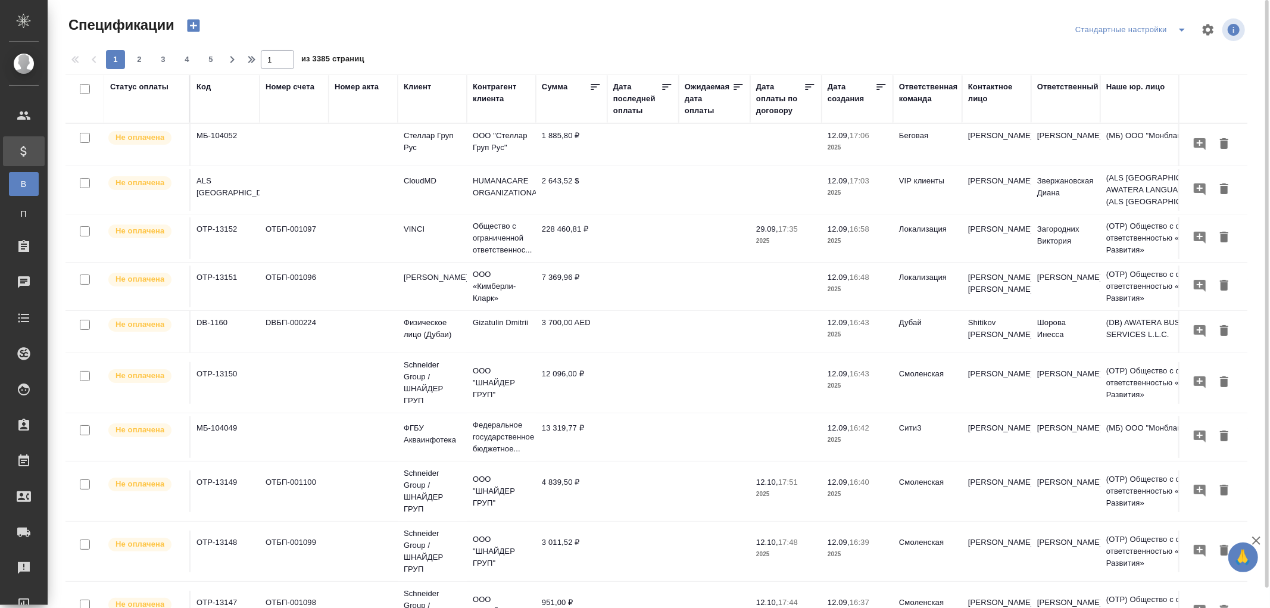
click at [628, 111] on div "Дата последней оплаты" at bounding box center [637, 99] width 48 height 36
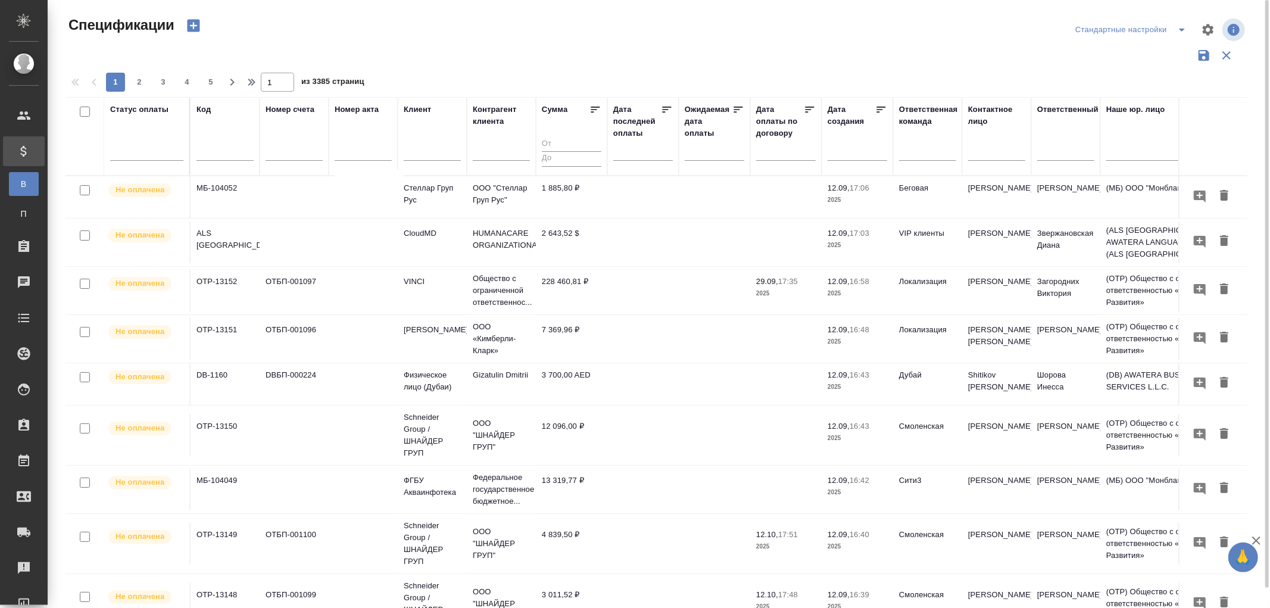
click at [616, 154] on div at bounding box center [643, 151] width 60 height 20
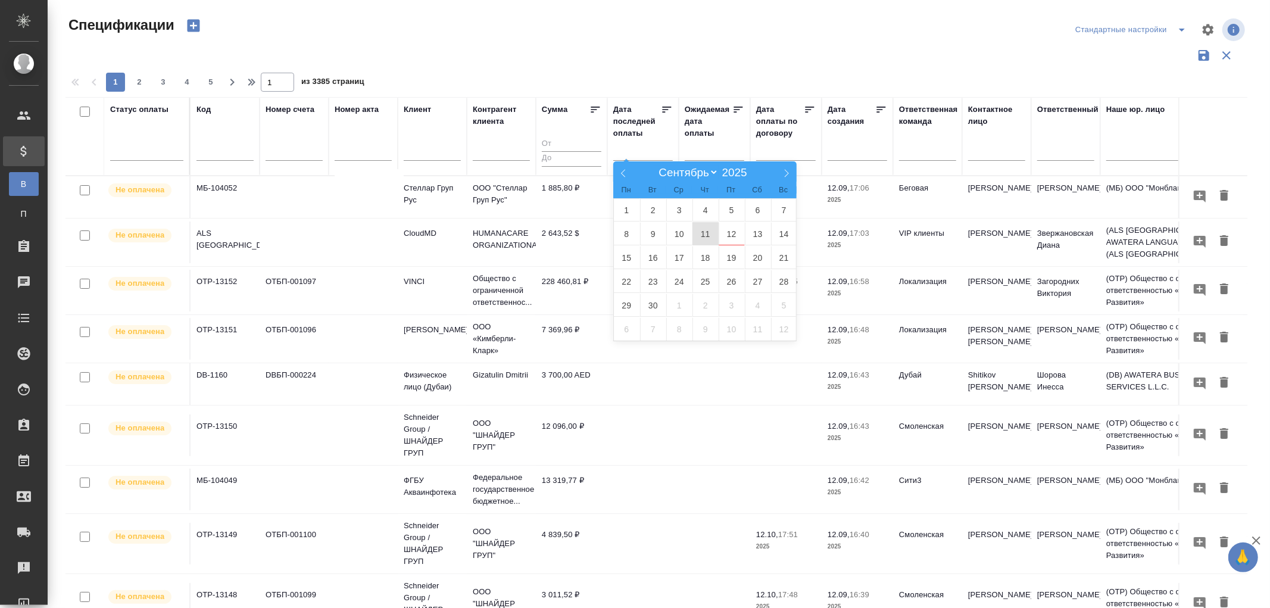
click at [701, 230] on span "11" at bounding box center [706, 233] width 26 height 23
type div "[DATE]T21:00:00.000Z"
click at [734, 233] on span "12" at bounding box center [732, 233] width 26 height 23
